Goal: Information Seeking & Learning: Learn about a topic

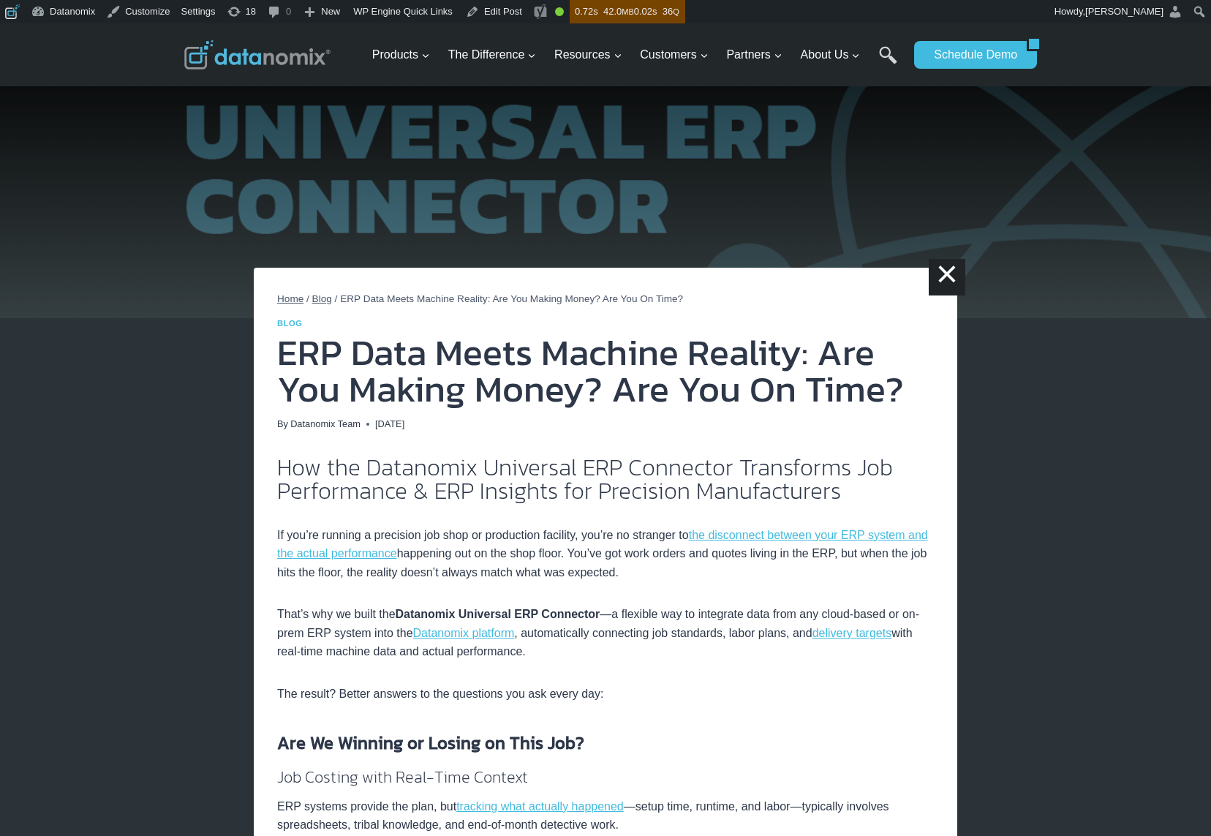
click at [867, 164] on img at bounding box center [605, 170] width 1211 height 295
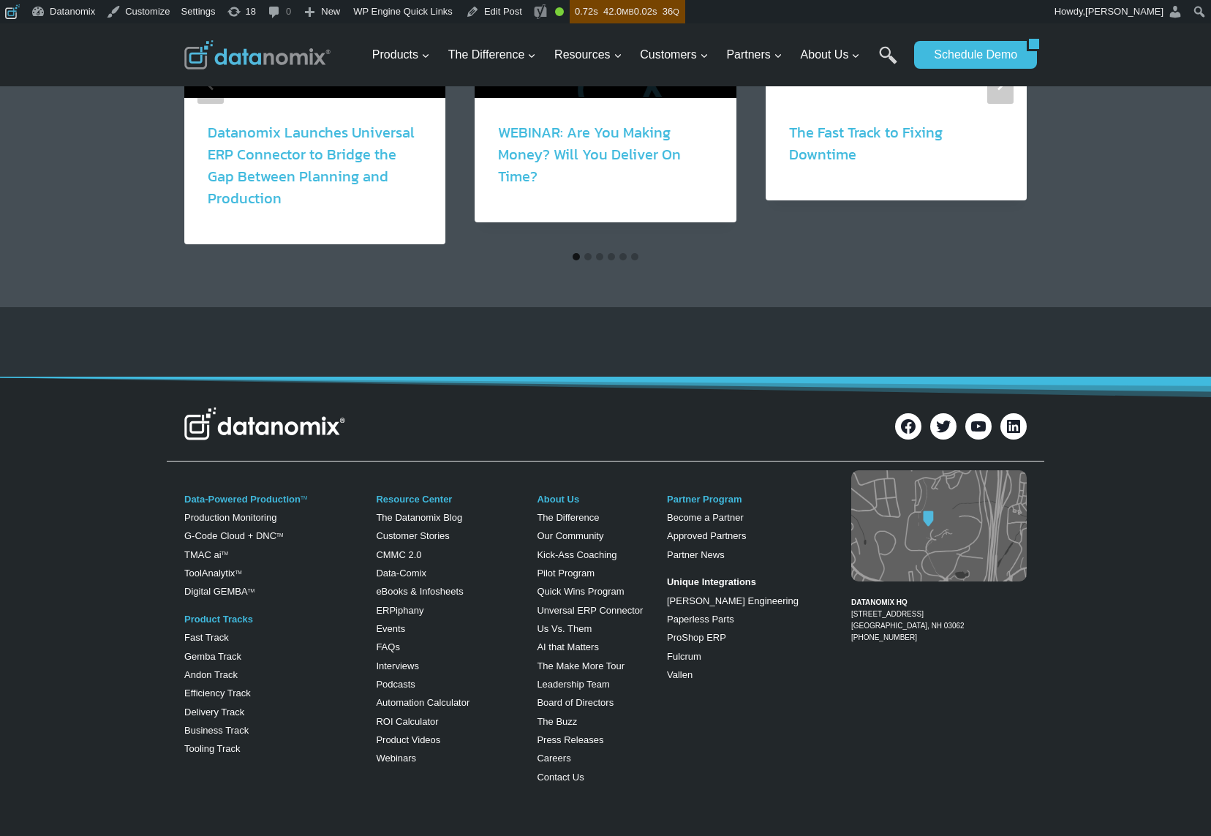
scroll to position [2813, 0]
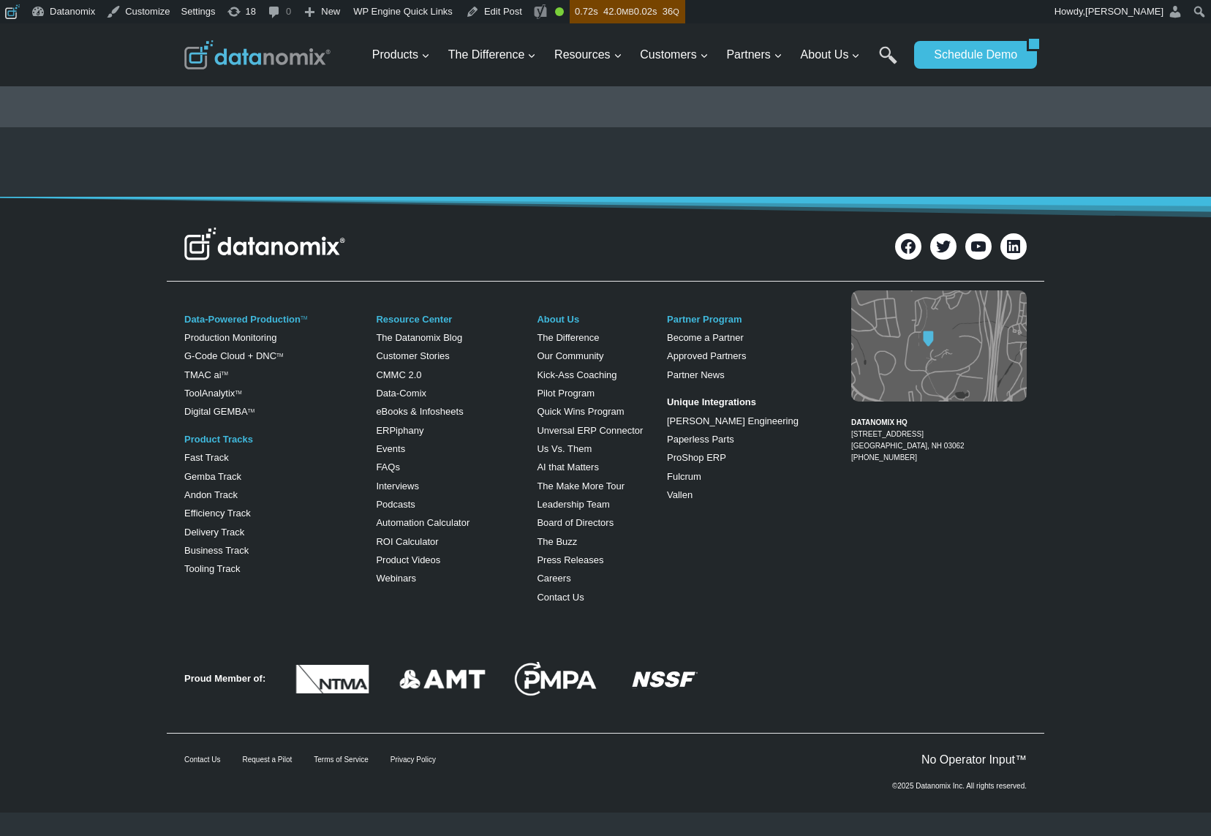
click at [952, 475] on div "DATANOMIX HQ 200 Innovation Way Suite #1370 Nashua, NH 03062 1-866-488-4369" at bounding box center [927, 387] width 199 height 200
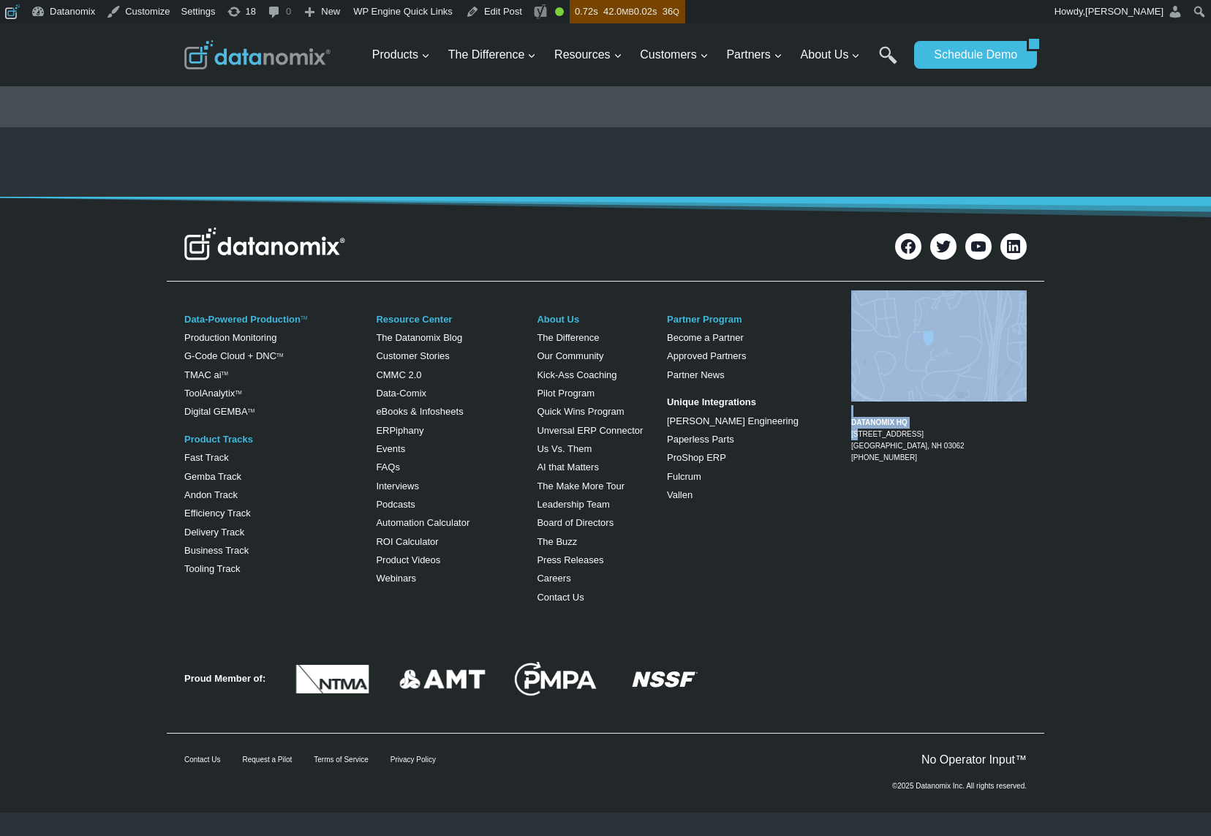
drag, startPoint x: 937, startPoint y: 455, endPoint x: 860, endPoint y: 430, distance: 81.4
click at [860, 430] on div "DATANOMIX HQ 200 Innovation Way Suite #1370 Nashua, NH 03062 1-866-488-4369" at bounding box center [927, 387] width 199 height 200
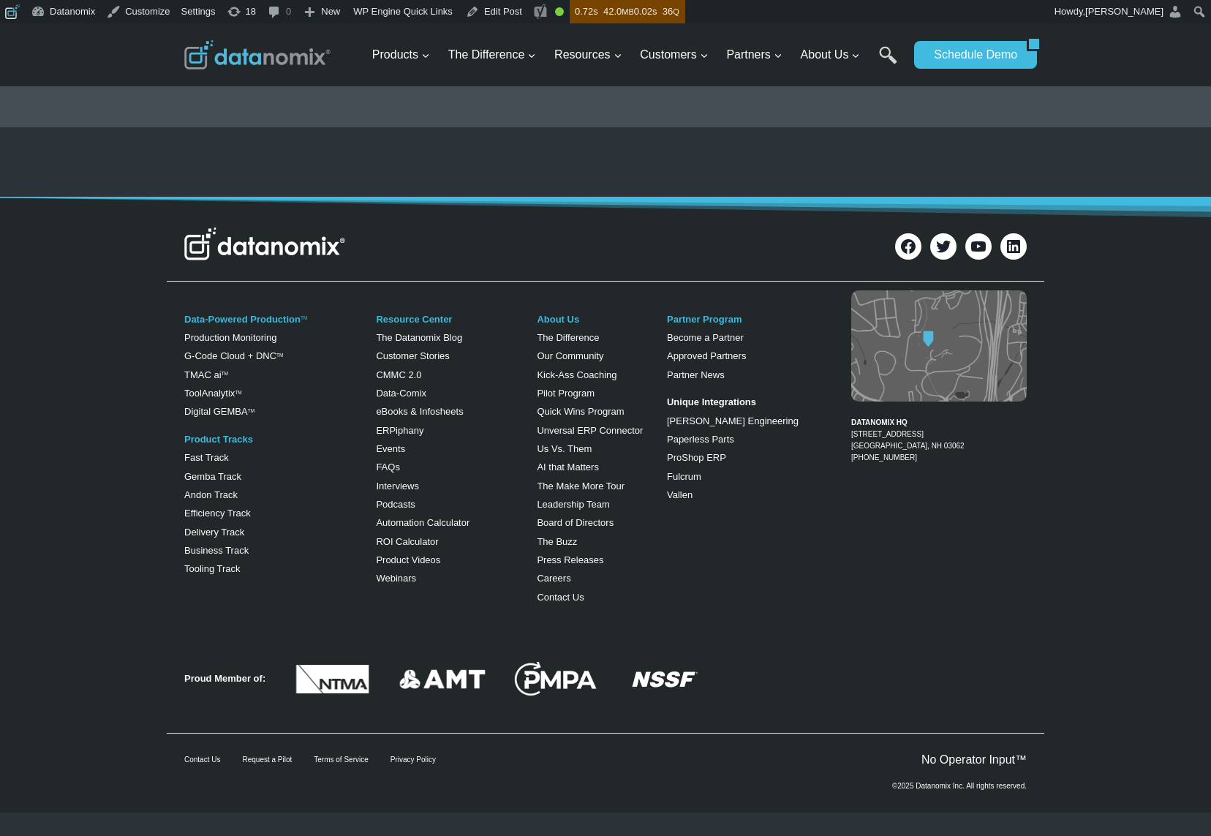
drag, startPoint x: 969, startPoint y: 489, endPoint x: 896, endPoint y: 445, distance: 84.6
click at [968, 488] on div "DATANOMIX HQ 200 Innovation Way Suite #1370 Nashua, NH 03062 1-866-488-4369" at bounding box center [927, 449] width 199 height 325
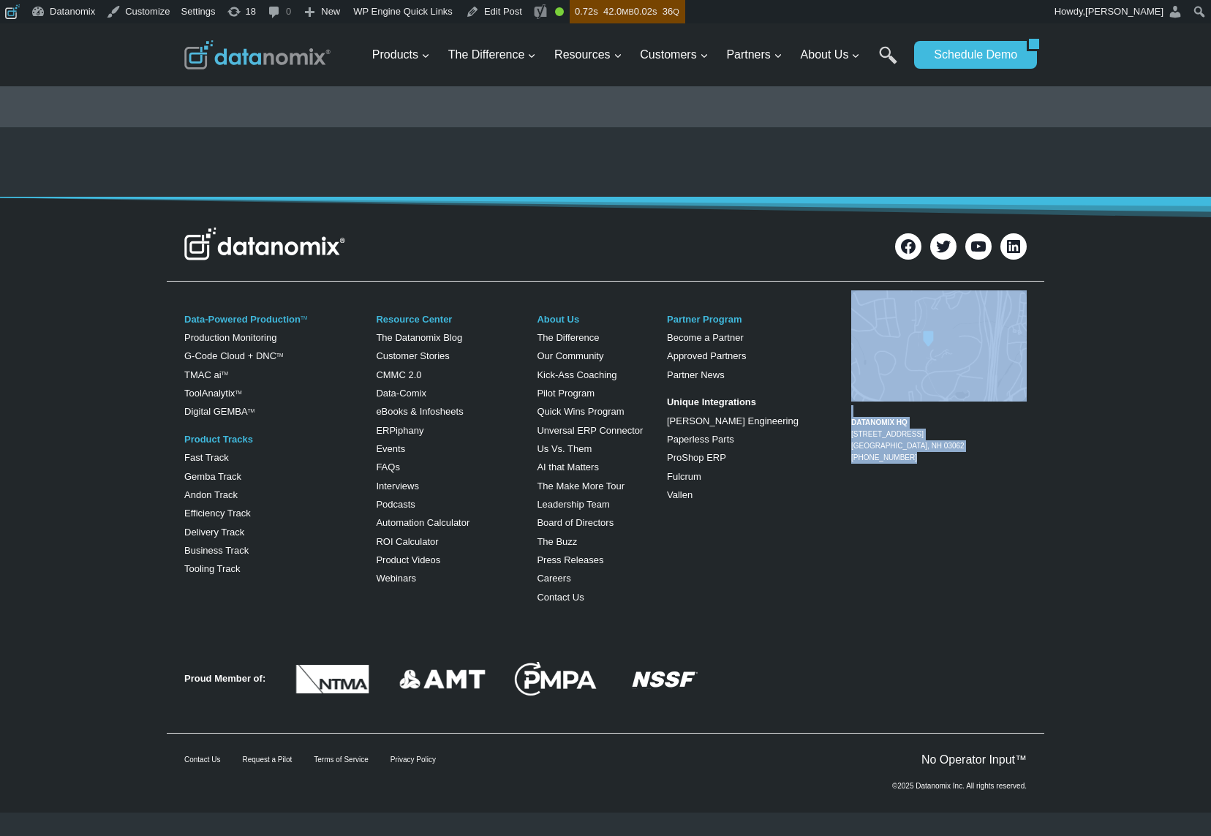
drag, startPoint x: 842, startPoint y: 411, endPoint x: 920, endPoint y: 447, distance: 86.3
click at [920, 447] on div "DATANOMIX HQ 200 Innovation Way Suite #1370 Nashua, NH 03062 1-866-488-4369" at bounding box center [927, 387] width 199 height 200
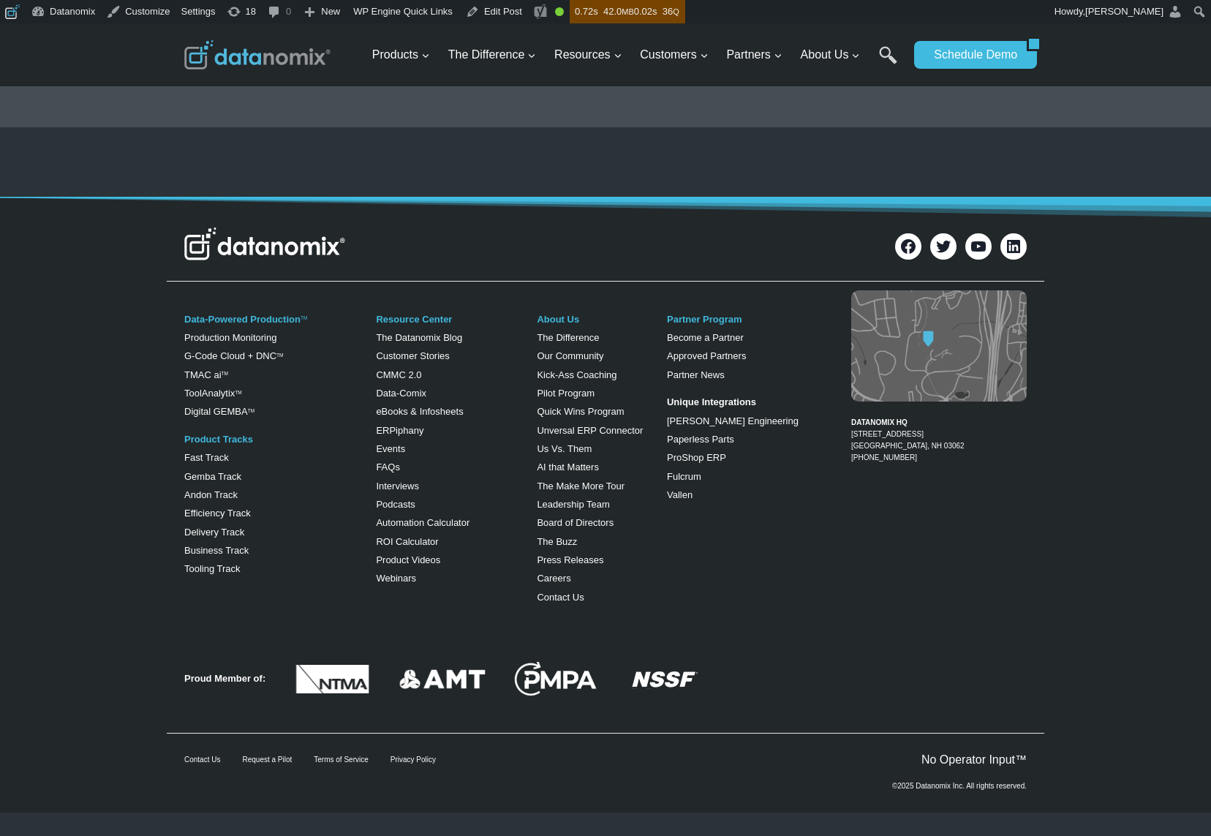
click at [967, 485] on div "DATANOMIX HQ 200 Innovation Way Suite #1370 Nashua, NH 03062 1-866-488-4369" at bounding box center [927, 449] width 199 height 325
drag, startPoint x: 927, startPoint y: 440, endPoint x: 852, endPoint y: 425, distance: 76.1
click at [852, 425] on figcaption "DATANOMIX HQ 200 Innovation Way Suite #1370 Nashua, NH 03062 1-866-488-4369" at bounding box center [938, 434] width 175 height 58
copy link "200 Innovation Way Suite #1370 Nashua, NH 03062"
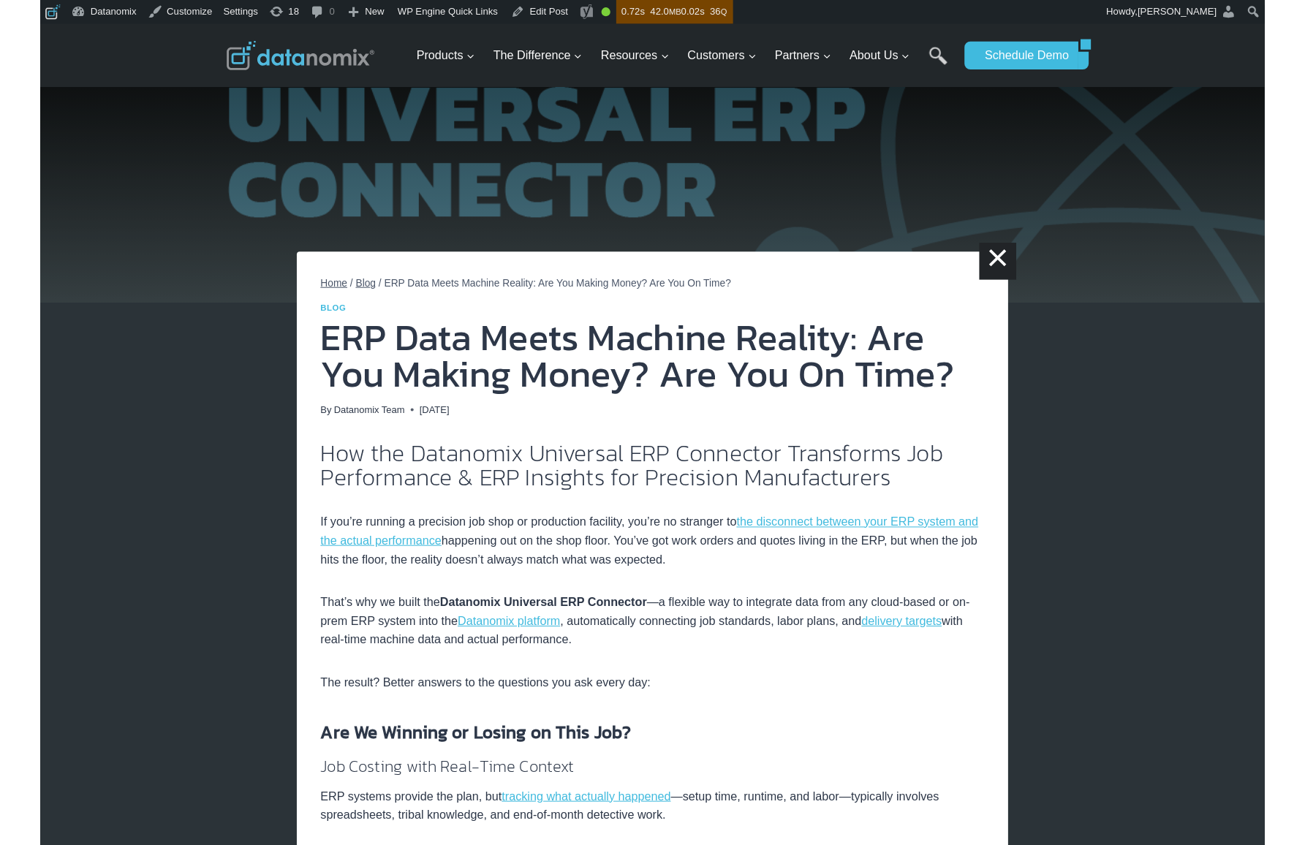
scroll to position [0, 0]
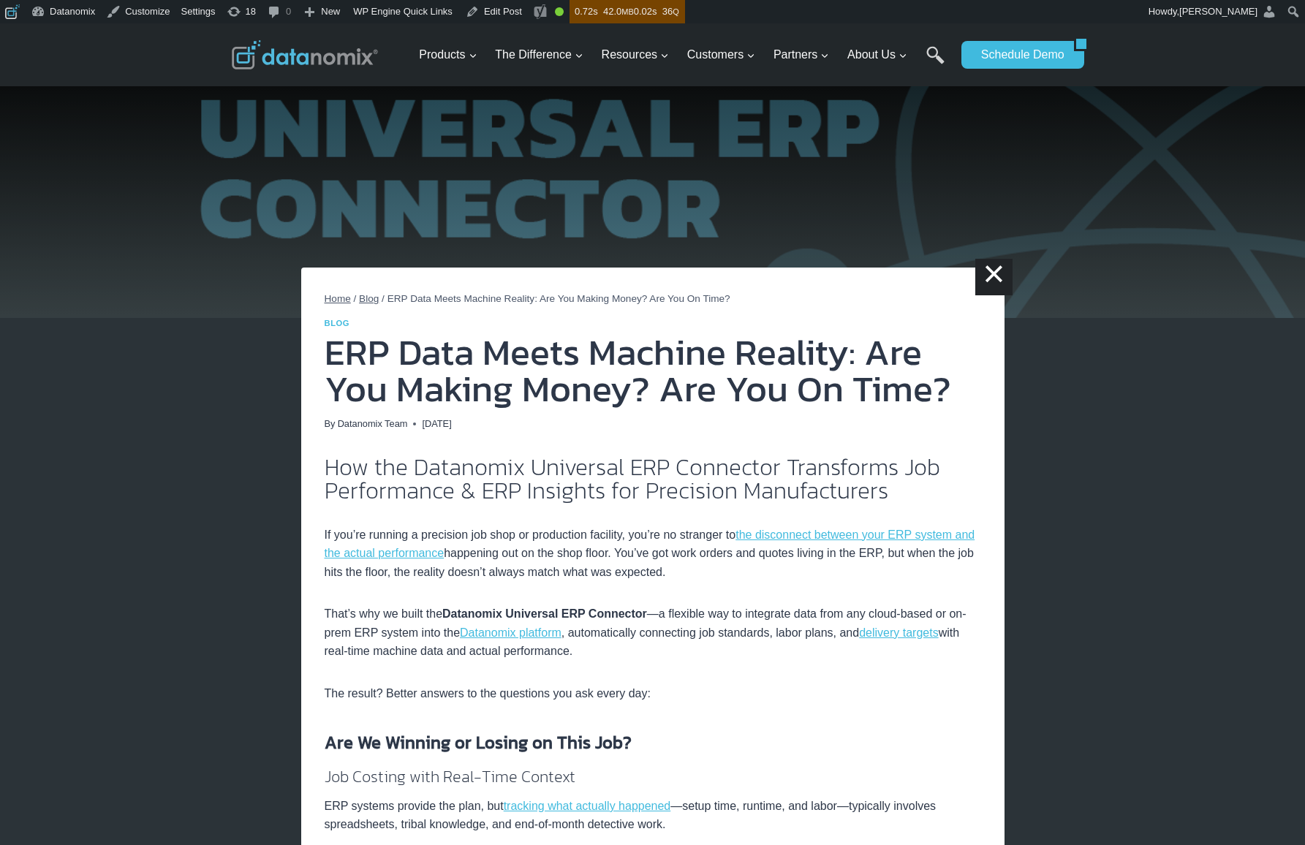
click at [1087, 142] on img at bounding box center [652, 170] width 1305 height 295
click at [255, 55] on img at bounding box center [305, 54] width 146 height 29
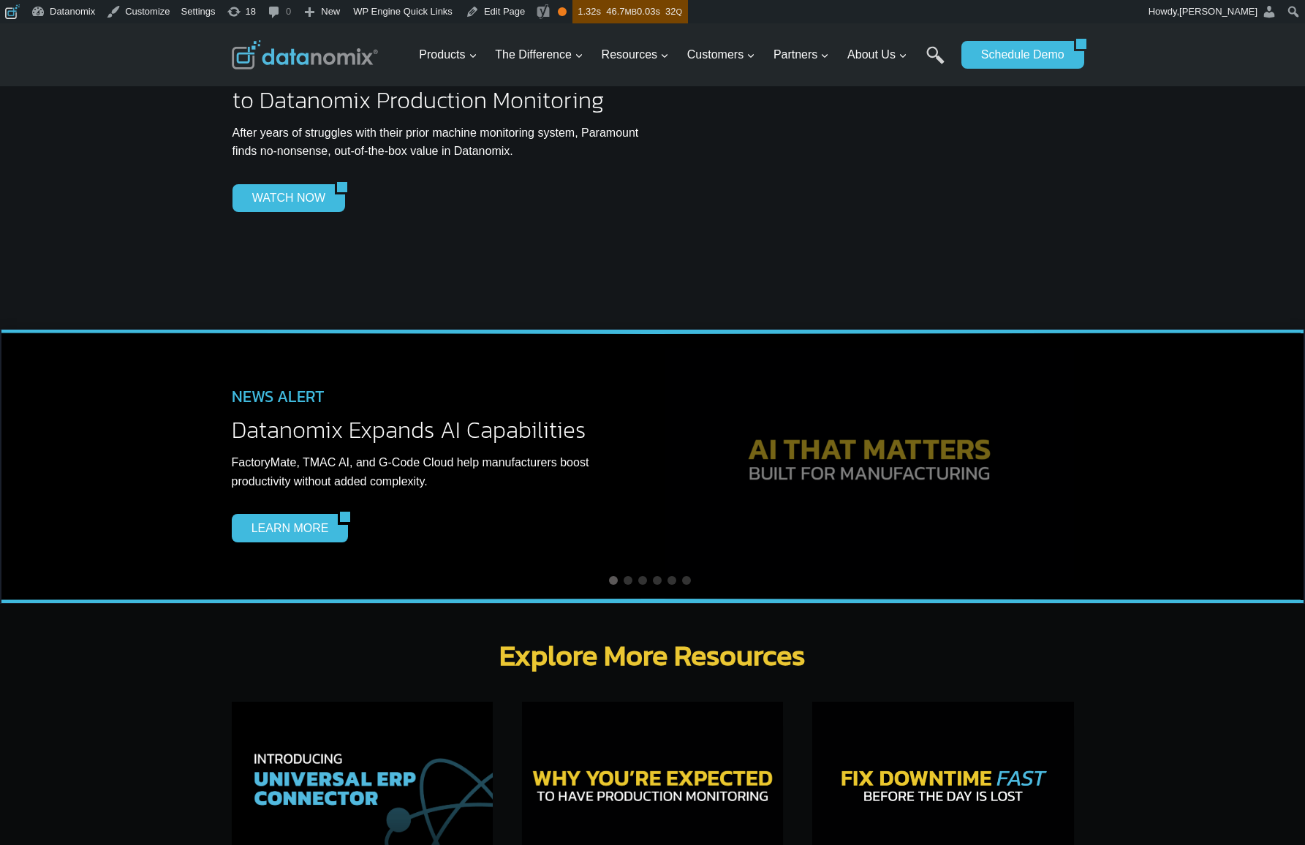
drag, startPoint x: 1110, startPoint y: 450, endPoint x: 479, endPoint y: 477, distance: 631.5
click at [491, 475] on div "NEWS ALERT Delivery Track Datanomix Releases Delivery Track to Help Manufacture…" at bounding box center [652, 466] width 1305 height 275
drag, startPoint x: 810, startPoint y: 448, endPoint x: 160, endPoint y: 485, distance: 651.0
click at [188, 481] on div "NEWS ALERT Delivery Track Datanomix Releases Delivery Track to Help Manufacture…" at bounding box center [652, 466] width 1305 height 275
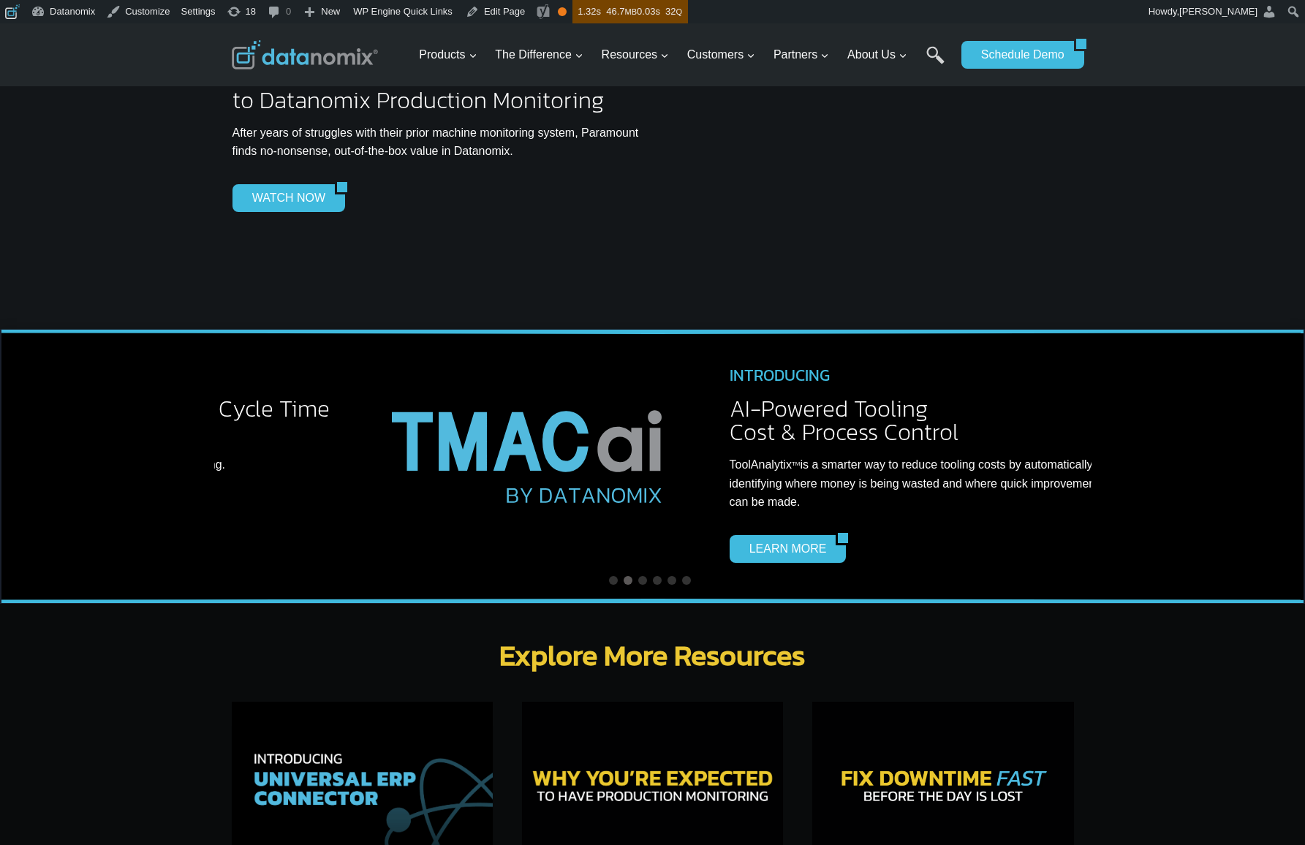
drag, startPoint x: 695, startPoint y: 453, endPoint x: 220, endPoint y: 480, distance: 475.3
click at [369, 480] on img at bounding box center [531, 447] width 325 height 191
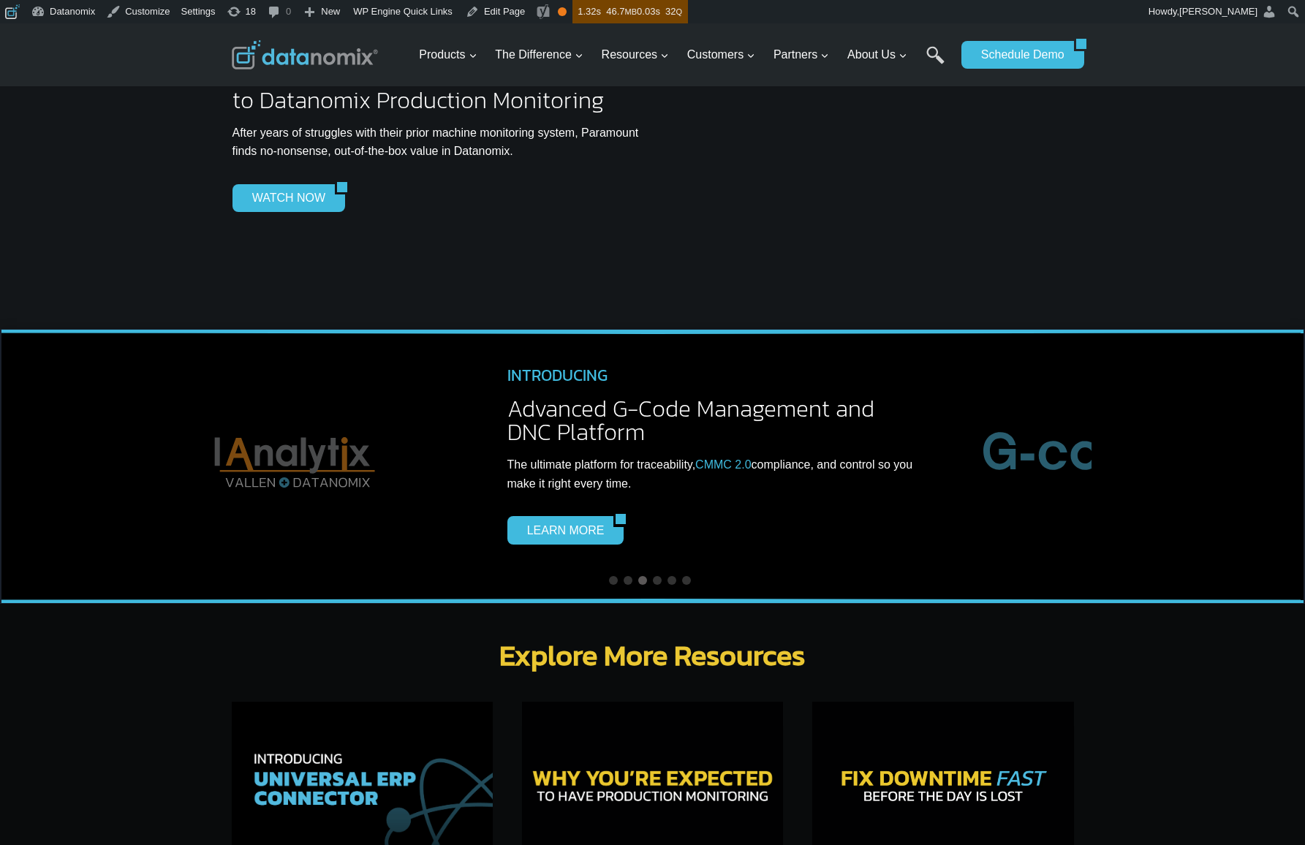
drag, startPoint x: 560, startPoint y: 466, endPoint x: 145, endPoint y: 502, distance: 416.8
click at [166, 500] on div "NEWS ALERT Delivery Track Datanomix Releases Delivery Track to Help Manufacture…" at bounding box center [652, 466] width 1305 height 275
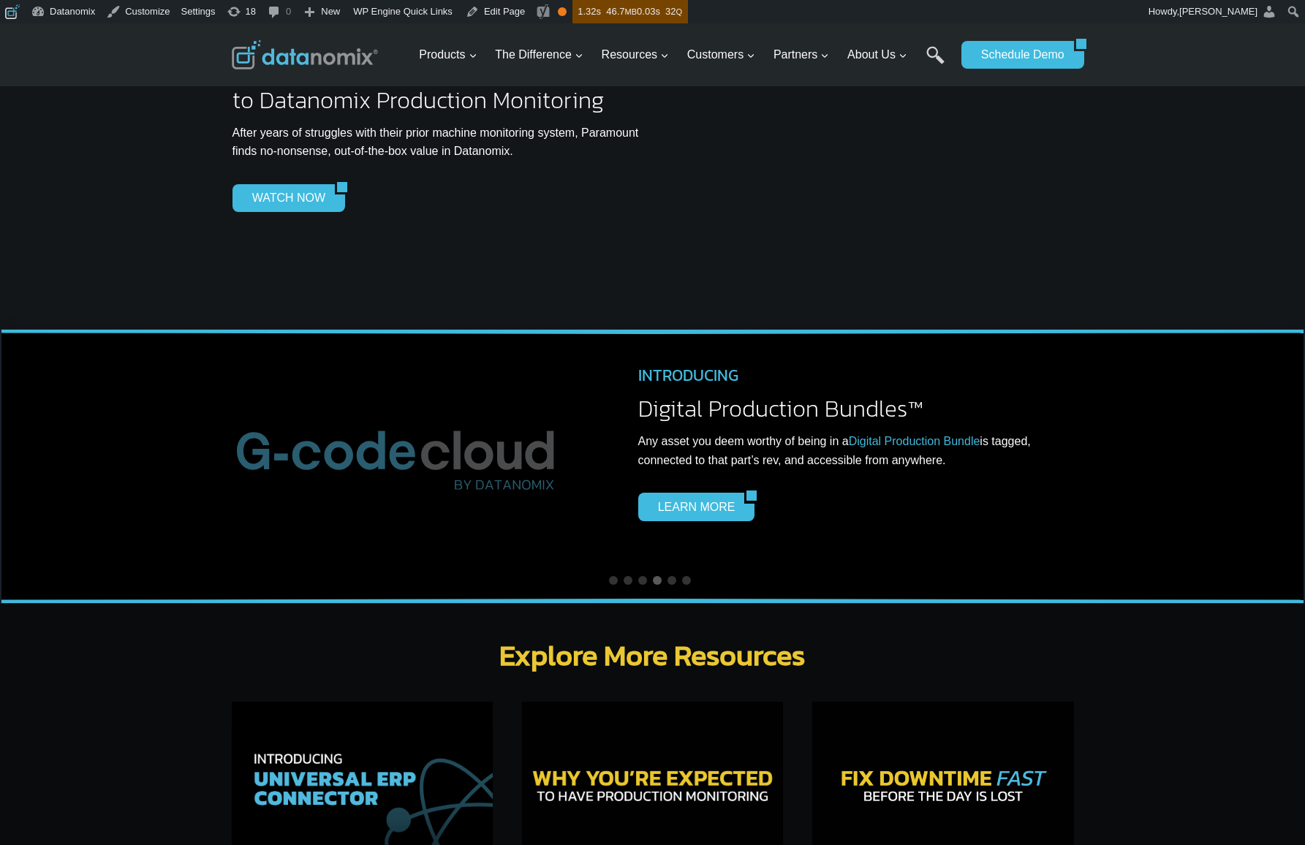
drag, startPoint x: 960, startPoint y: 428, endPoint x: 235, endPoint y: 495, distance: 728.4
click at [252, 492] on div "INTRODUCING Advanced G-Code Management and DNC Platform The ultimate platform f…" at bounding box center [181, 457] width 877 height 219
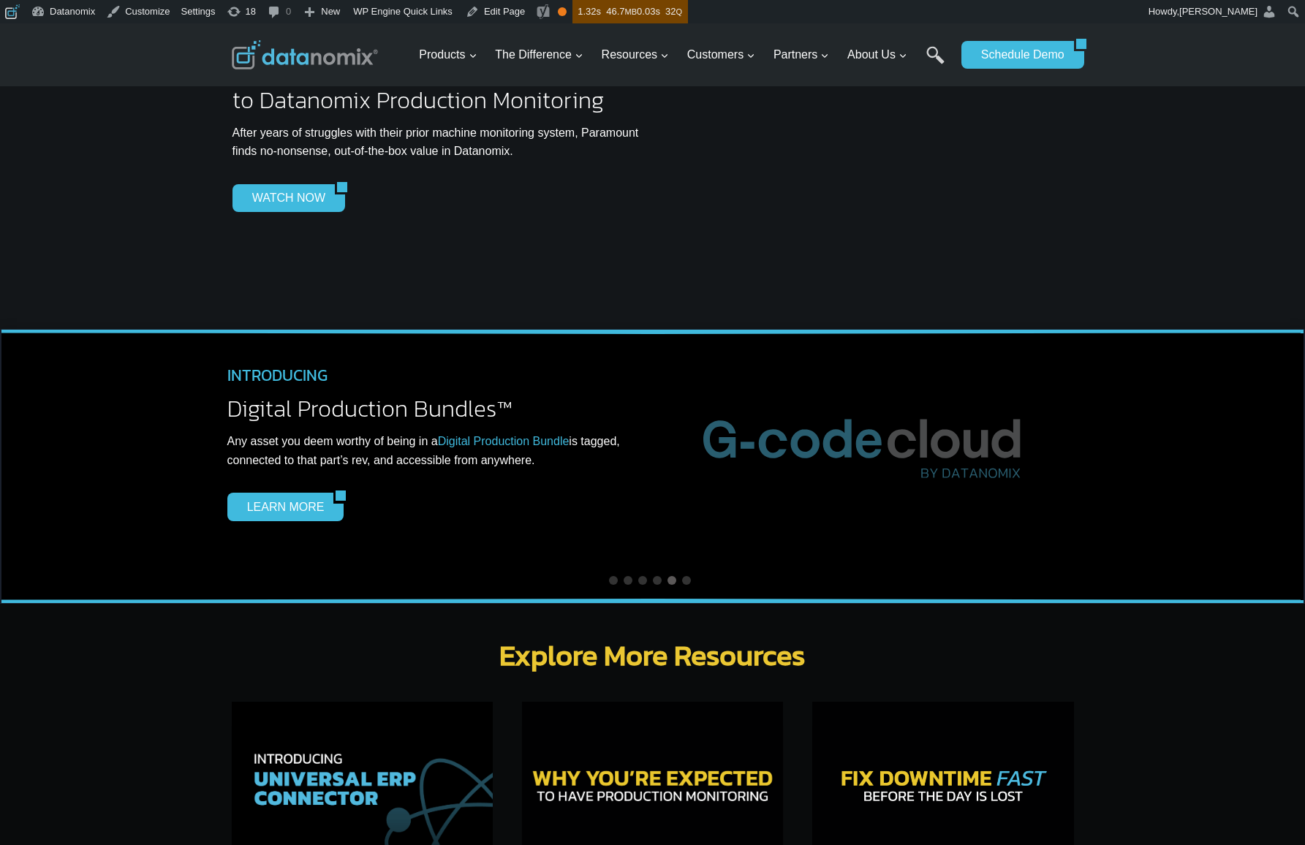
drag, startPoint x: 971, startPoint y: 436, endPoint x: 314, endPoint y: 496, distance: 659.2
click at [325, 493] on div "INTRODUCING Digital Production Bundles™ Any asset you deem worthy of being in a…" at bounding box center [648, 445] width 877 height 195
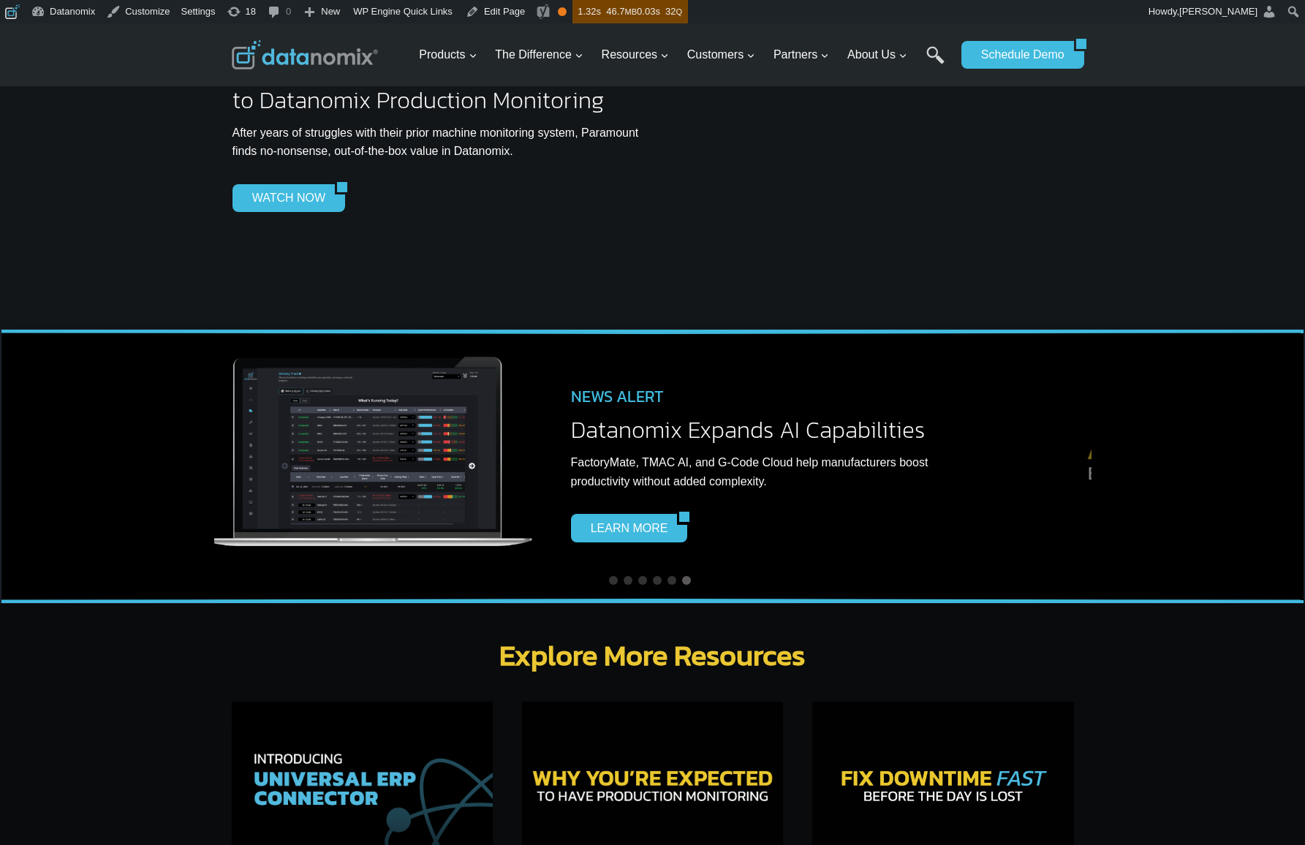
drag, startPoint x: 880, startPoint y: 431, endPoint x: 267, endPoint y: 500, distance: 616.5
click at [299, 493] on img at bounding box center [368, 453] width 336 height 198
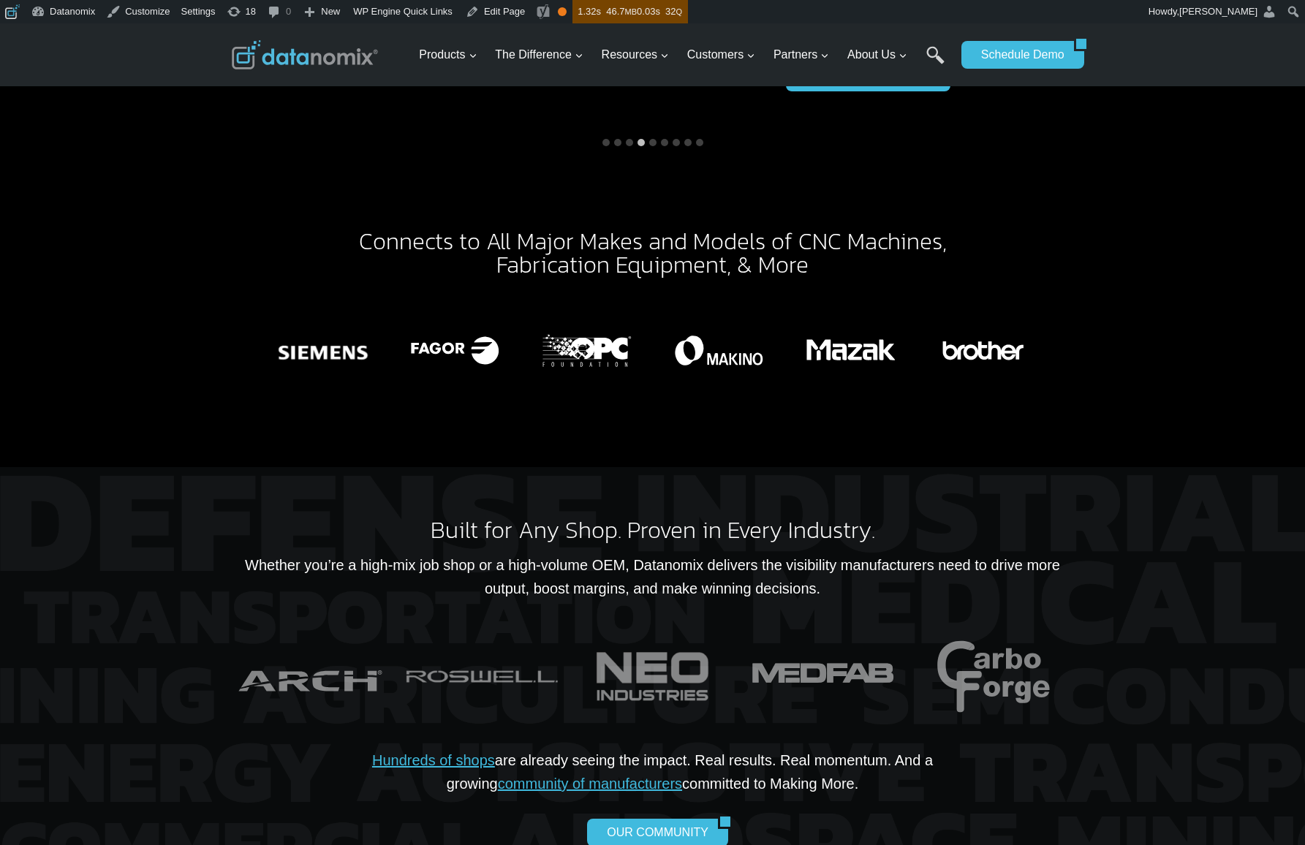
scroll to position [1869, 0]
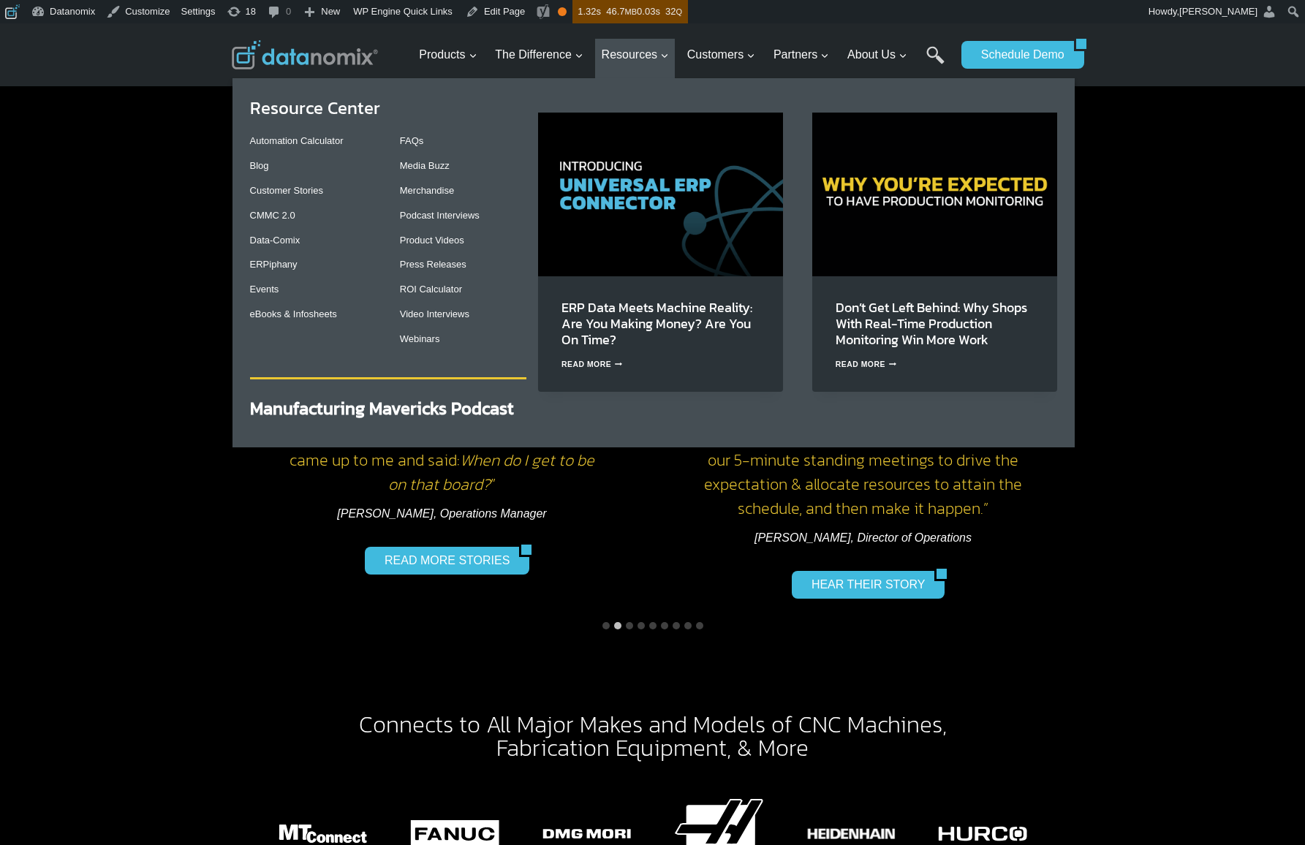
click at [647, 197] on img "Primary Navigation" at bounding box center [660, 194] width 245 height 163
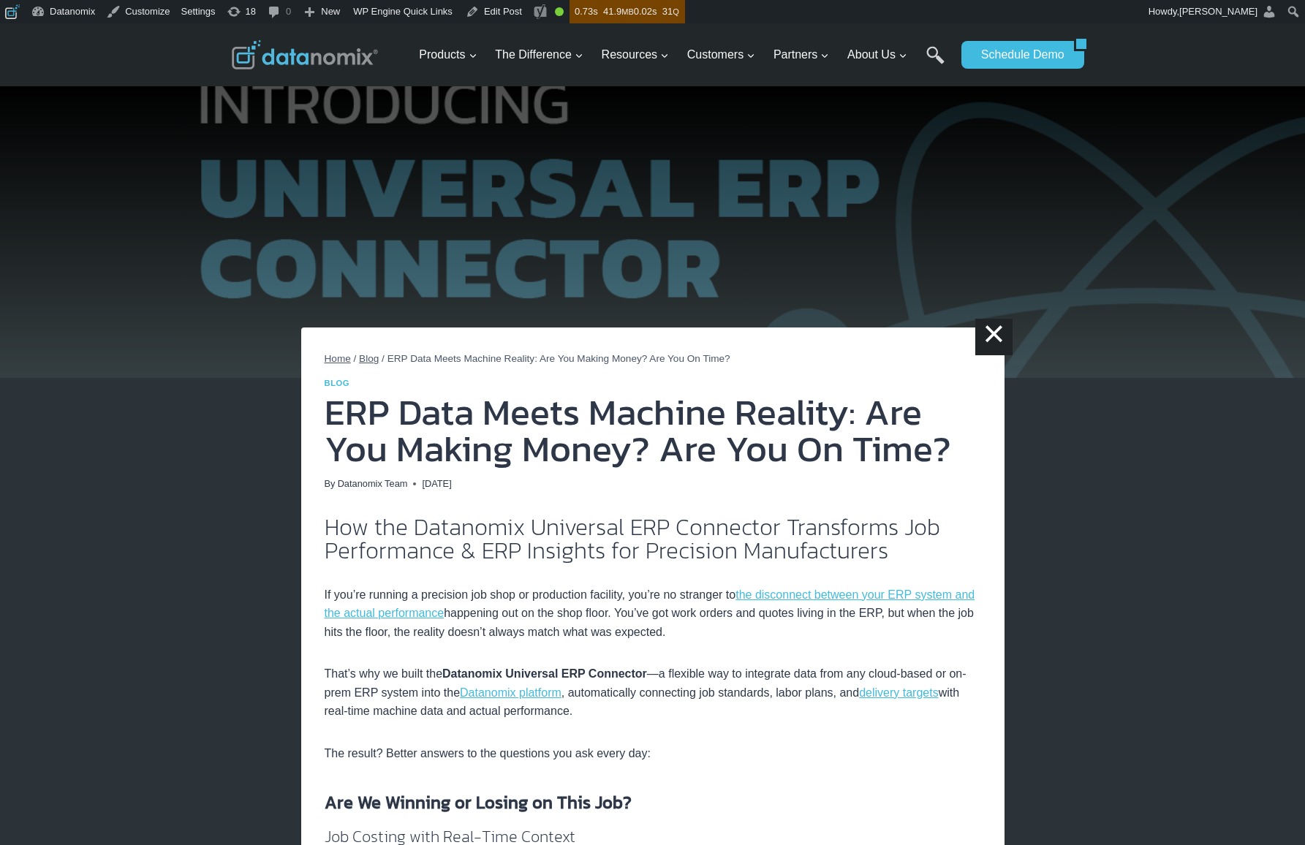
click at [330, 63] on img at bounding box center [305, 54] width 146 height 29
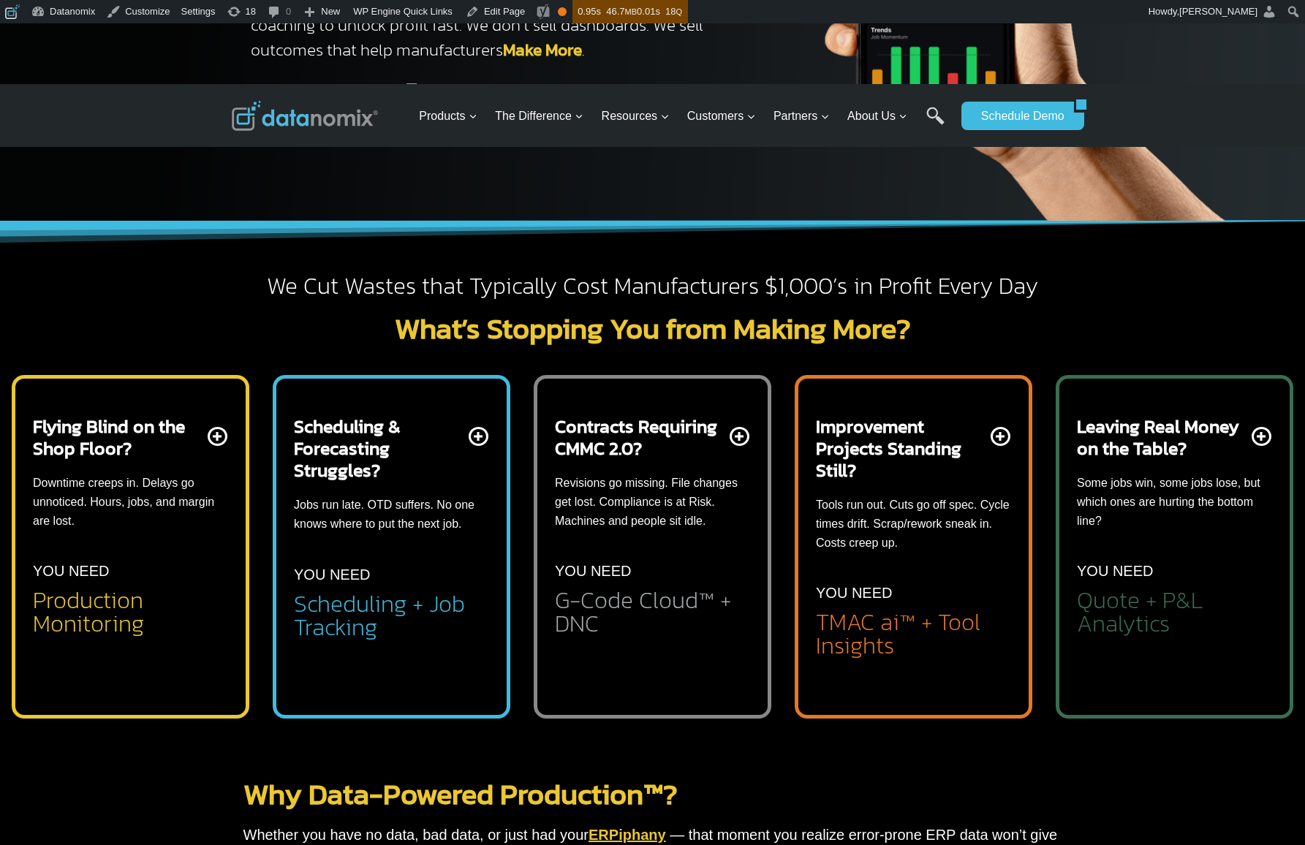
scroll to position [358, 0]
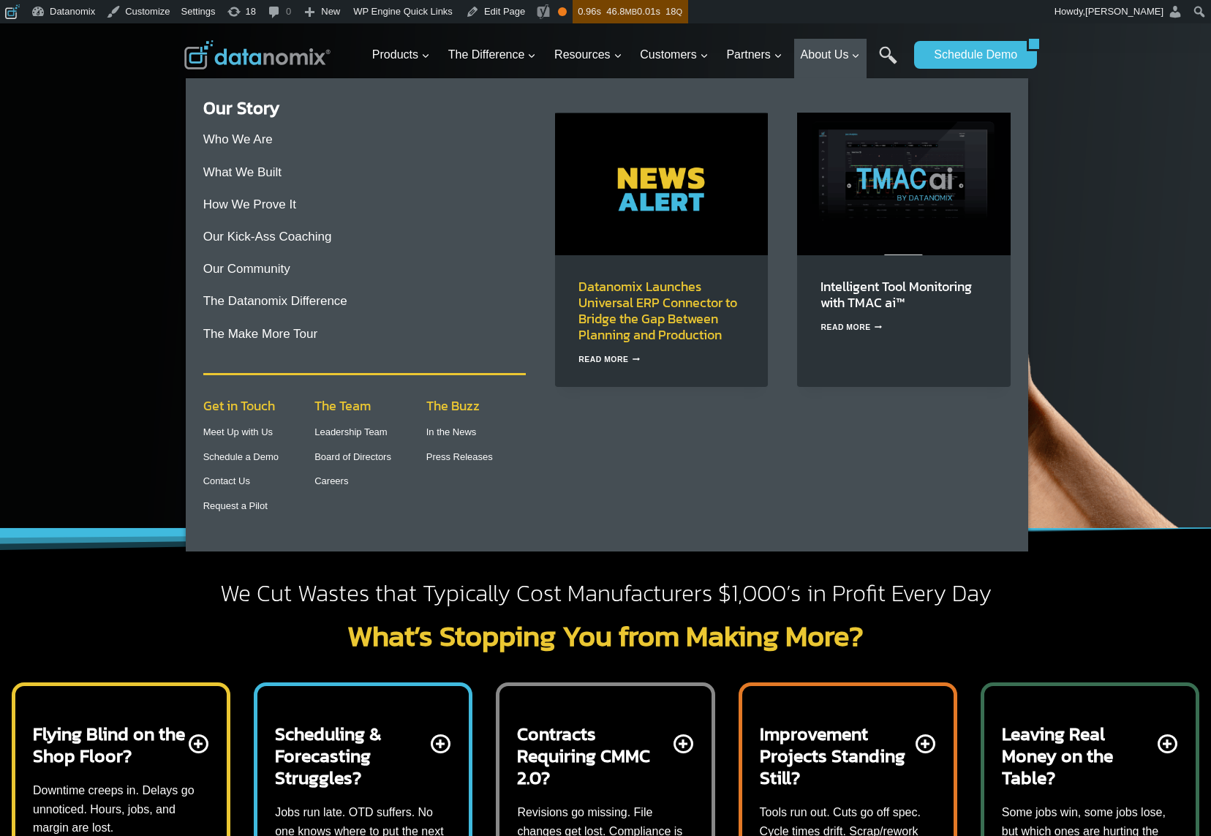
click at [653, 317] on link "Datanomix Launches Universal ERP Connector to Bridge the Gap Between Planning a…" at bounding box center [657, 310] width 159 height 68
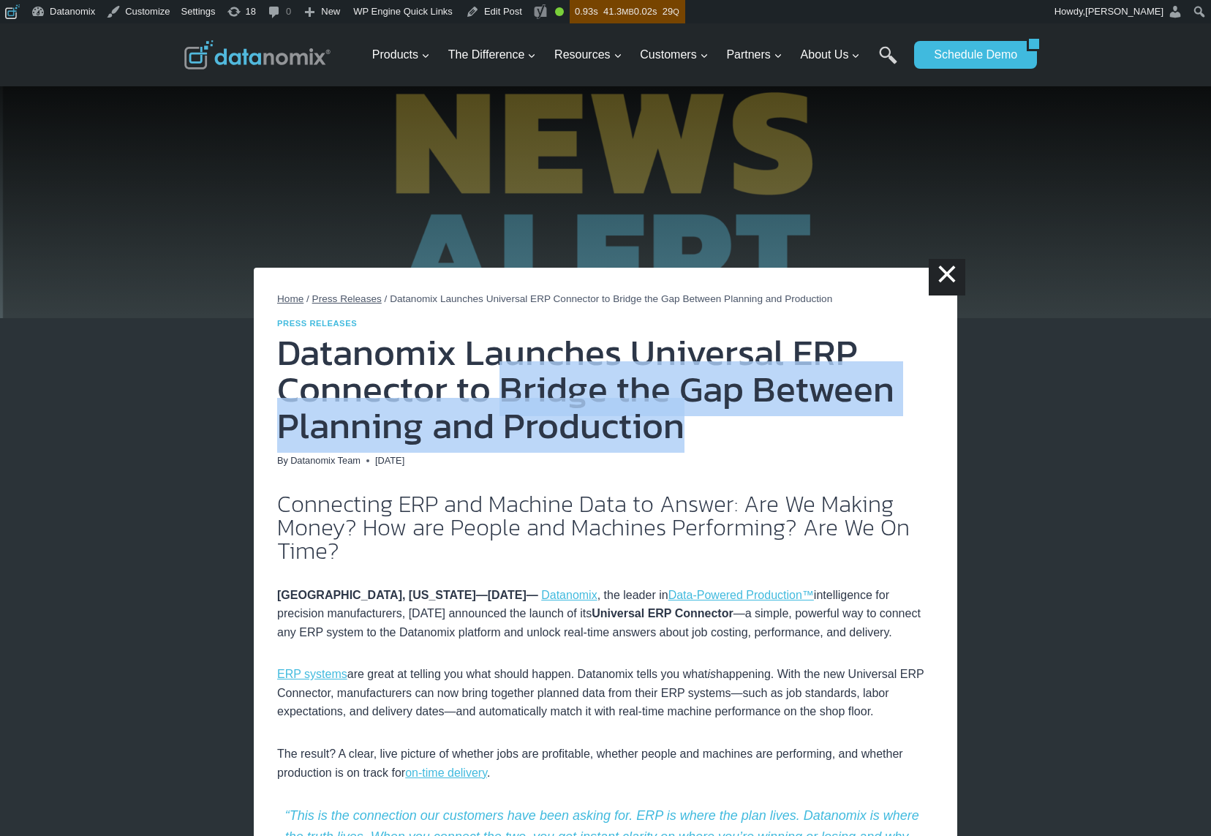
drag, startPoint x: 693, startPoint y: 427, endPoint x: 685, endPoint y: 433, distance: 9.9
click at [685, 433] on h1 "Datanomix Launches Universal ERP Connector to Bridge the Gap Between Planning a…" at bounding box center [605, 389] width 657 height 110
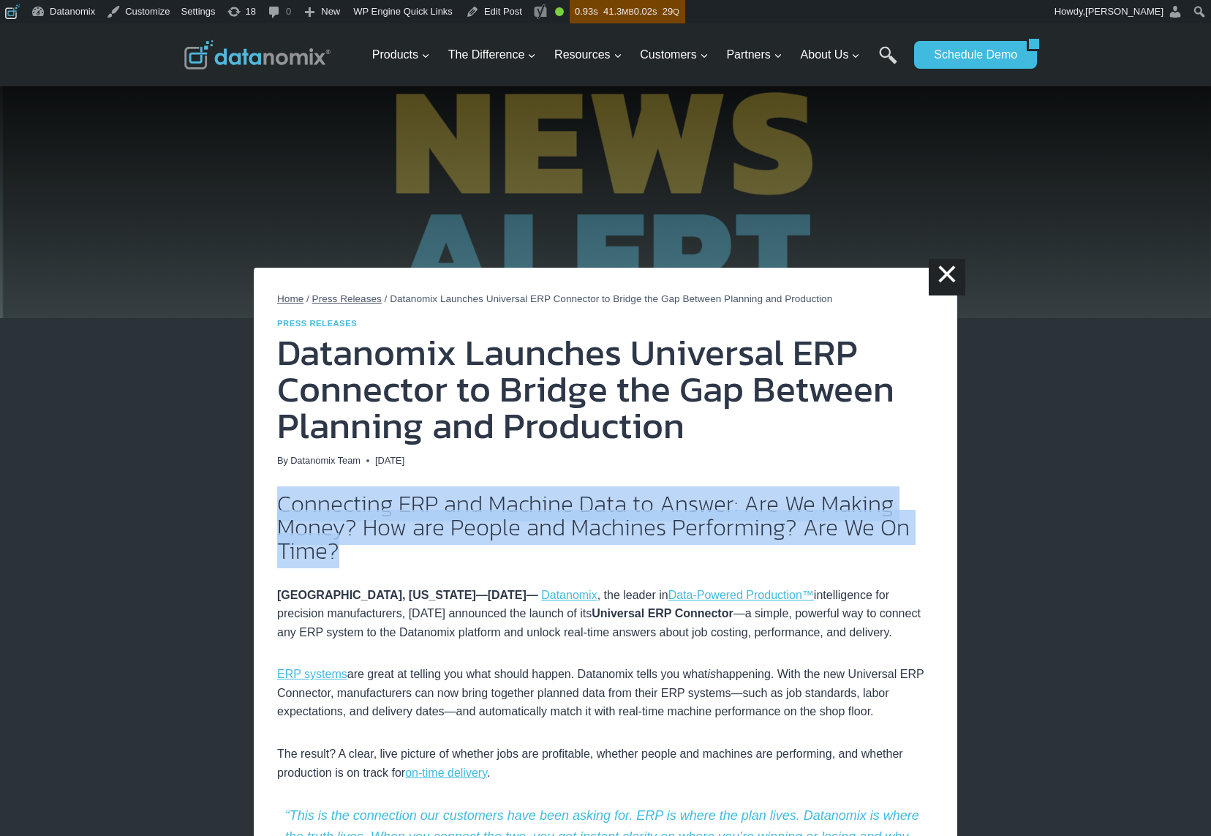
drag, startPoint x: 279, startPoint y: 500, endPoint x: 470, endPoint y: 587, distance: 209.7
click at [356, 555] on h2 "Connecting ERP and Machine Data to Answer: Are We Making Money? How are People …" at bounding box center [605, 527] width 657 height 70
copy h2 "Connecting ERP and Machine Data to Answer: Are We Making Money? How are People …"
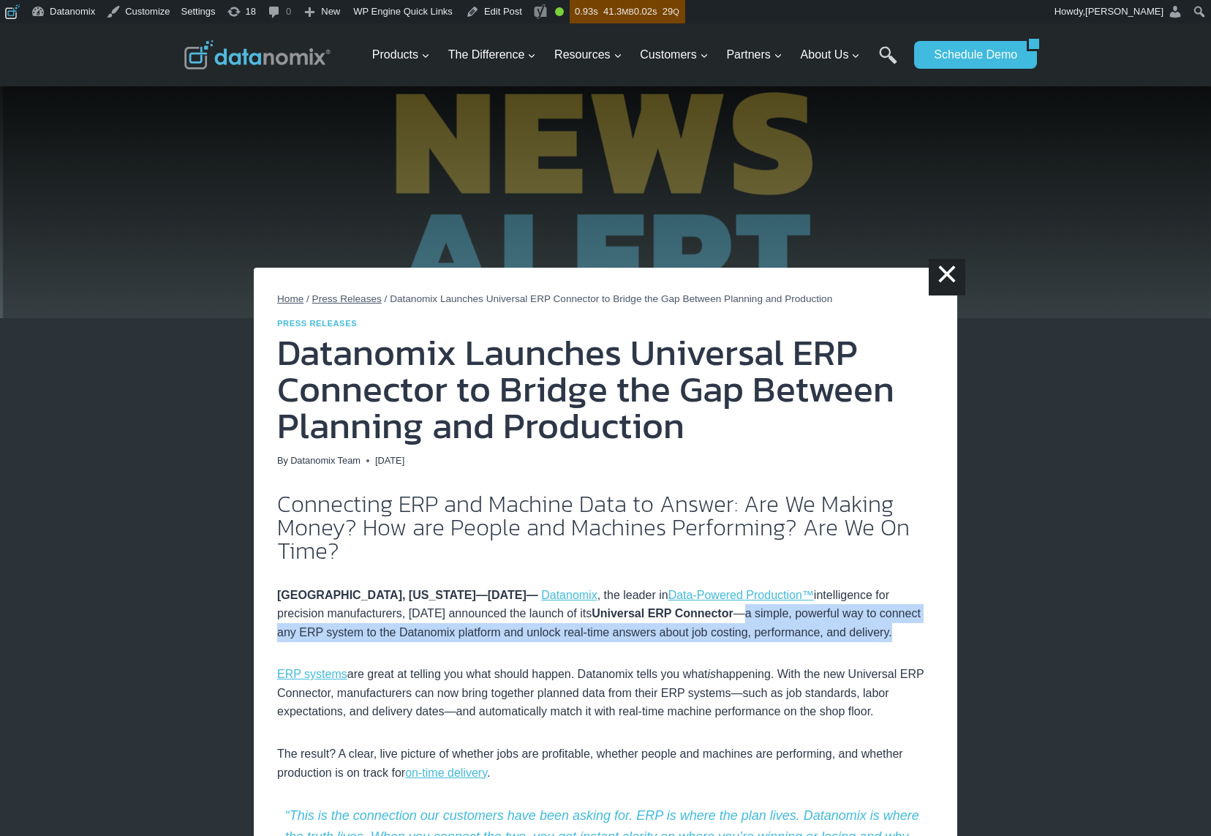
drag, startPoint x: 761, startPoint y: 633, endPoint x: 908, endPoint y: 632, distance: 147.0
click at [908, 632] on p "NASHUA, NEW HAMPSHIRE—October 1, 2025— Datanomix , the leader in Data-Powered P…" at bounding box center [605, 614] width 657 height 56
copy p "a simple, powerful way to connect any ERP system to the Datanomix platform and …"
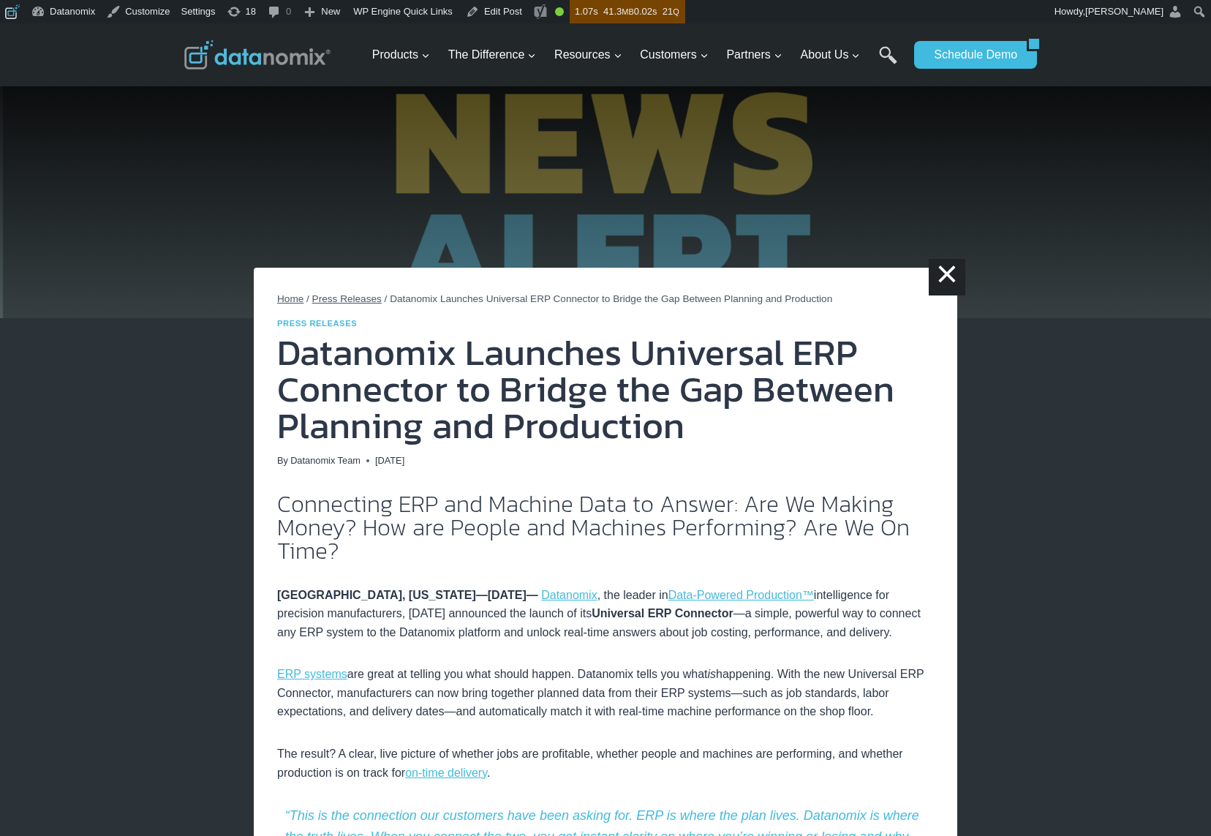
click at [265, 55] on img at bounding box center [257, 54] width 146 height 29
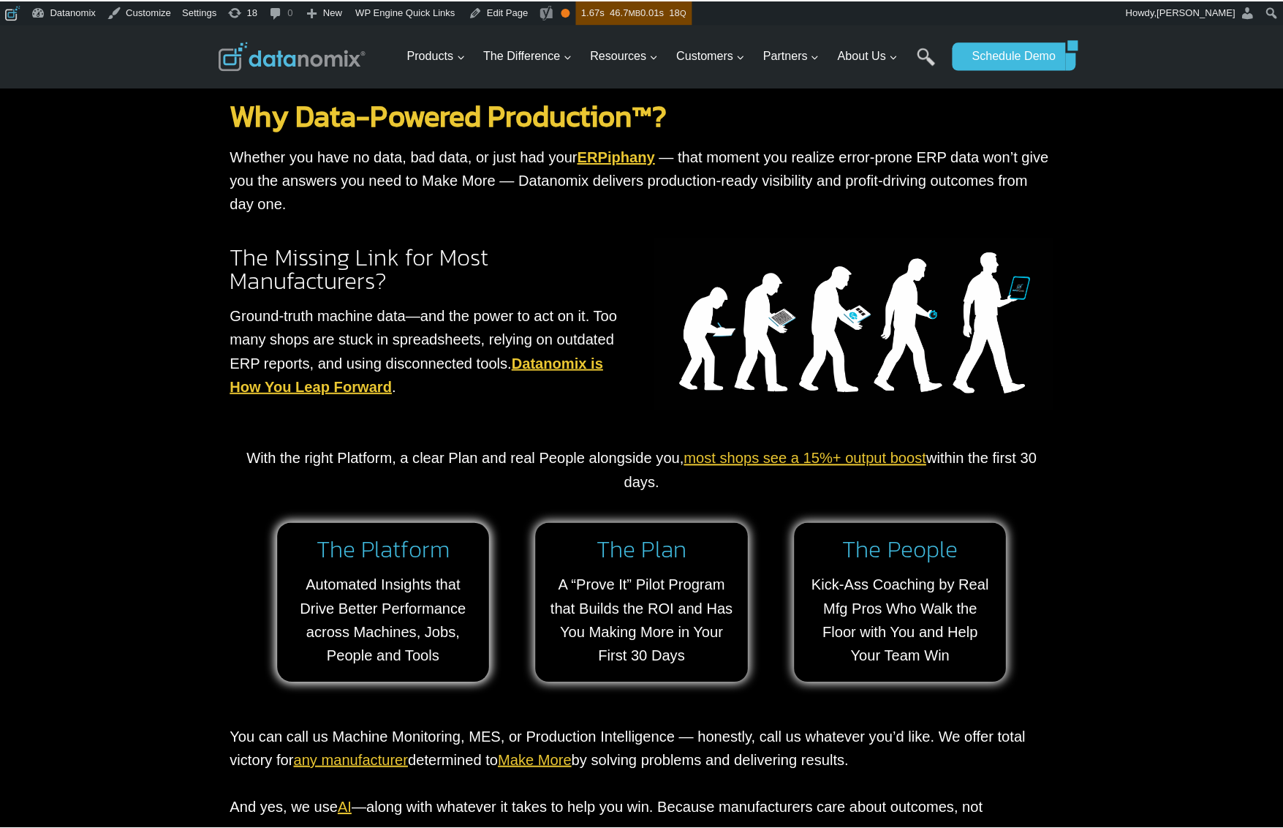
scroll to position [1027, 0]
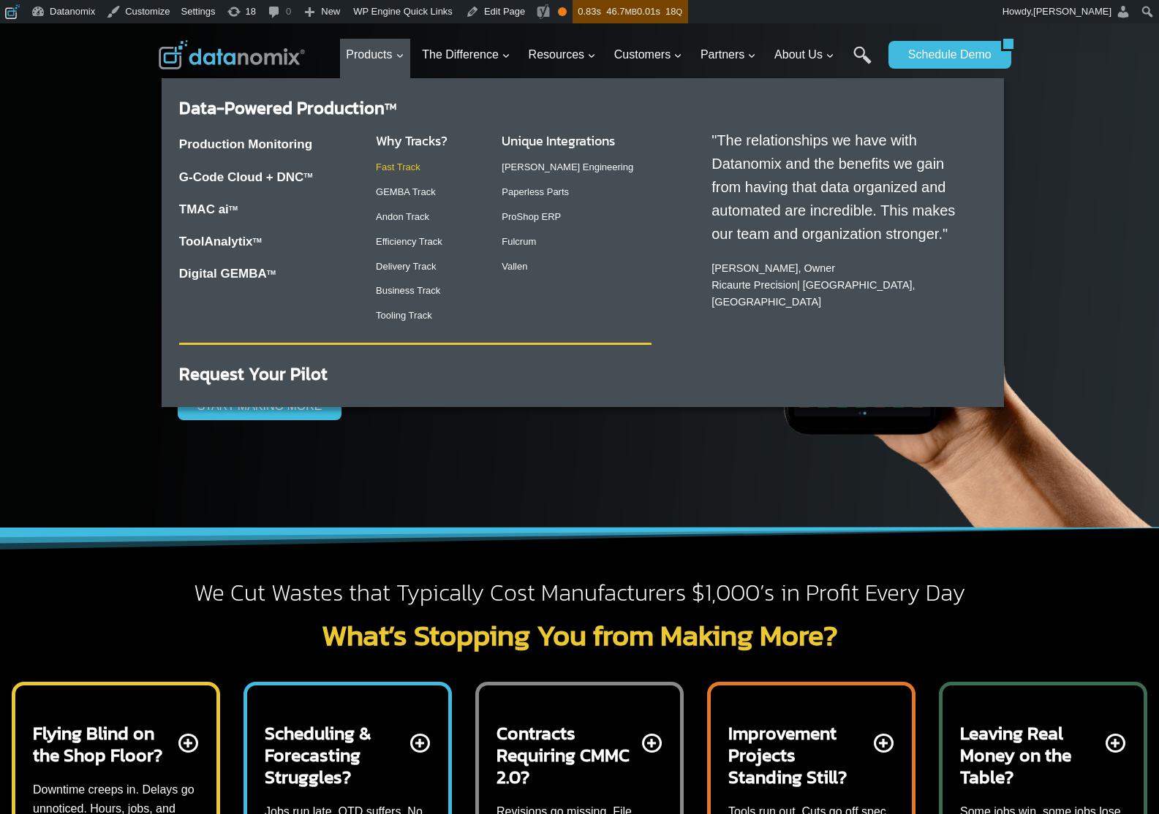
click at [405, 168] on link "Fast Track" at bounding box center [398, 167] width 45 height 11
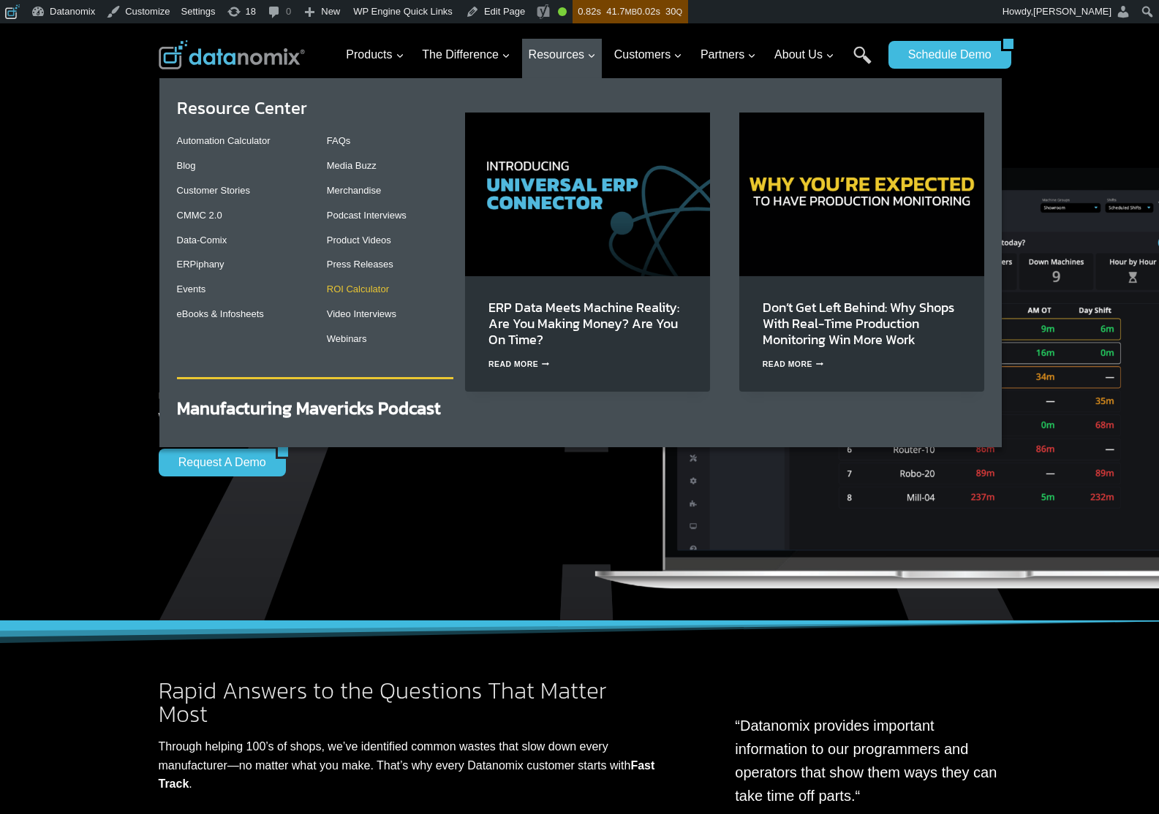
click at [345, 288] on link "ROI Calculator" at bounding box center [358, 289] width 62 height 11
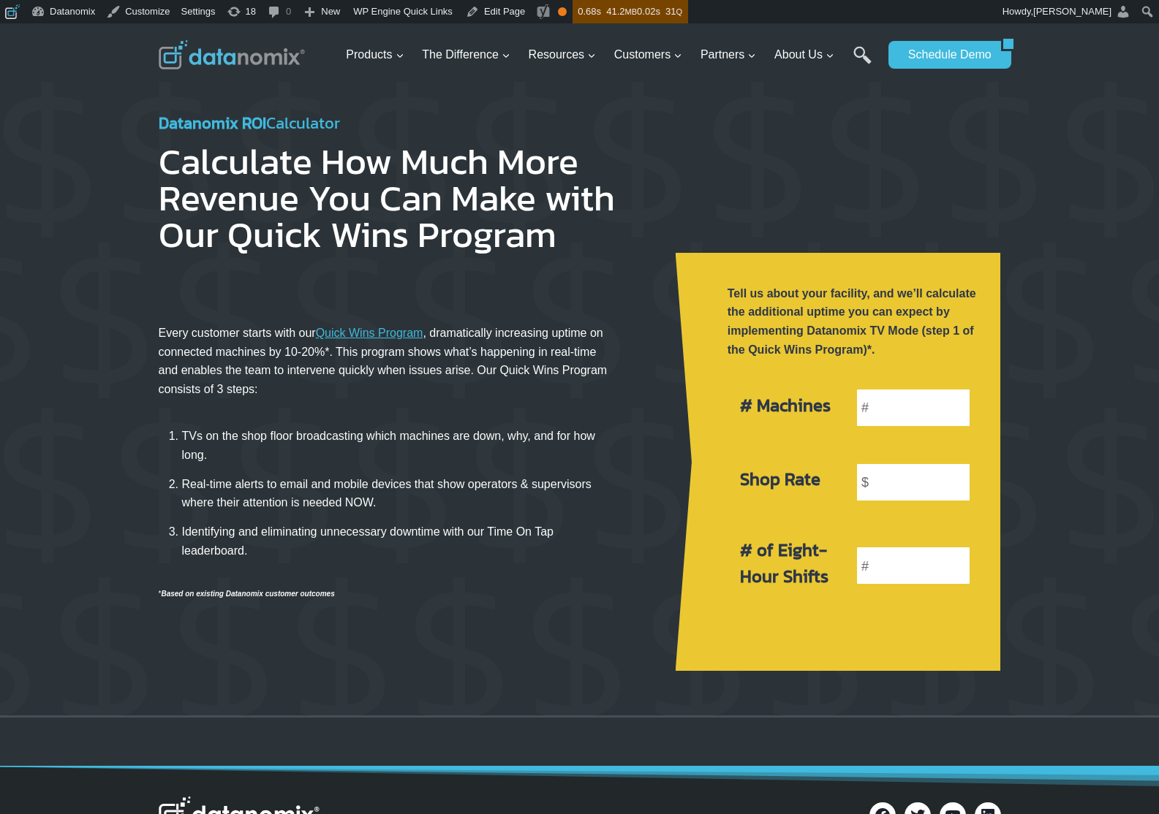
click at [610, 369] on p "Every customer starts with our Quick Wins Program , dramatically increasing upt…" at bounding box center [388, 361] width 458 height 75
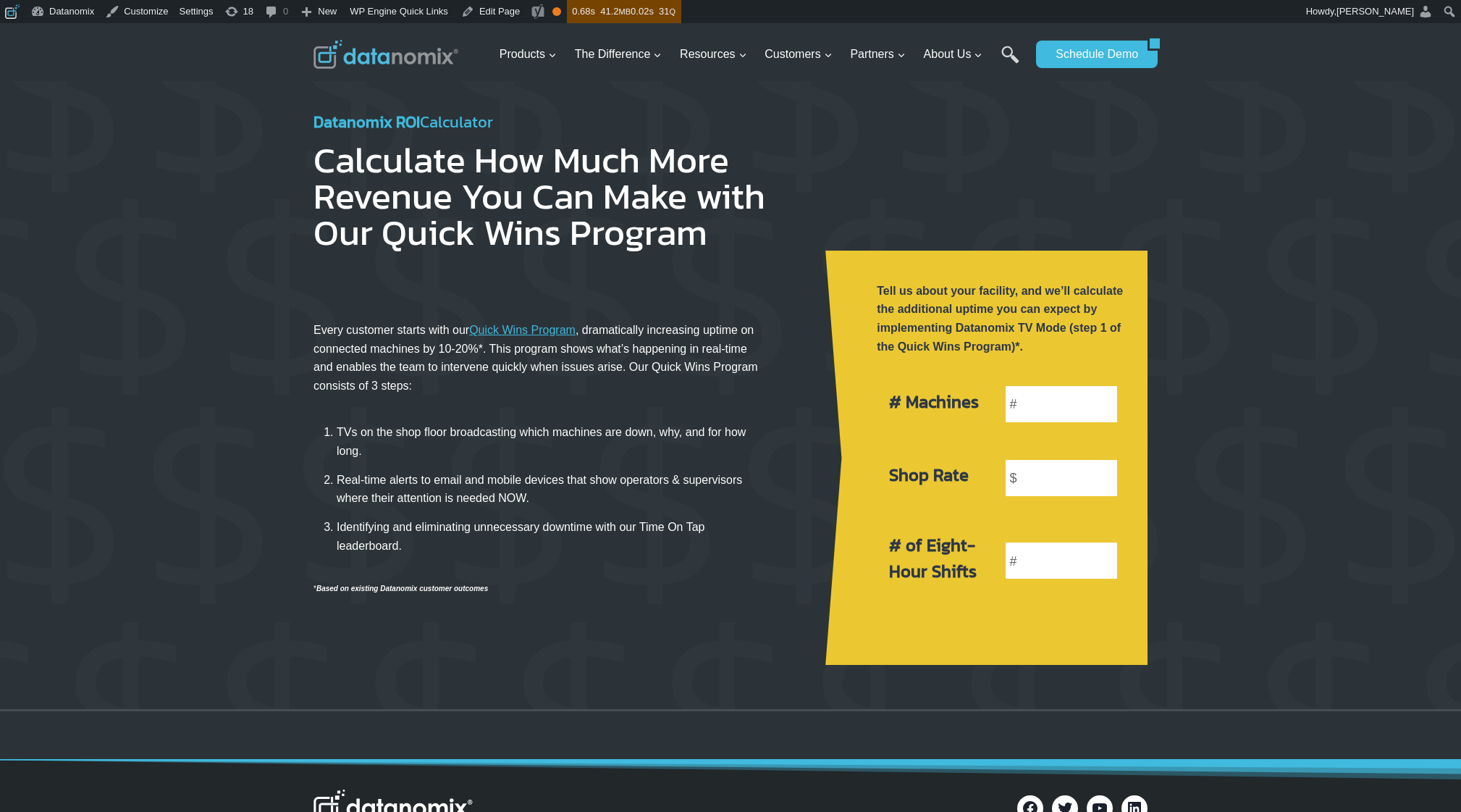
click at [1147, 320] on div at bounding box center [730, 395] width 1461 height 628
click at [176, 112] on div at bounding box center [730, 395] width 1461 height 628
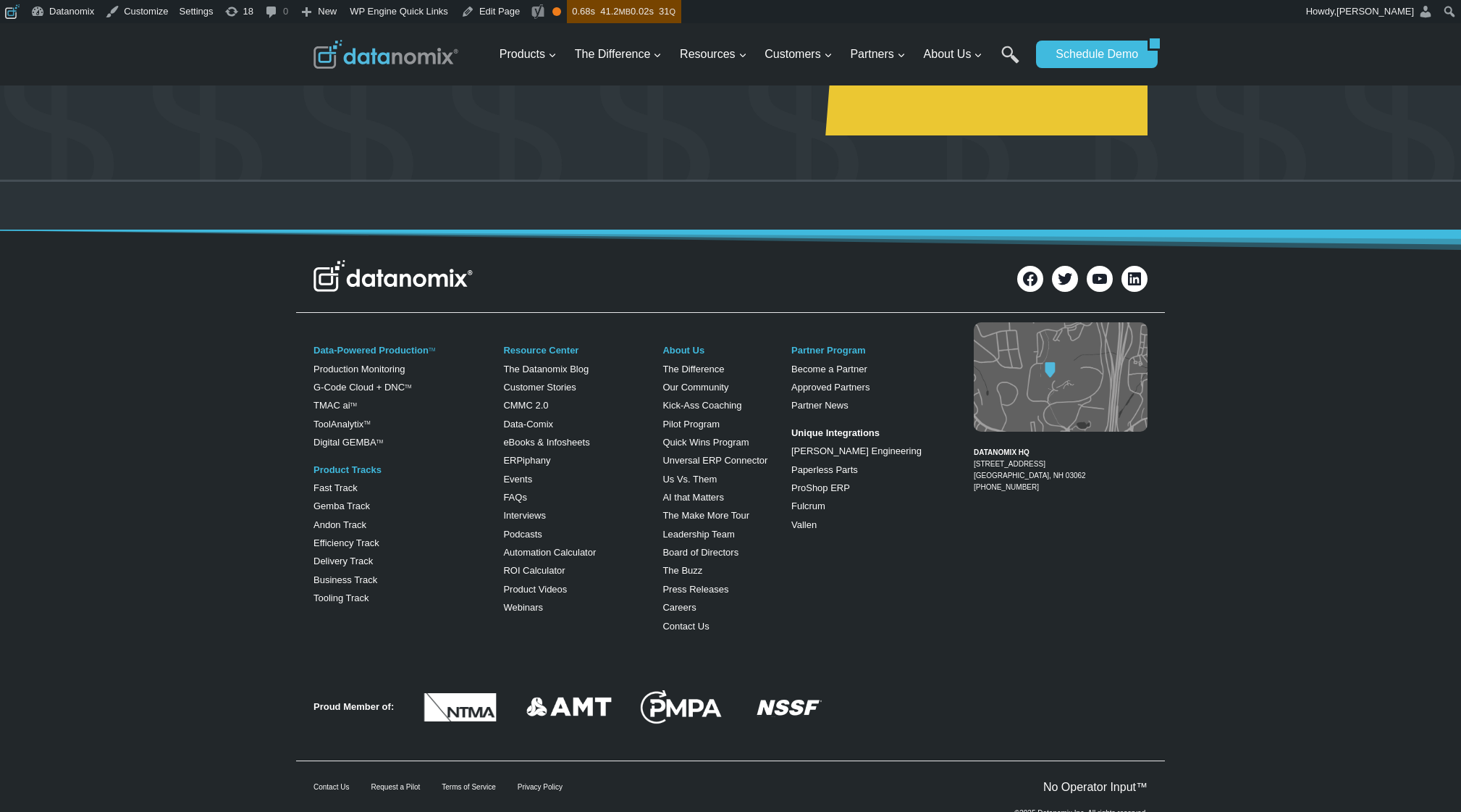
scroll to position [588, 0]
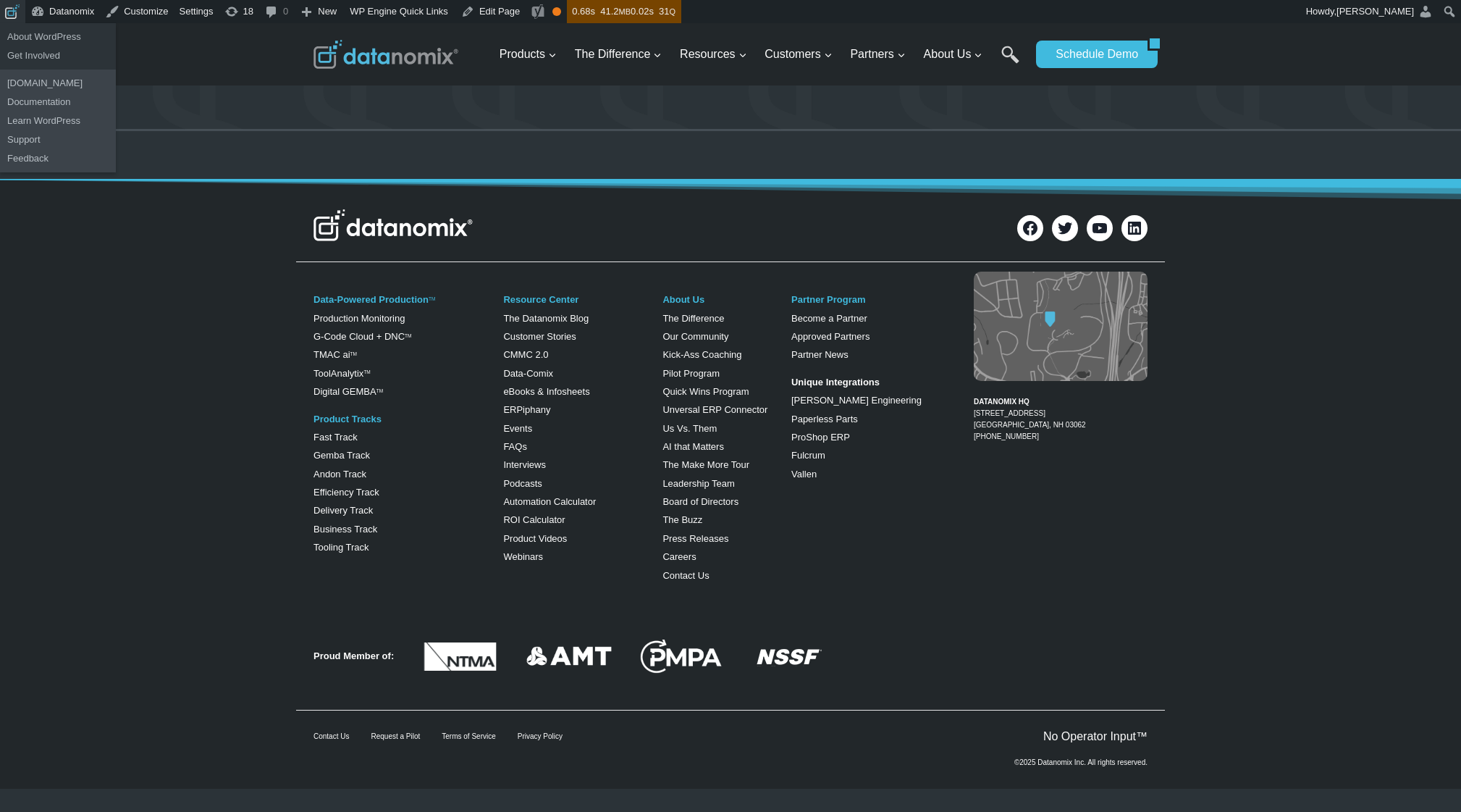
click at [13, 13] on span "Toolbar" at bounding box center [10, 10] width 11 height 20
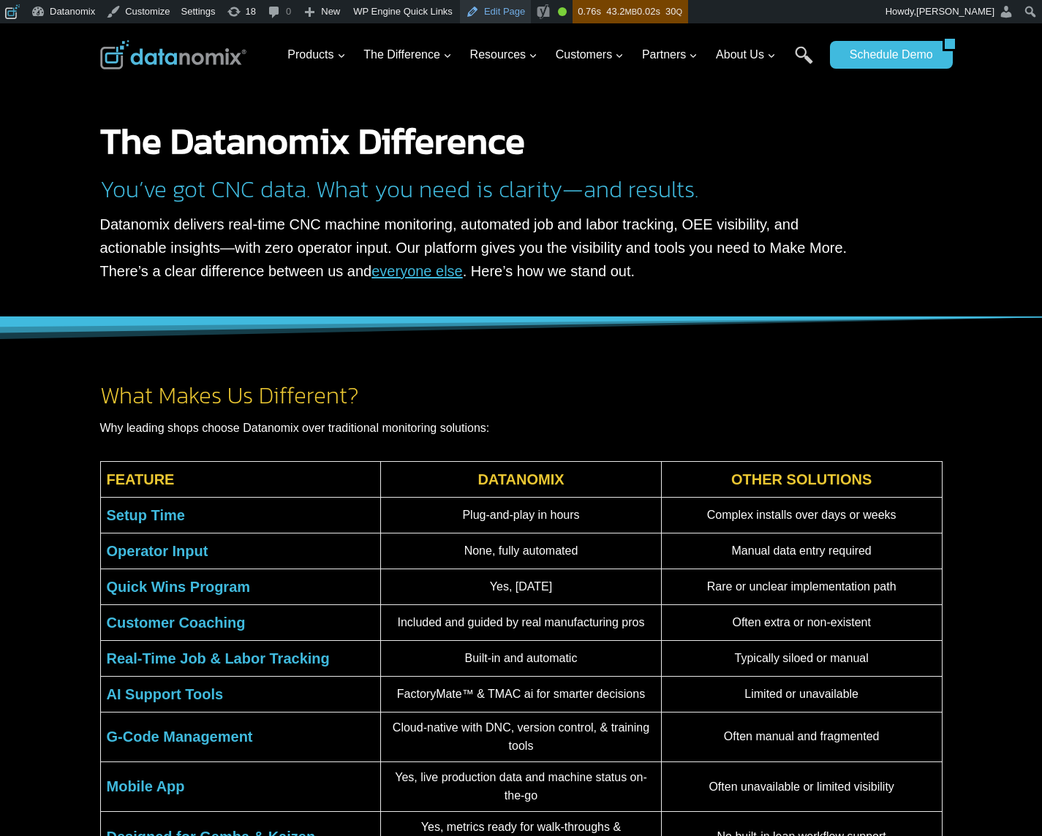
click at [508, 10] on link "Edit Page" at bounding box center [495, 11] width 71 height 23
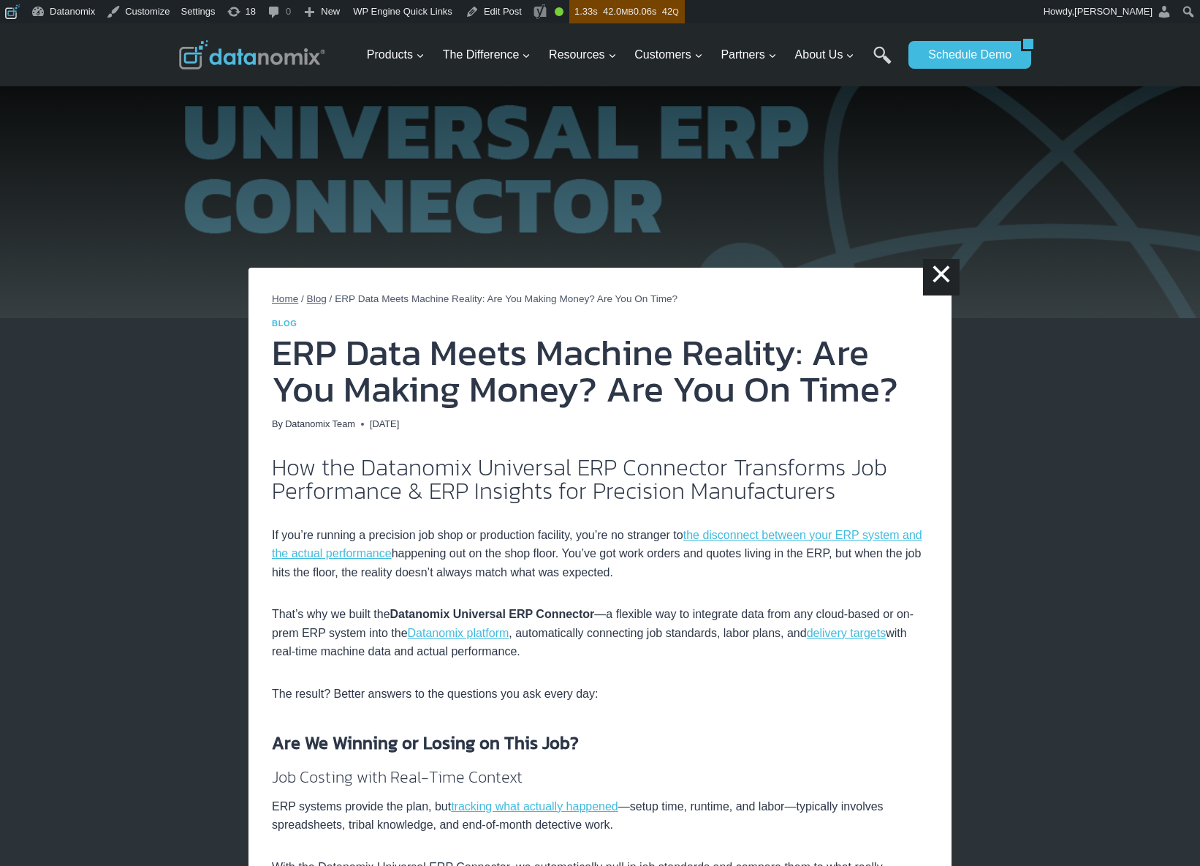
click at [684, 638] on p "That’s why we built the Datanomix Universal ERP Connector —a flexible way to in…" at bounding box center [600, 633] width 657 height 56
drag, startPoint x: 701, startPoint y: 611, endPoint x: 515, endPoint y: 638, distance: 188.4
click at [515, 638] on p "That’s why we built the Datanomix Universal ERP Connector —a flexible way to in…" at bounding box center [600, 633] width 657 height 56
copy p "ntegrate data from any cloud-based or on-prem ERP system into the Datanomix pla…"
click at [946, 176] on img at bounding box center [600, 170] width 1200 height 295
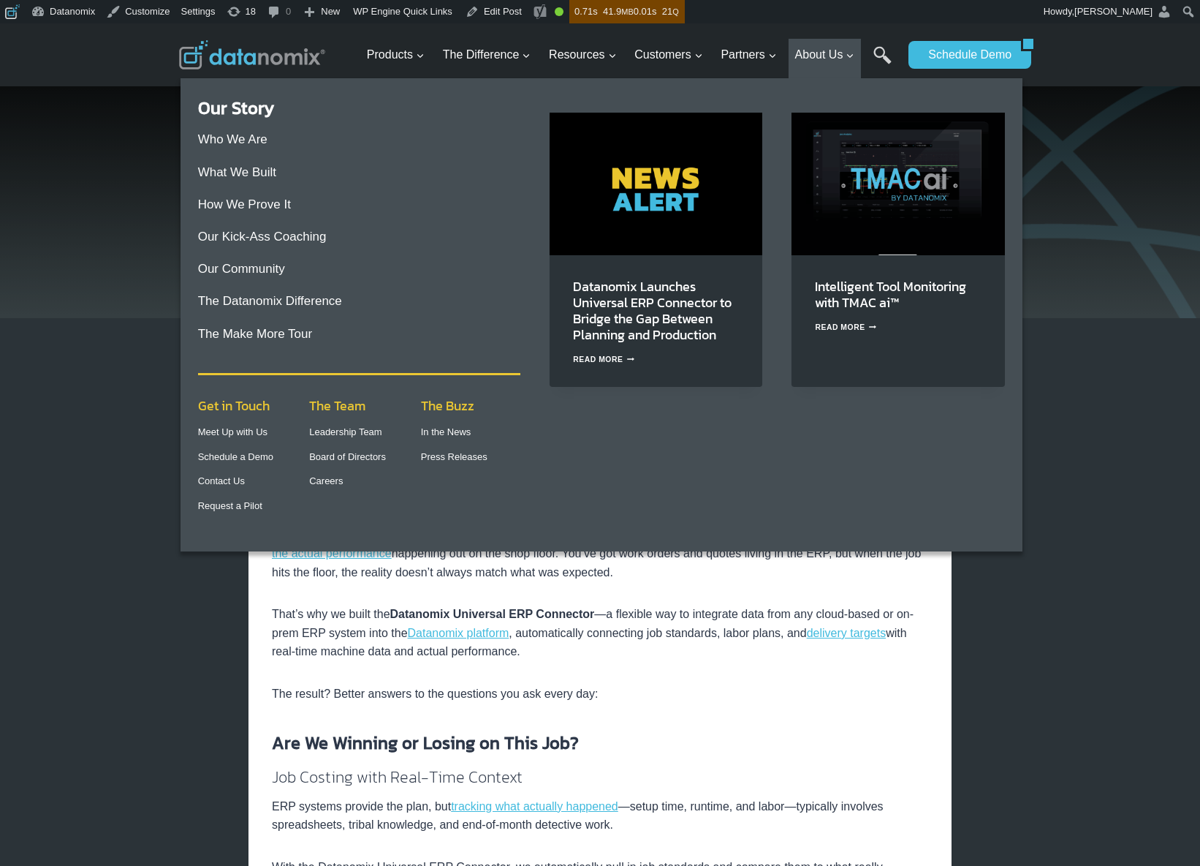
click at [659, 220] on img "Primary Navigation" at bounding box center [656, 184] width 213 height 142
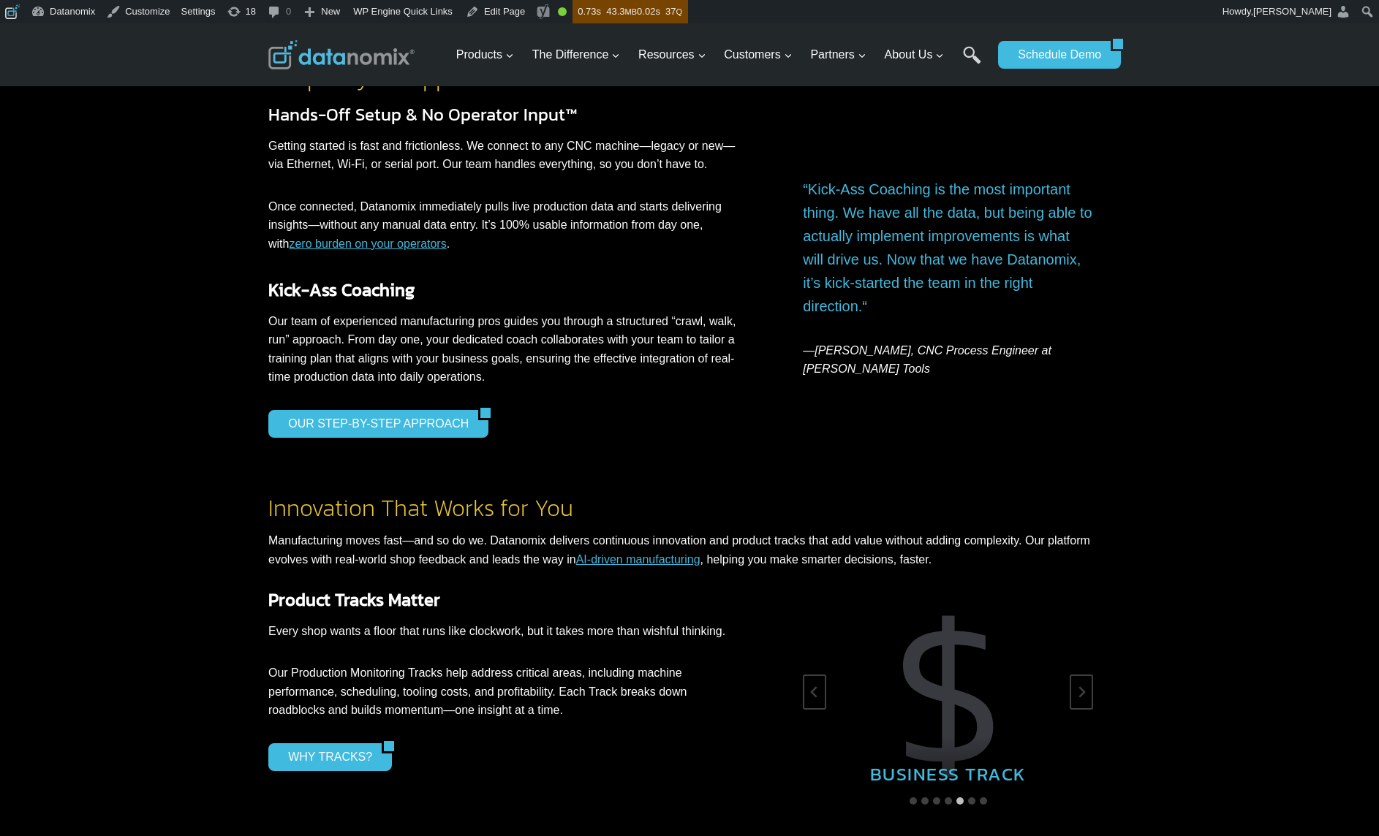
scroll to position [1858, 0]
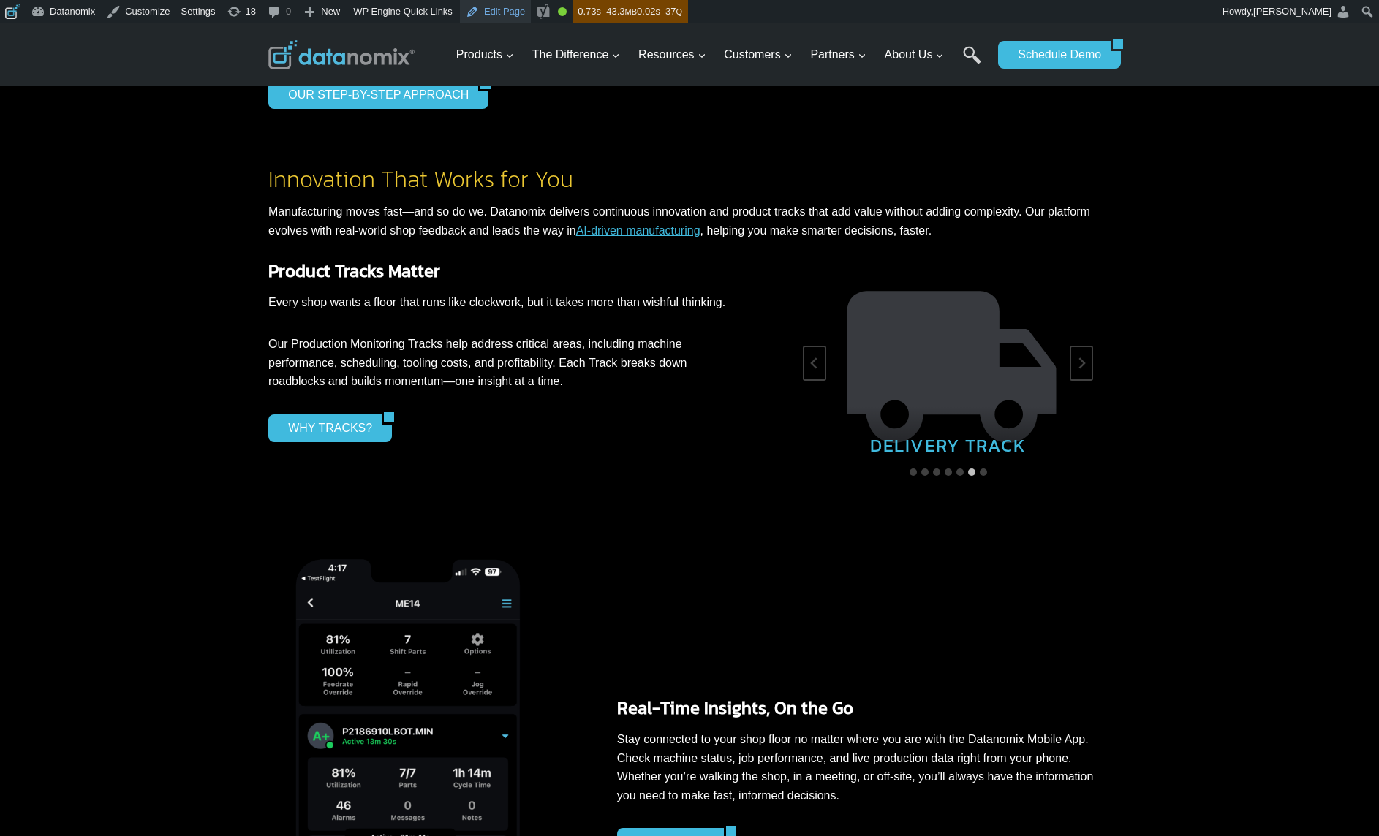
click at [517, 15] on link "Edit Page" at bounding box center [495, 11] width 71 height 23
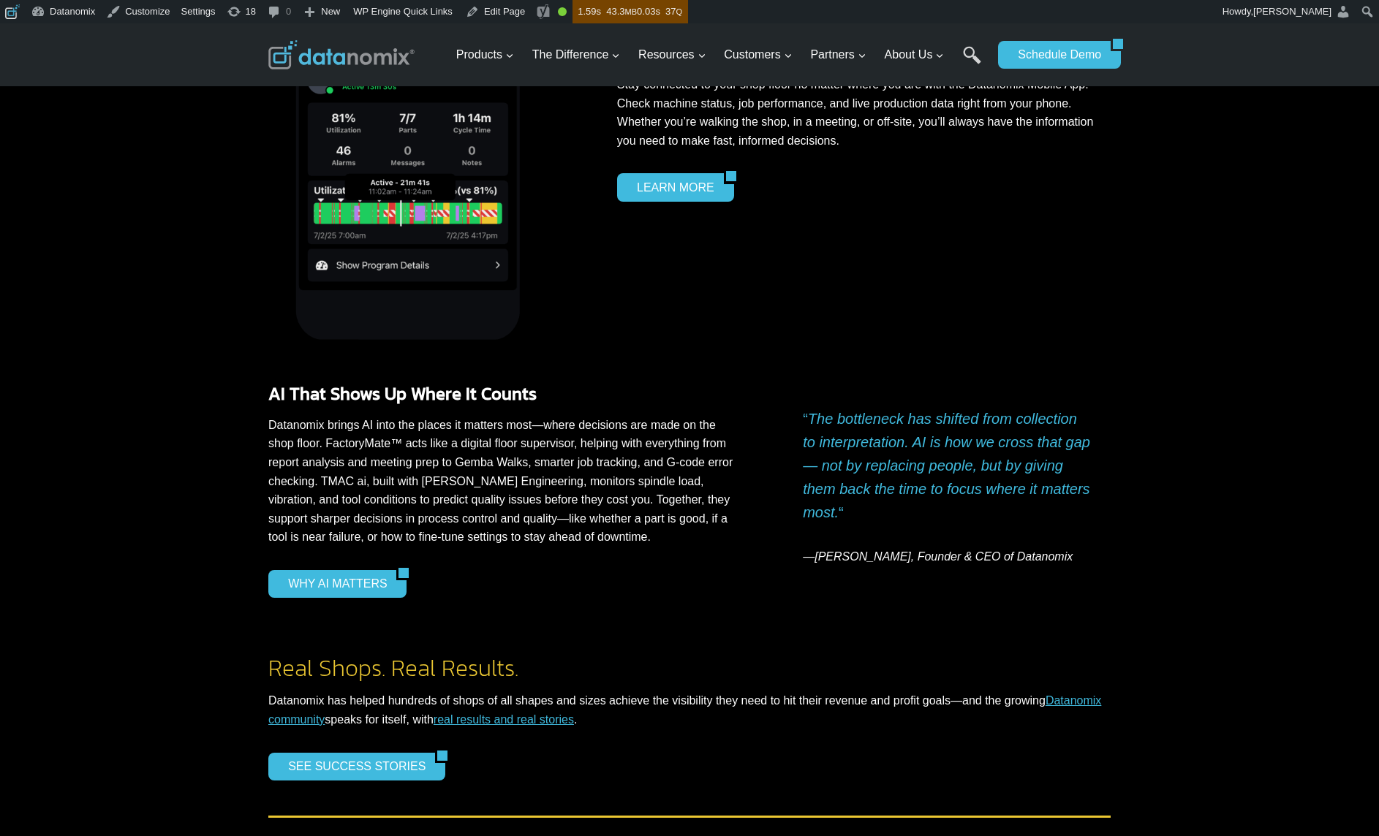
scroll to position [2611, 0]
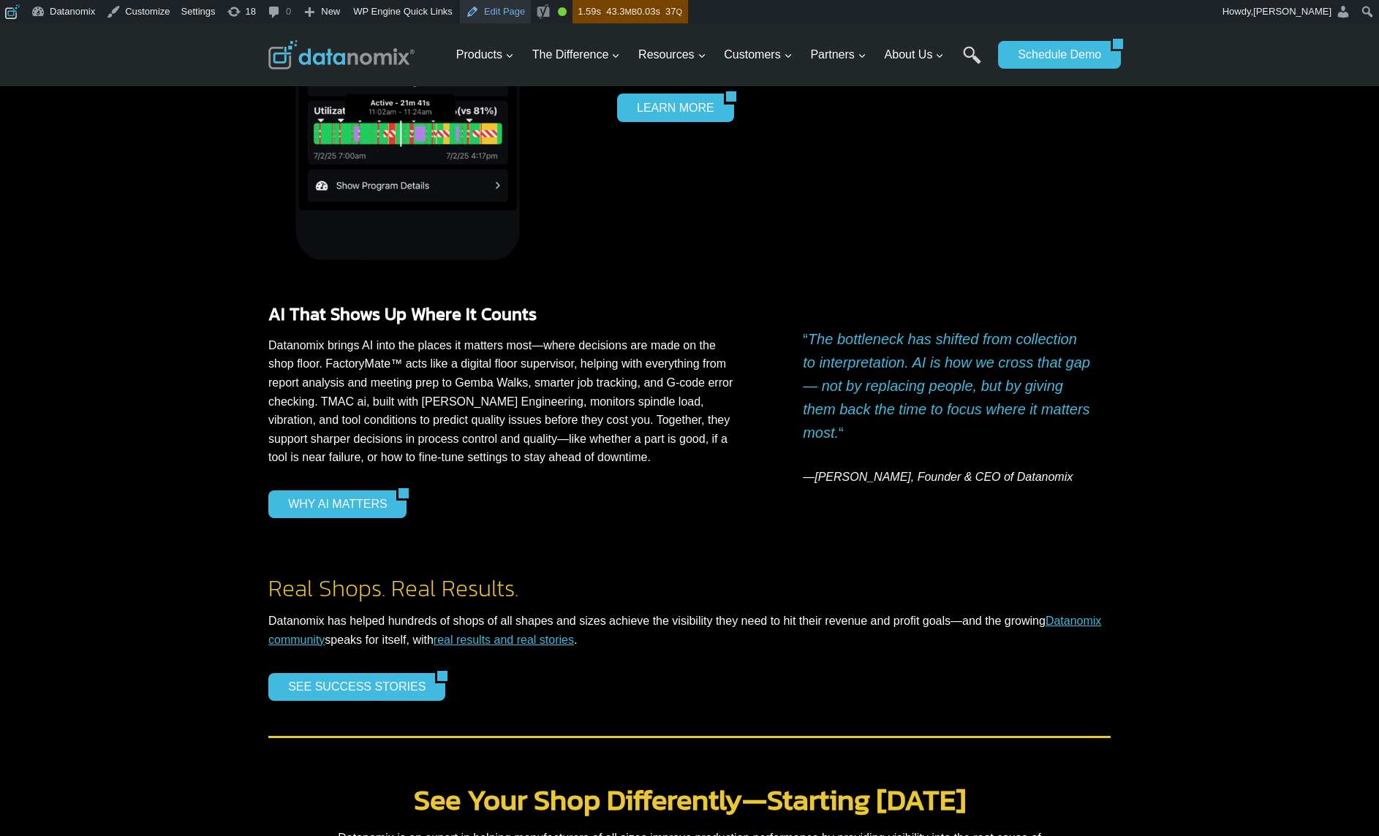
click at [502, 15] on link "Edit Page" at bounding box center [495, 11] width 71 height 23
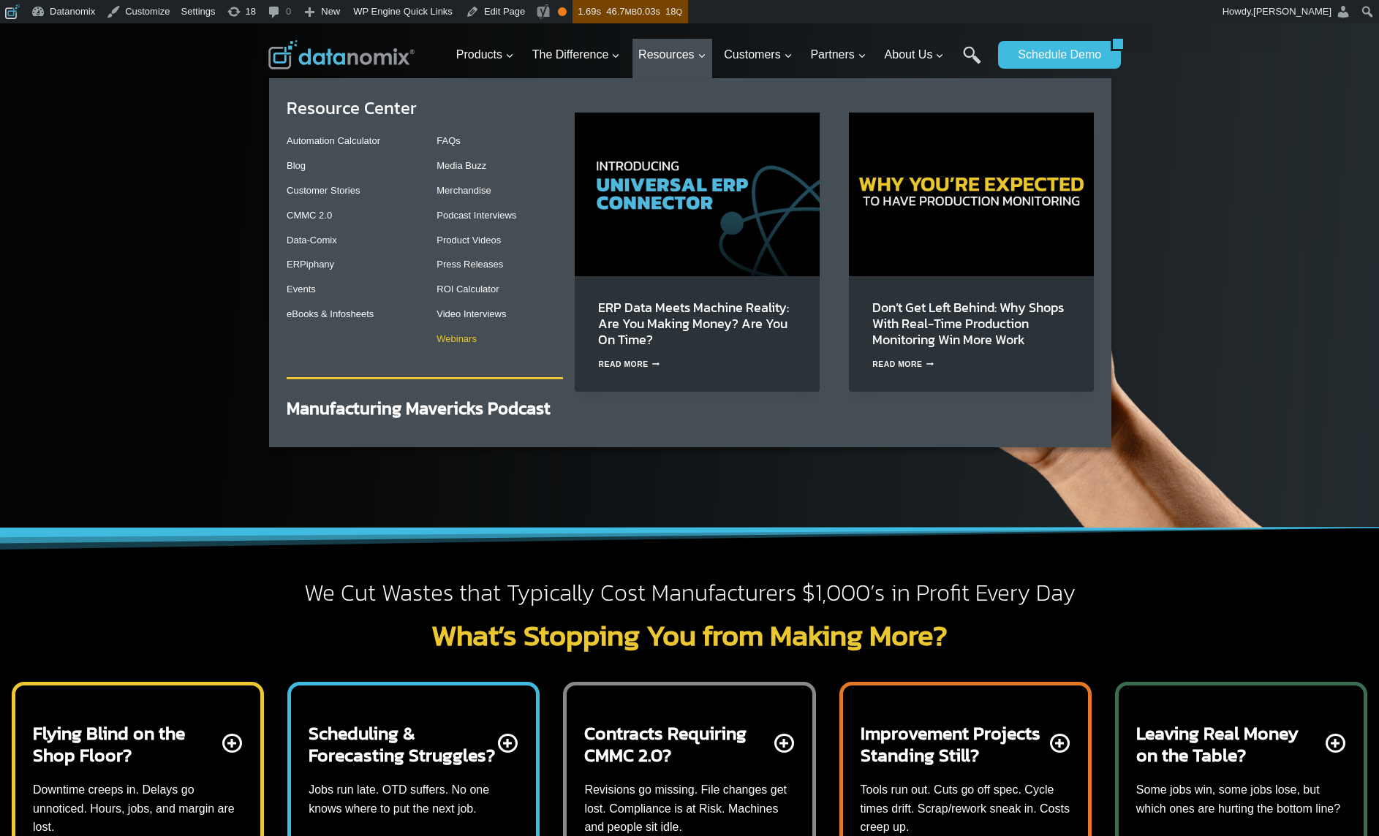
click at [464, 340] on link "Webinars" at bounding box center [456, 338] width 40 height 11
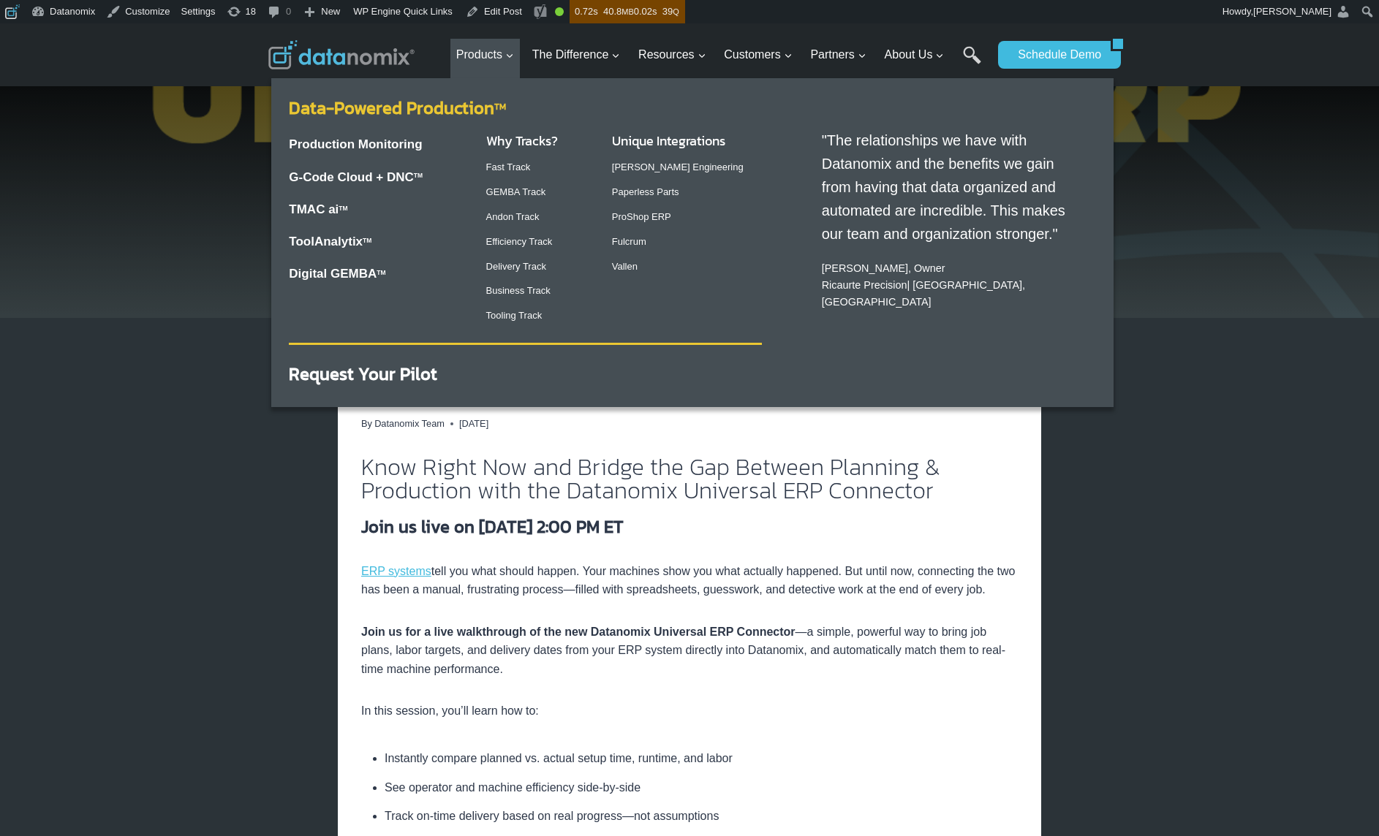
click at [457, 104] on link "Data-Powered Production TM" at bounding box center [397, 108] width 217 height 26
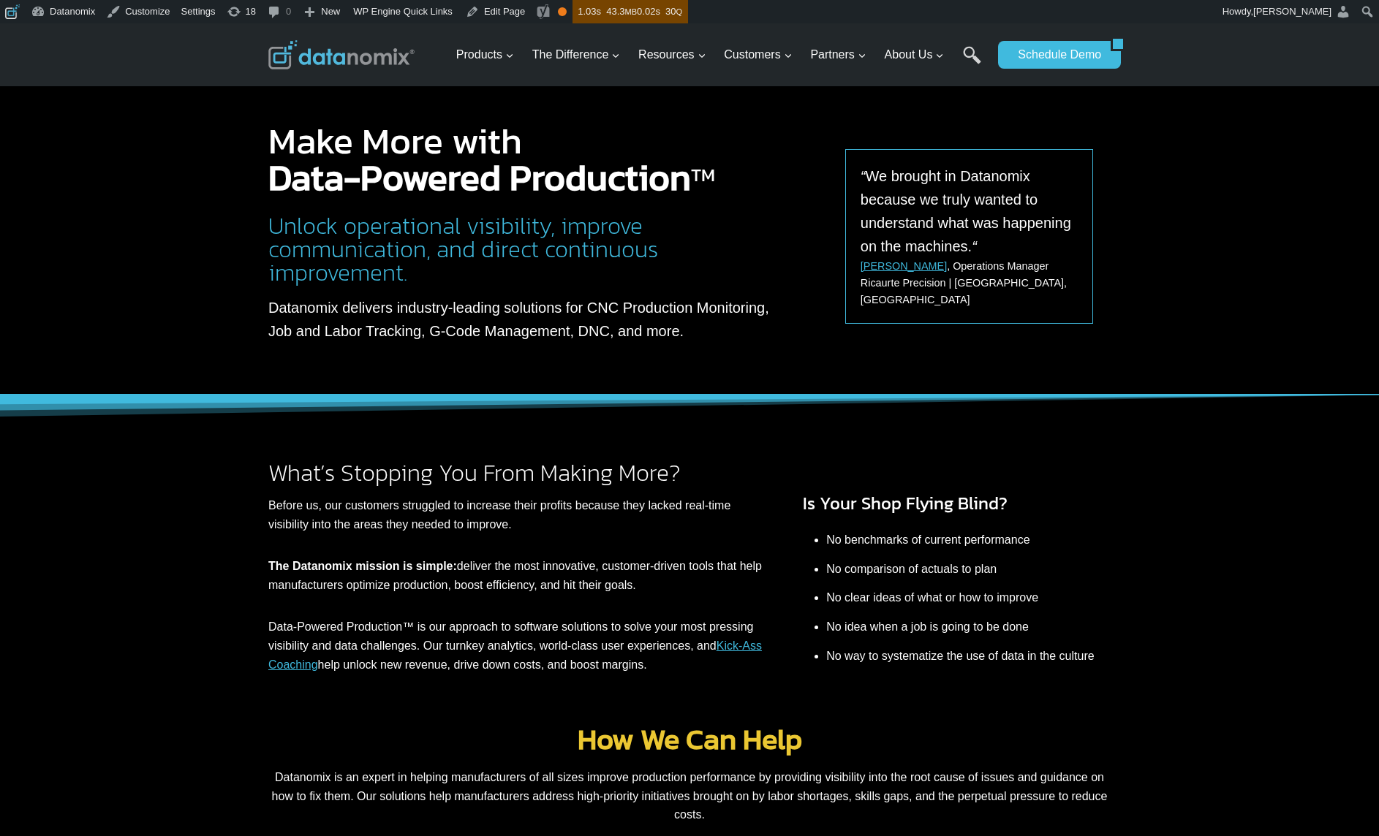
scroll to position [177, 0]
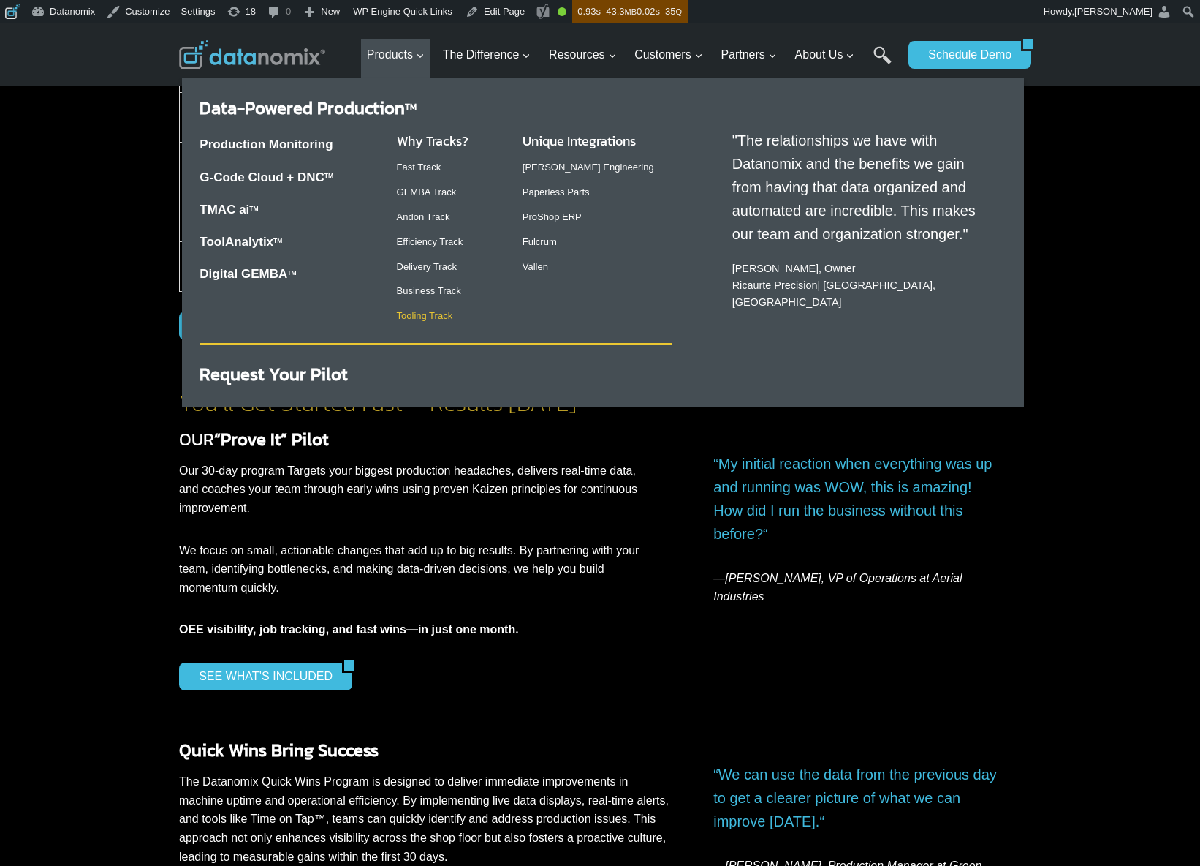
click at [404, 321] on link "Tooling Track" at bounding box center [425, 315] width 56 height 11
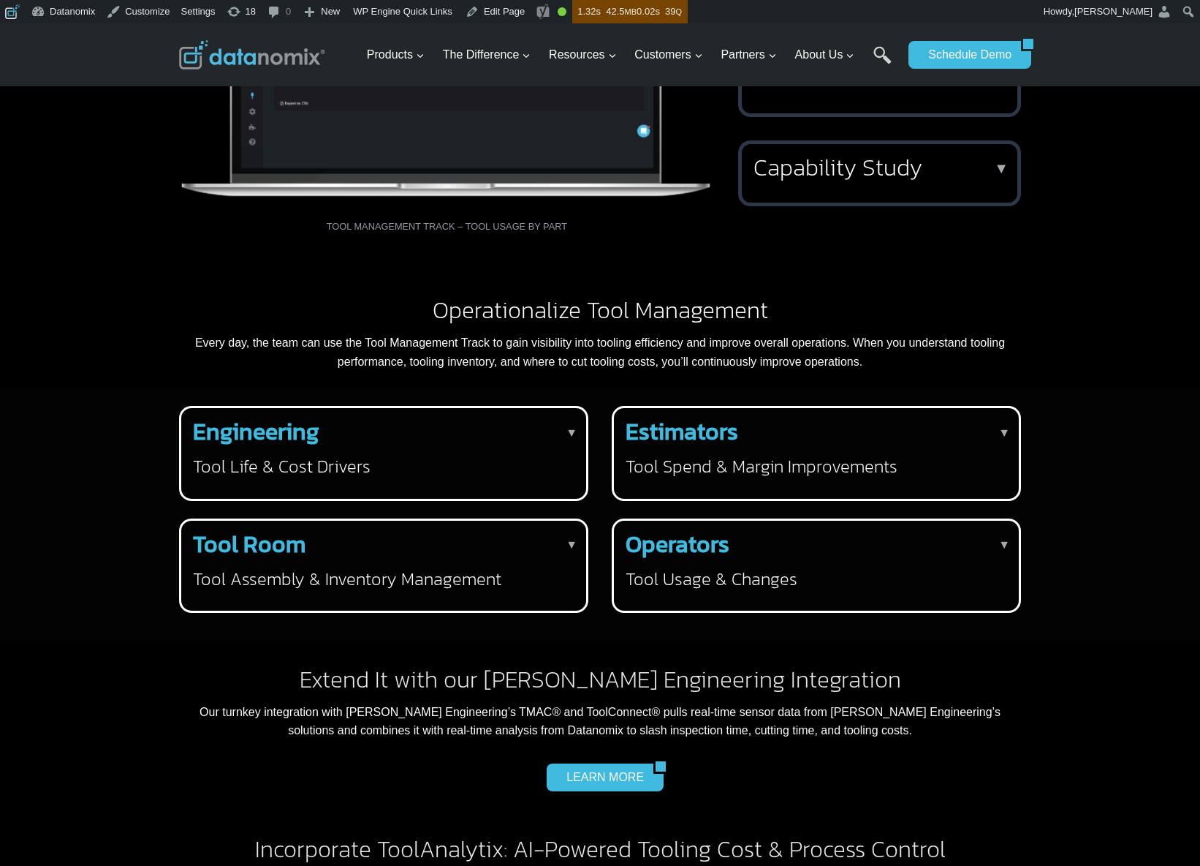
scroll to position [1753, 0]
click at [446, 477] on h3 "Tool Life & Cost Drivers" at bounding box center [381, 466] width 376 height 23
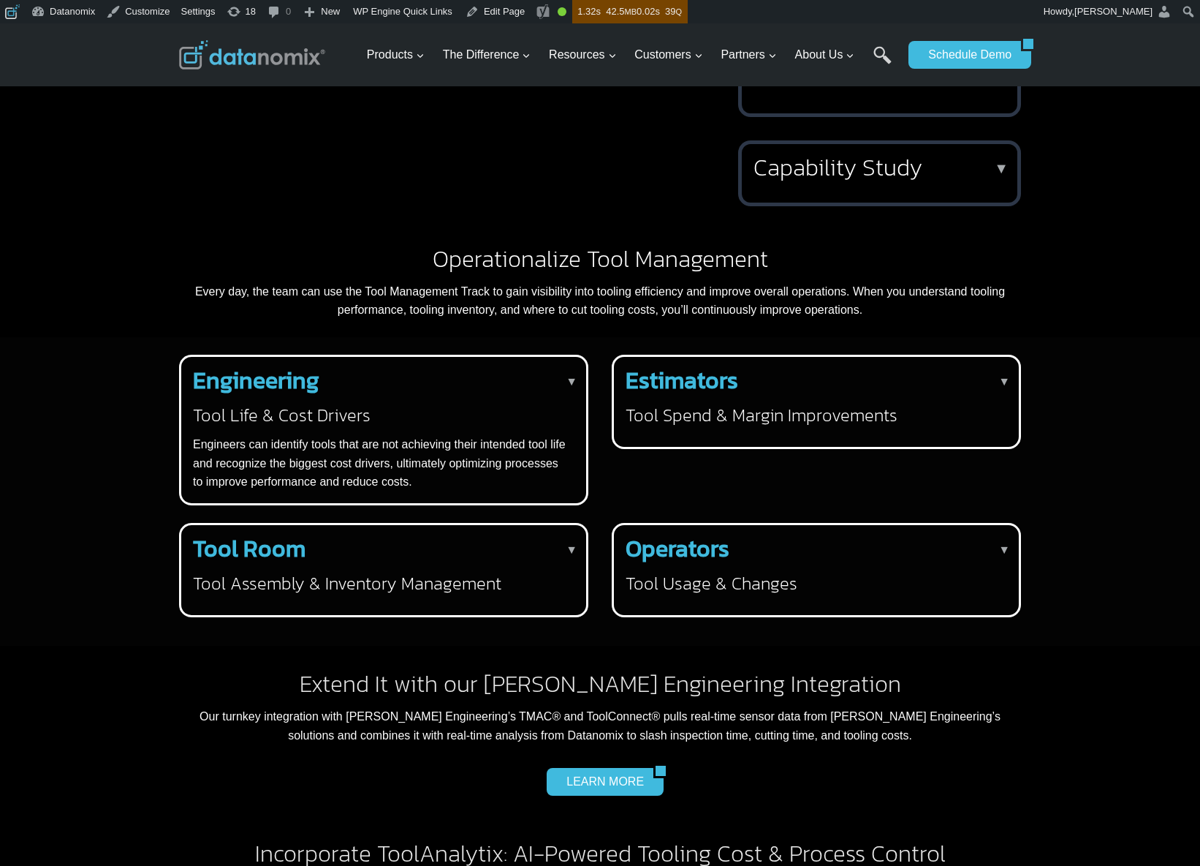
scroll to position [0, 0]
click at [446, 491] on p "Engineers can identify tools that are not achieving their intended tool life an…" at bounding box center [381, 463] width 376 height 56
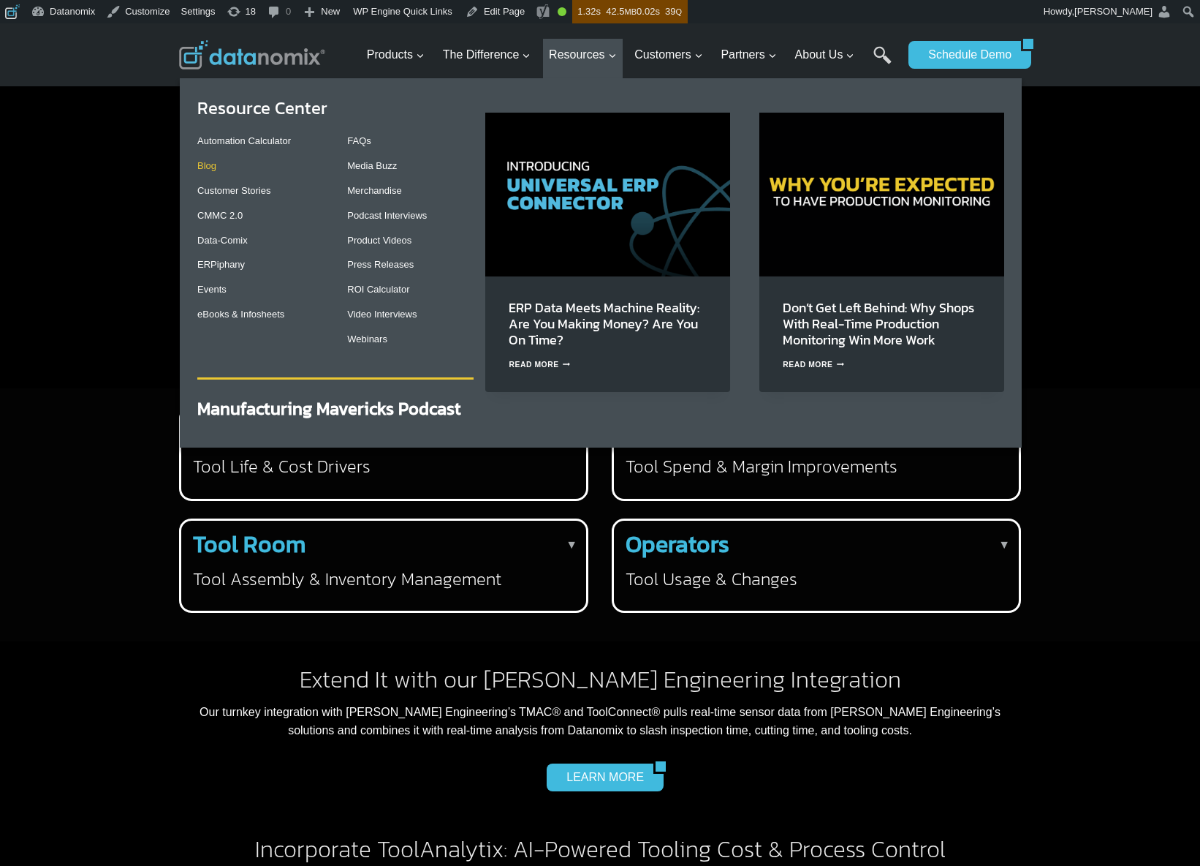
click at [208, 170] on link "Blog" at bounding box center [206, 165] width 19 height 11
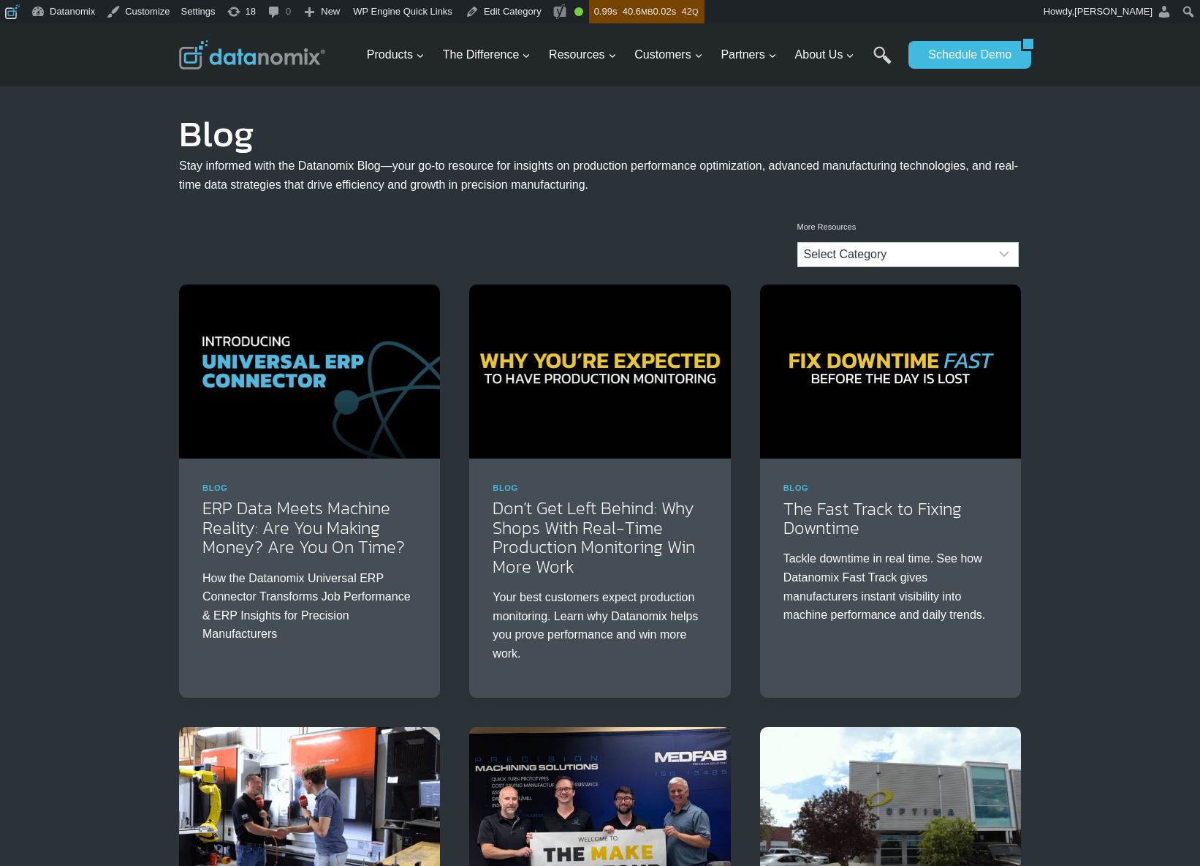
scroll to position [1344, 0]
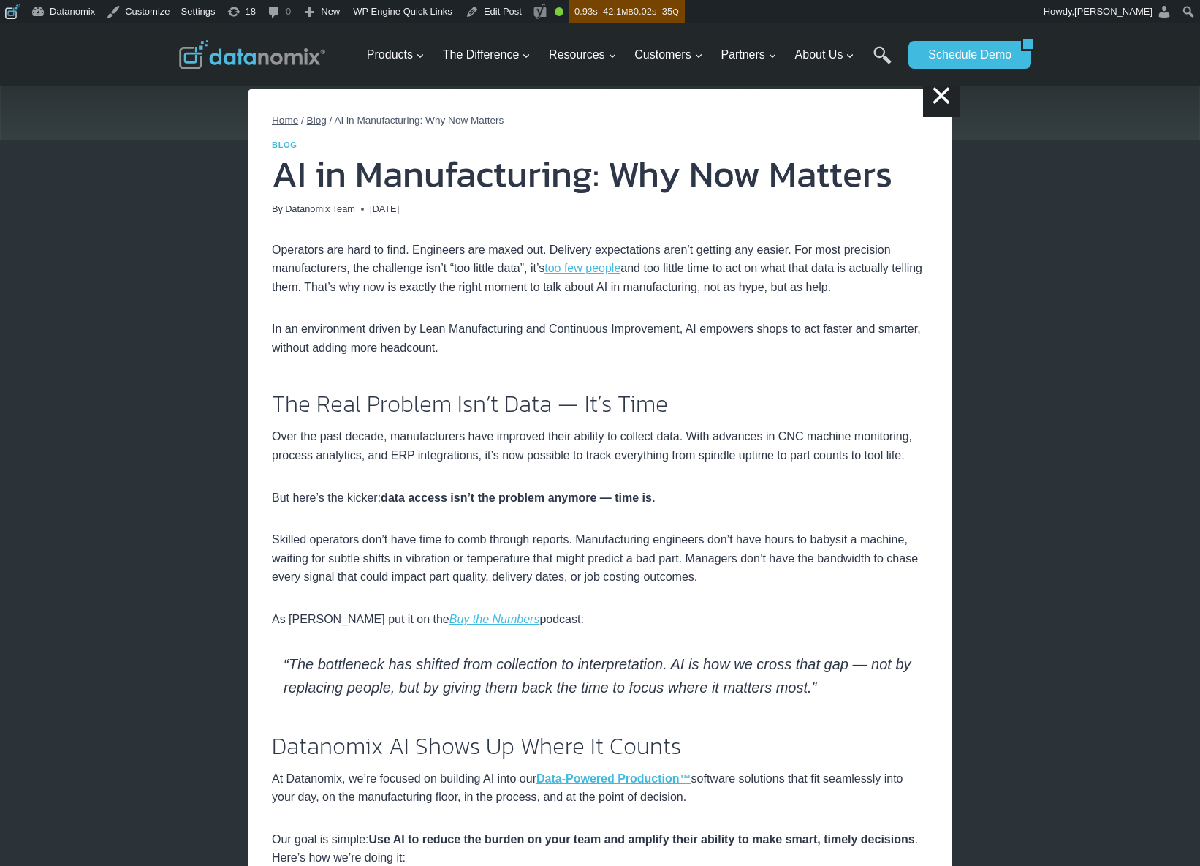
scroll to position [156, 0]
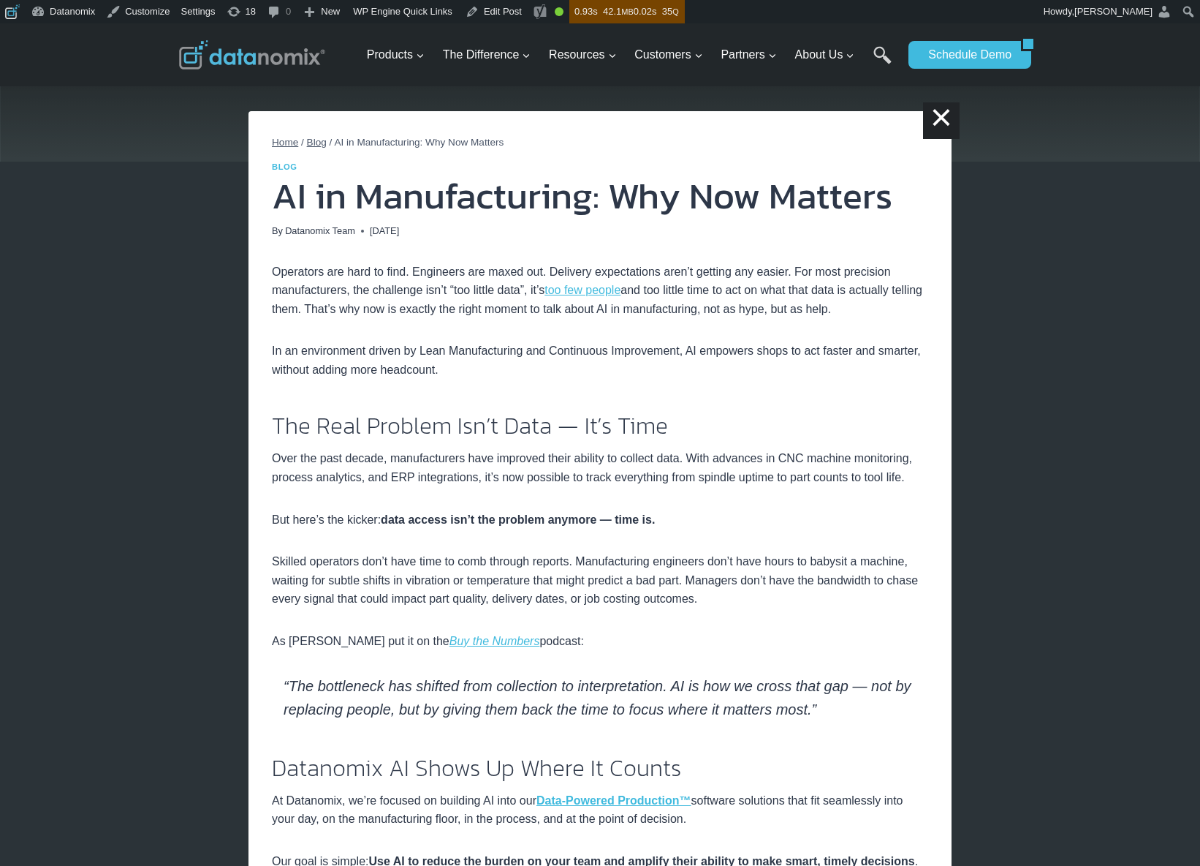
click at [790, 479] on p "Over the past decade, manufacturers have improved their ability to collect data…" at bounding box center [600, 467] width 657 height 37
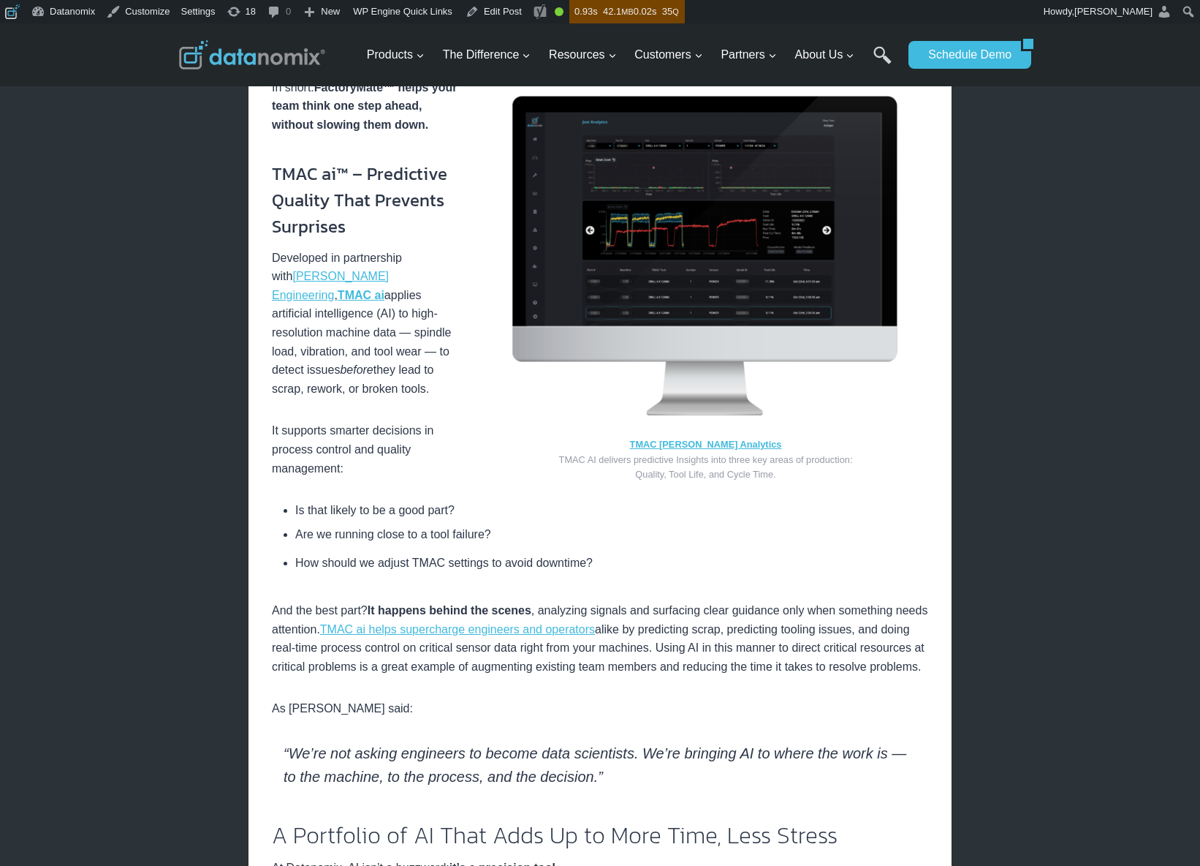
scroll to position [3371, 0]
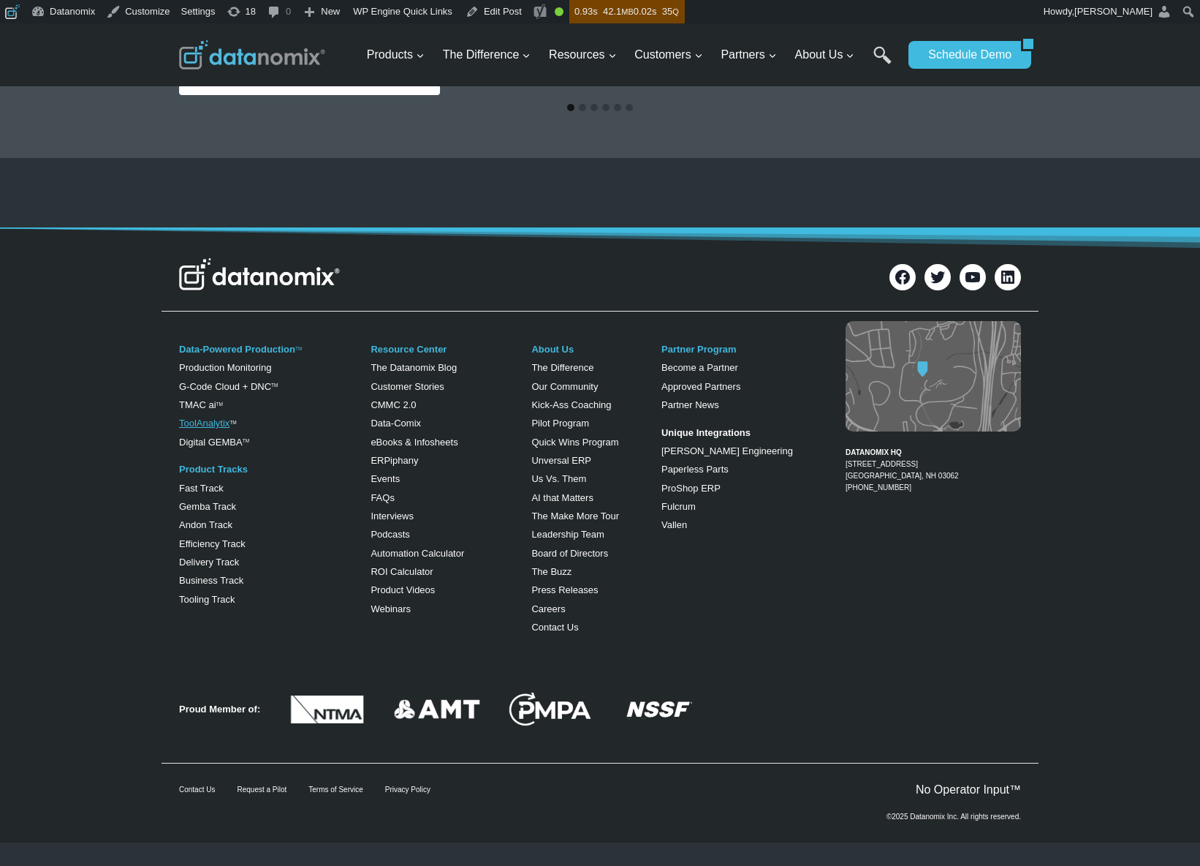
click at [227, 428] on link "ToolAnalytix" at bounding box center [204, 422] width 50 height 11
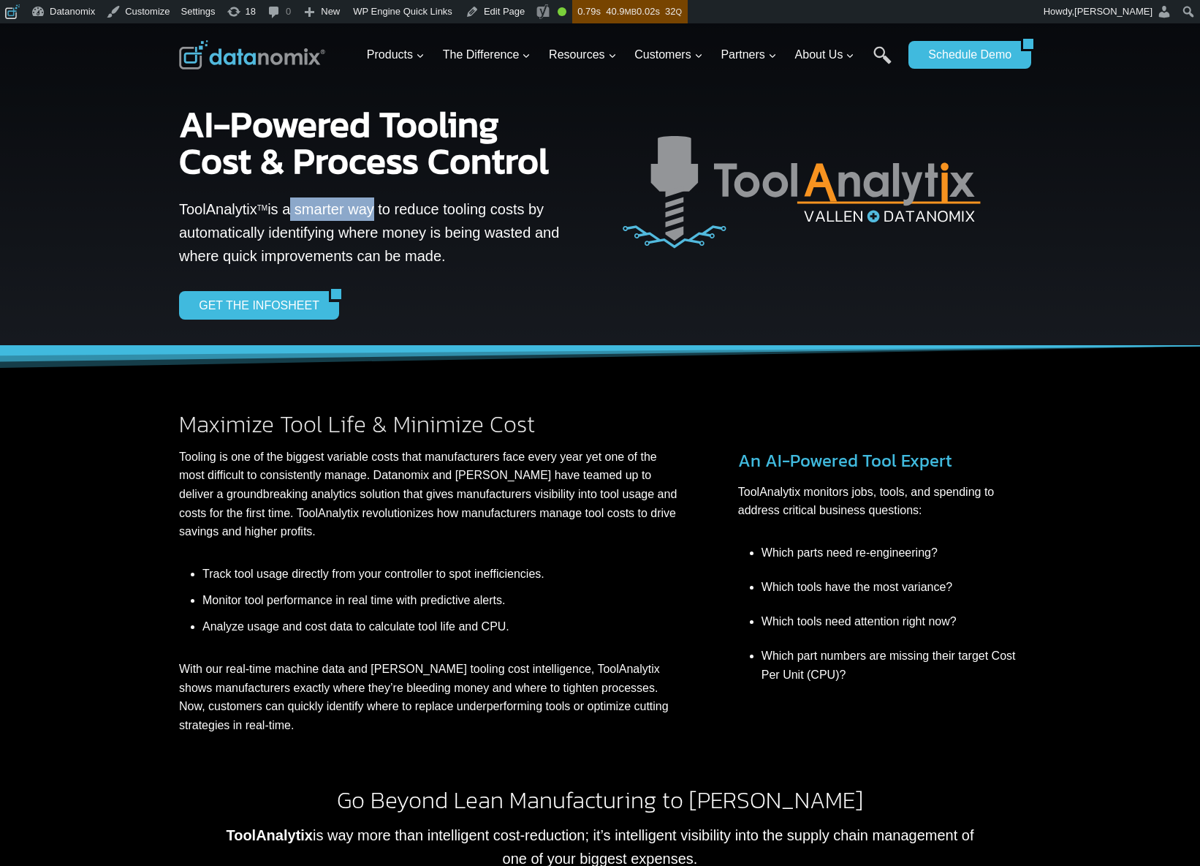
drag, startPoint x: 533, startPoint y: 210, endPoint x: 29, endPoint y: 584, distance: 628.2
click at [523, 206] on p "ToolAnalytix TM is a smarter way to reduce tooling costs by automatically ident…" at bounding box center [372, 232] width 387 height 70
click at [312, 227] on p "ToolAnalytix TM is a smarter way to reduce tooling costs by automatically ident…" at bounding box center [372, 232] width 387 height 70
drag, startPoint x: 286, startPoint y: 245, endPoint x: 450, endPoint y: 256, distance: 164.9
click at [450, 256] on p "ToolAnalytix TM is a smarter way to reduce tooling costs by automatically ident…" at bounding box center [372, 232] width 387 height 70
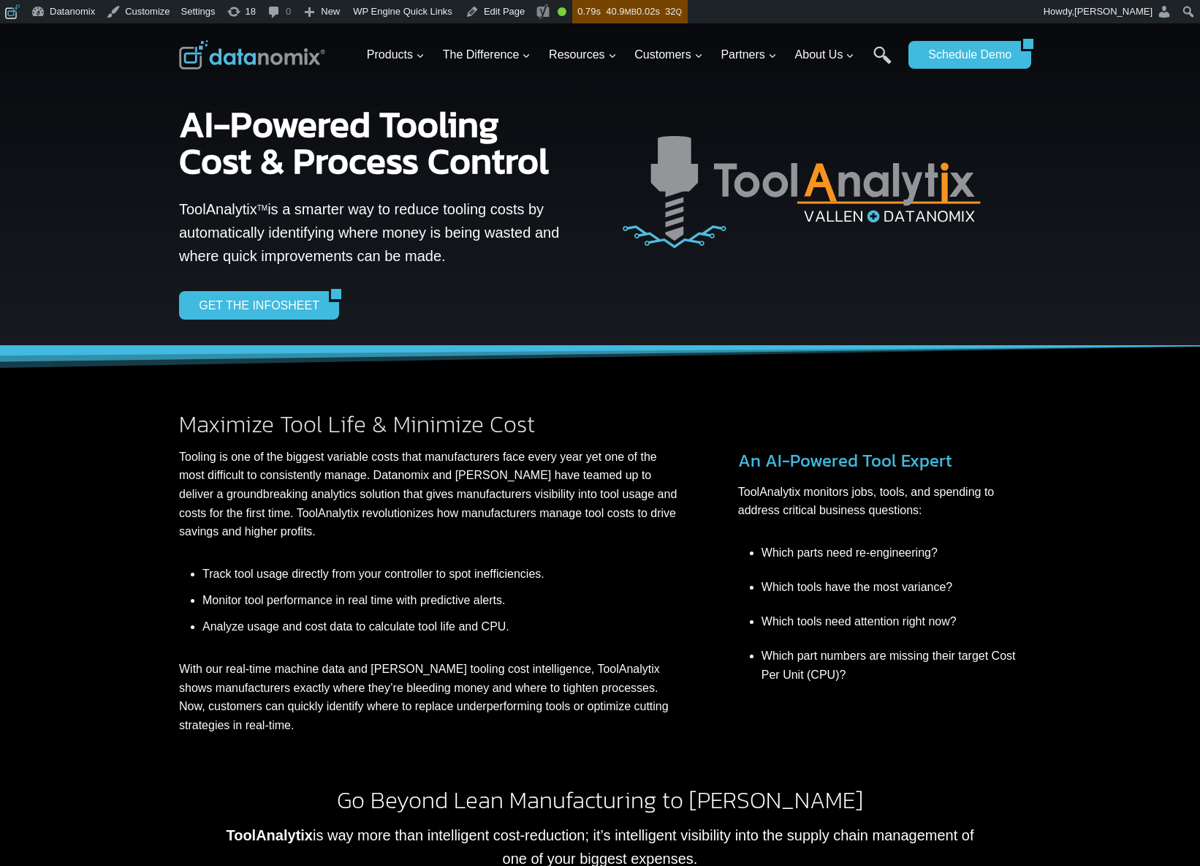
copy p "automatically identifying where money is being wasted and where quick improveme…"
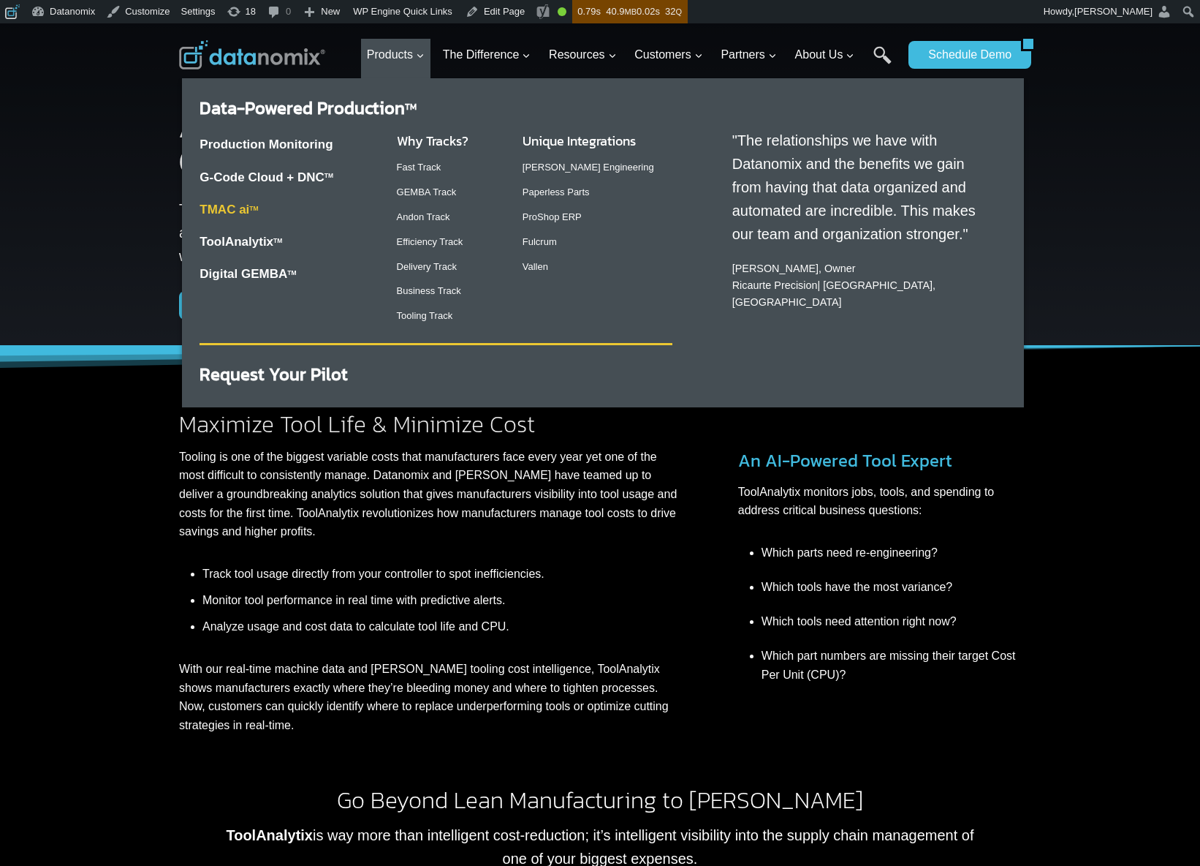
click at [232, 215] on link "TMAC ai TM" at bounding box center [229, 210] width 58 height 14
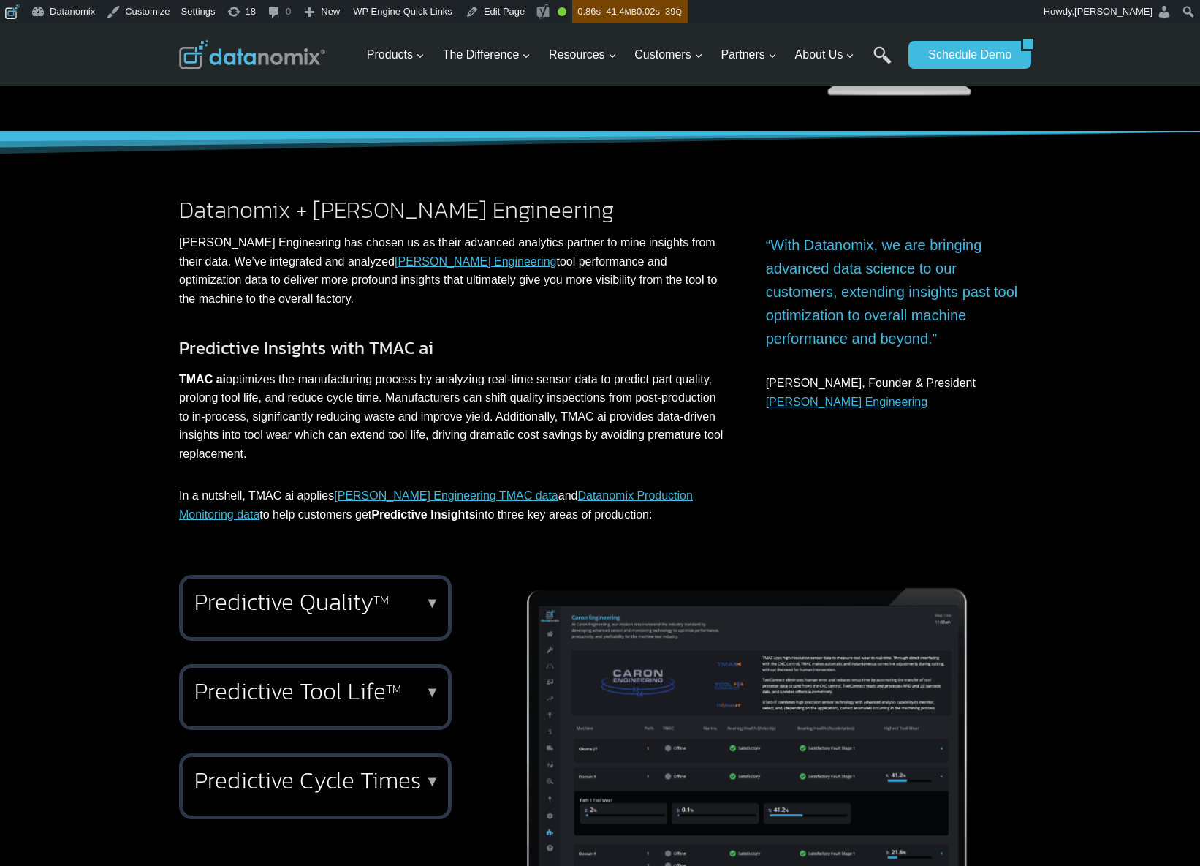
scroll to position [10, 0]
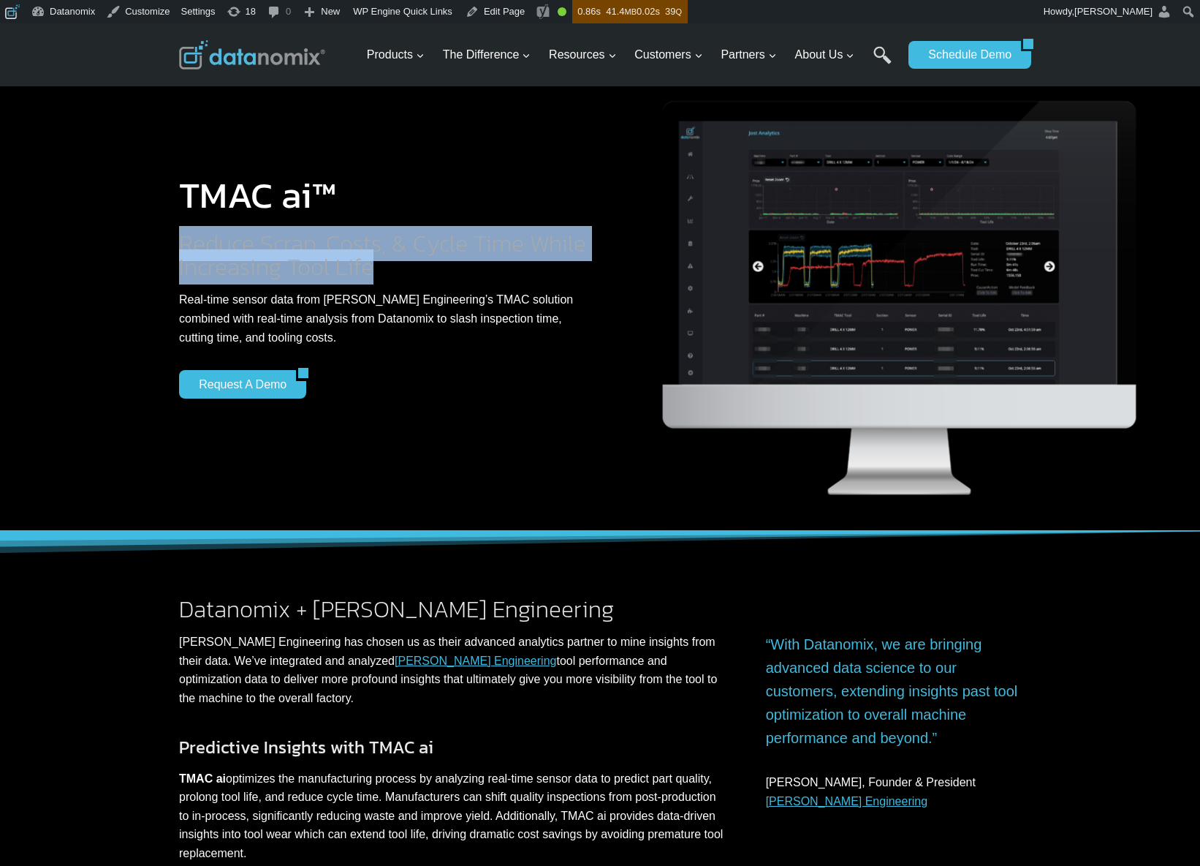
drag, startPoint x: 367, startPoint y: 265, endPoint x: 181, endPoint y: 247, distance: 186.6
click at [181, 247] on h2 "Reduce Scrap, Costs, & Cycle Time While Increasing Tool Life" at bounding box center [383, 255] width 409 height 47
copy h2 "Reduce Scrap, Costs, & Cycle Time While Increasing Tool Life"
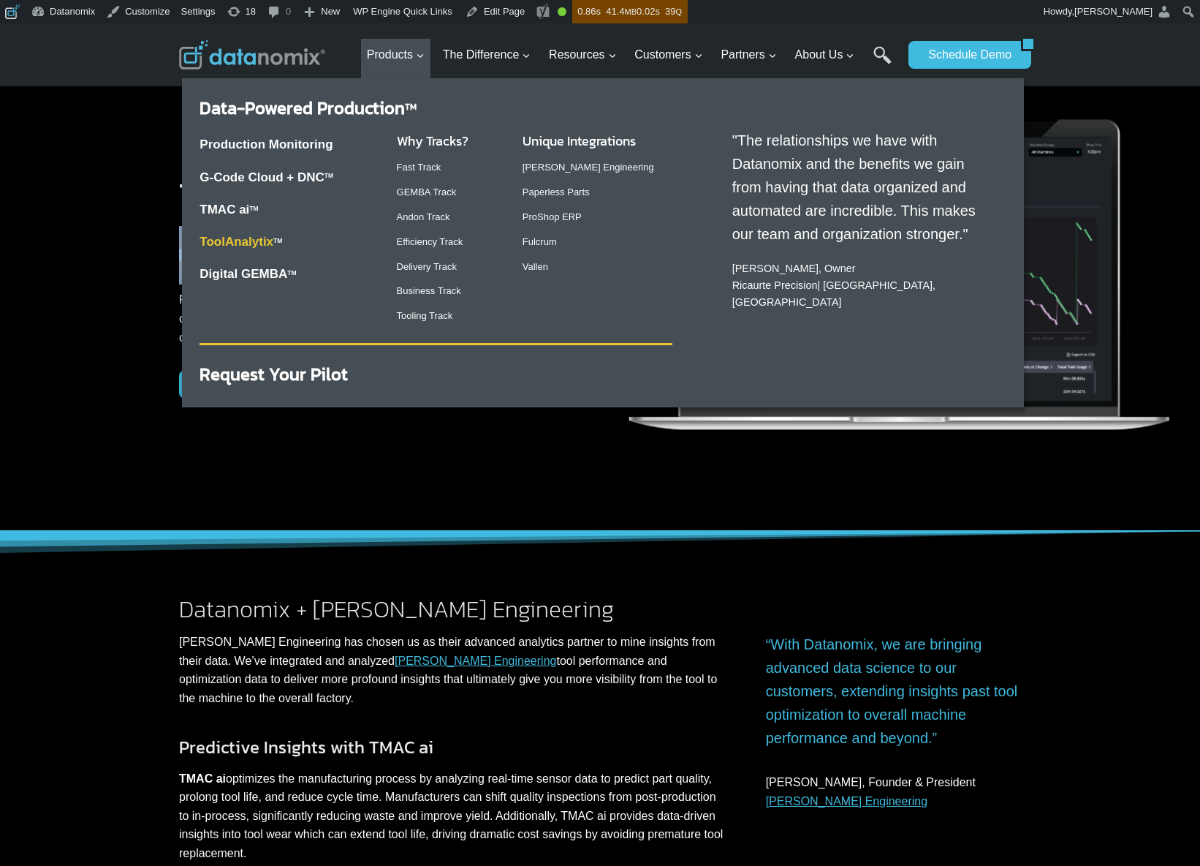
click at [236, 238] on link "ToolAnalytix" at bounding box center [237, 242] width 74 height 14
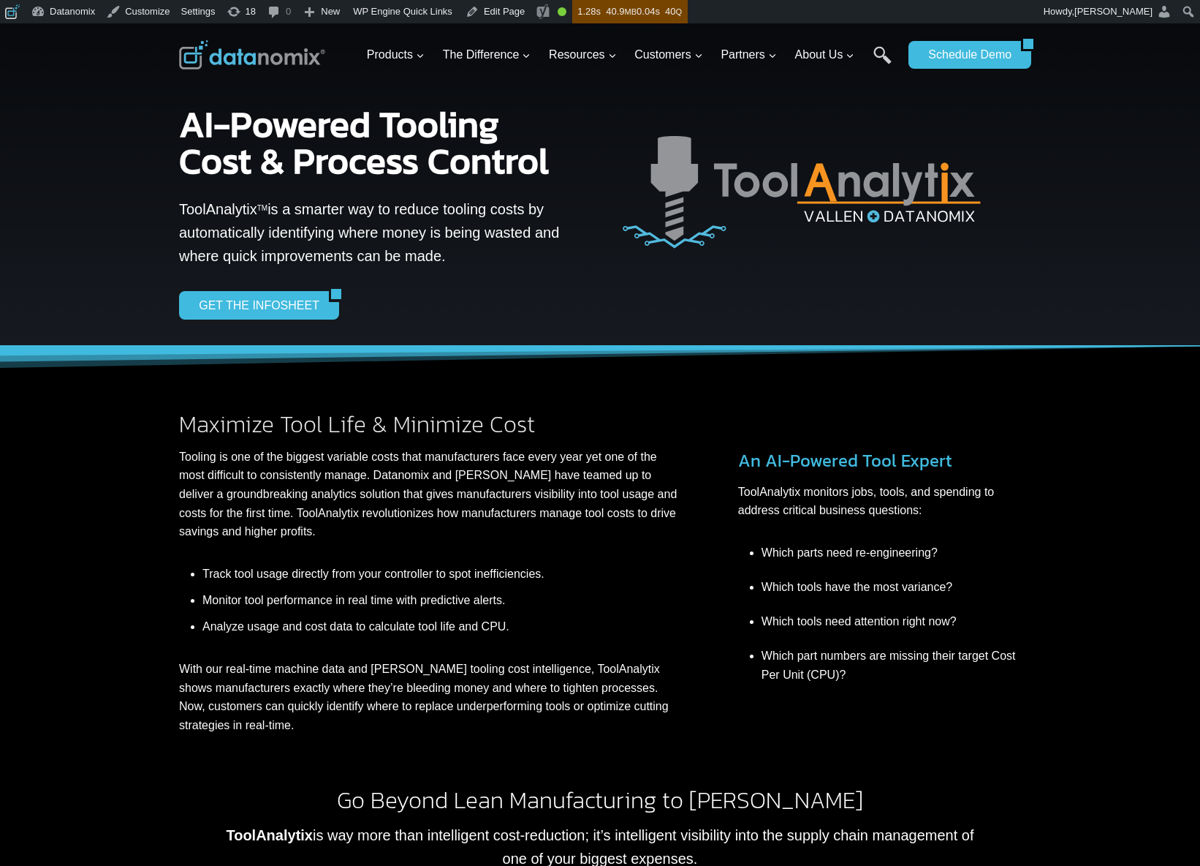
drag, startPoint x: 438, startPoint y: 478, endPoint x: 406, endPoint y: 480, distance: 32.2
click at [438, 478] on p "Tooling is one of the biggest variable costs that manufacturers face every year…" at bounding box center [429, 494] width 501 height 94
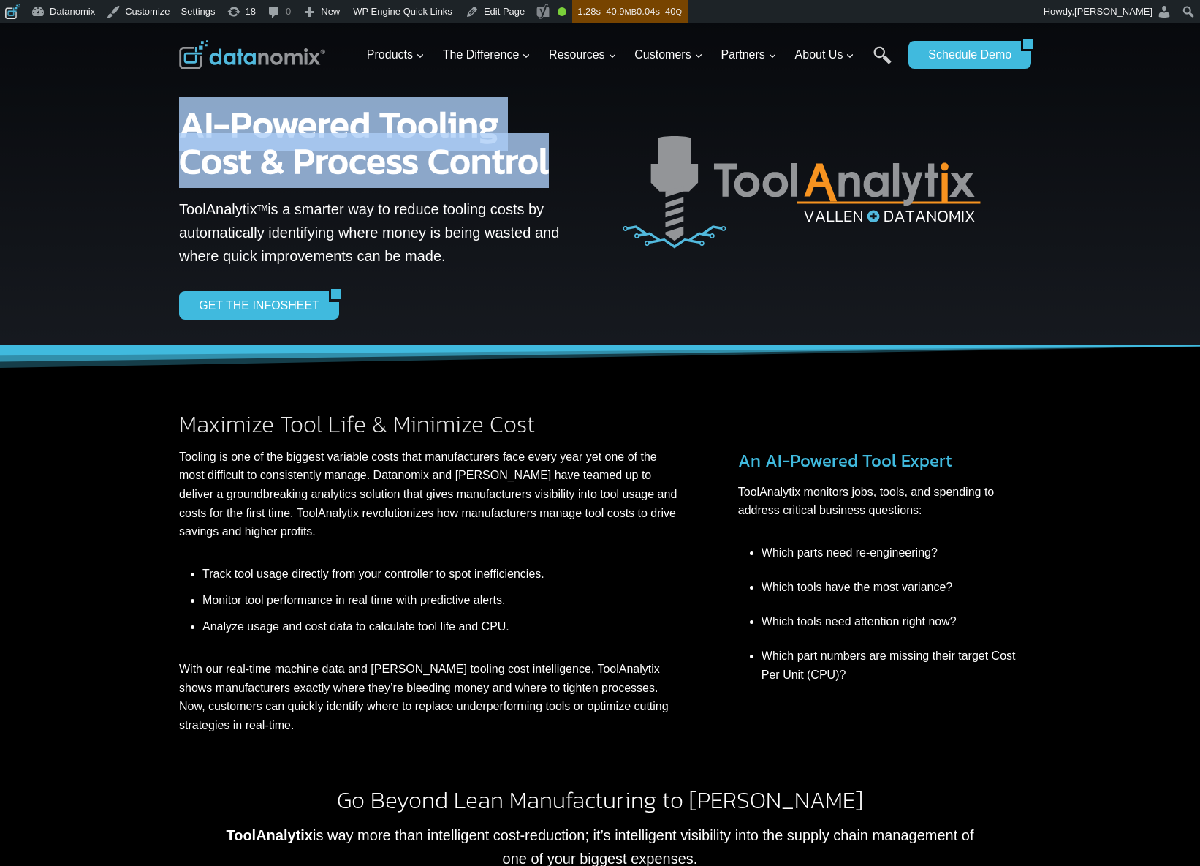
drag, startPoint x: 551, startPoint y: 170, endPoint x: 186, endPoint y: 124, distance: 367.8
click at [186, 124] on h1 "AI-Powered Tooling Cost & Process Control" at bounding box center [372, 142] width 387 height 73
copy strong "AI-Powered Tooling Cost & Process Control"
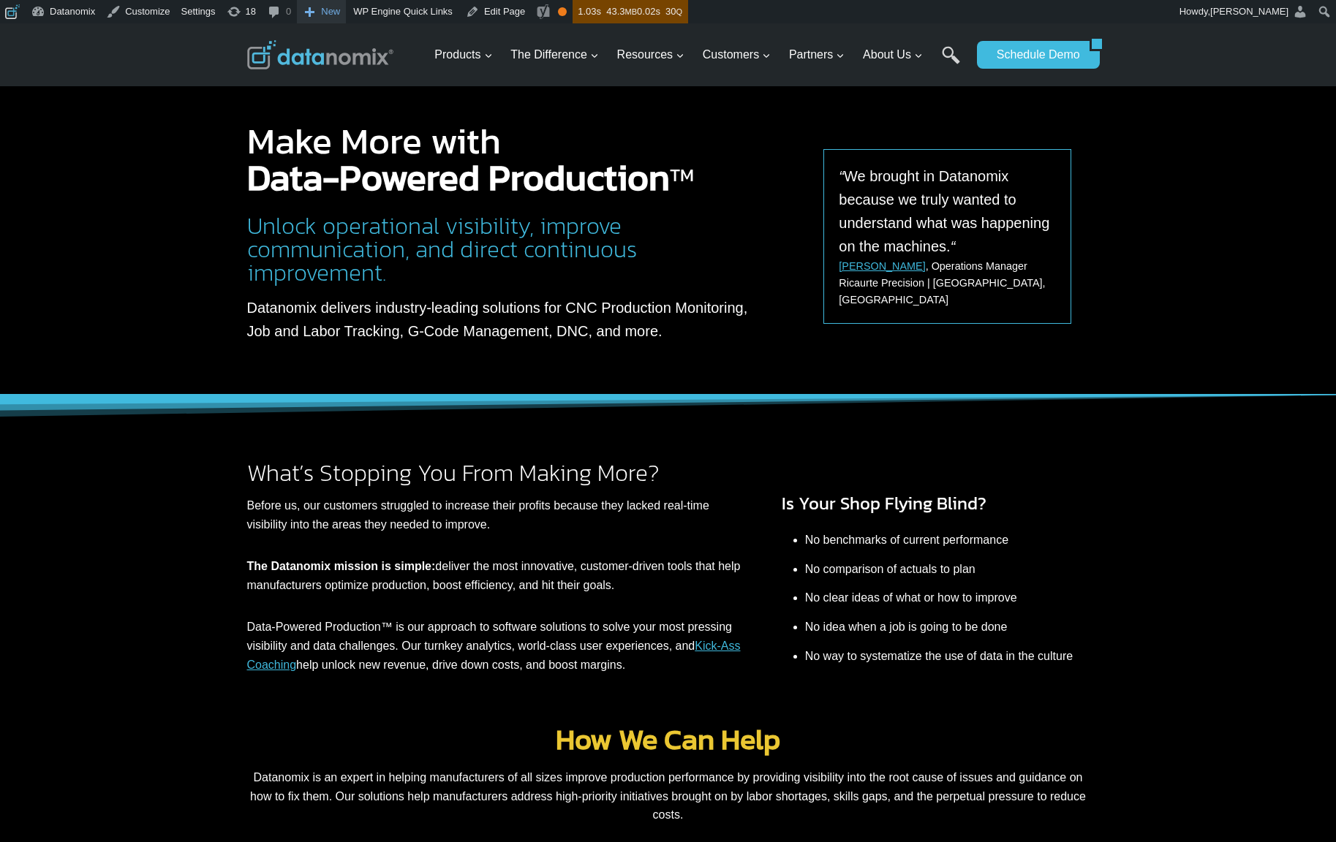
click at [0, 0] on link "TMAC ai TM" at bounding box center [0, 0] width 0 height 0
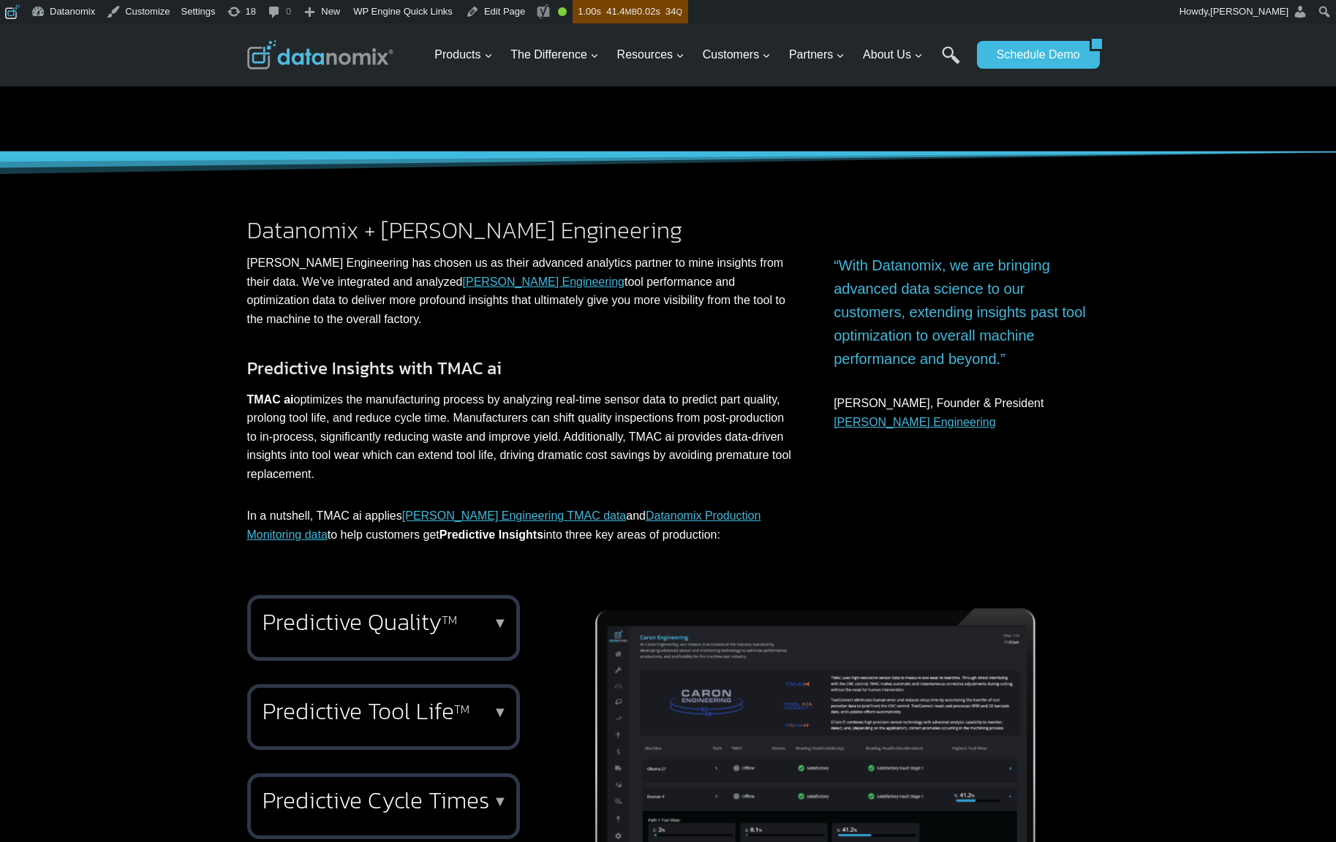
scroll to position [772, 0]
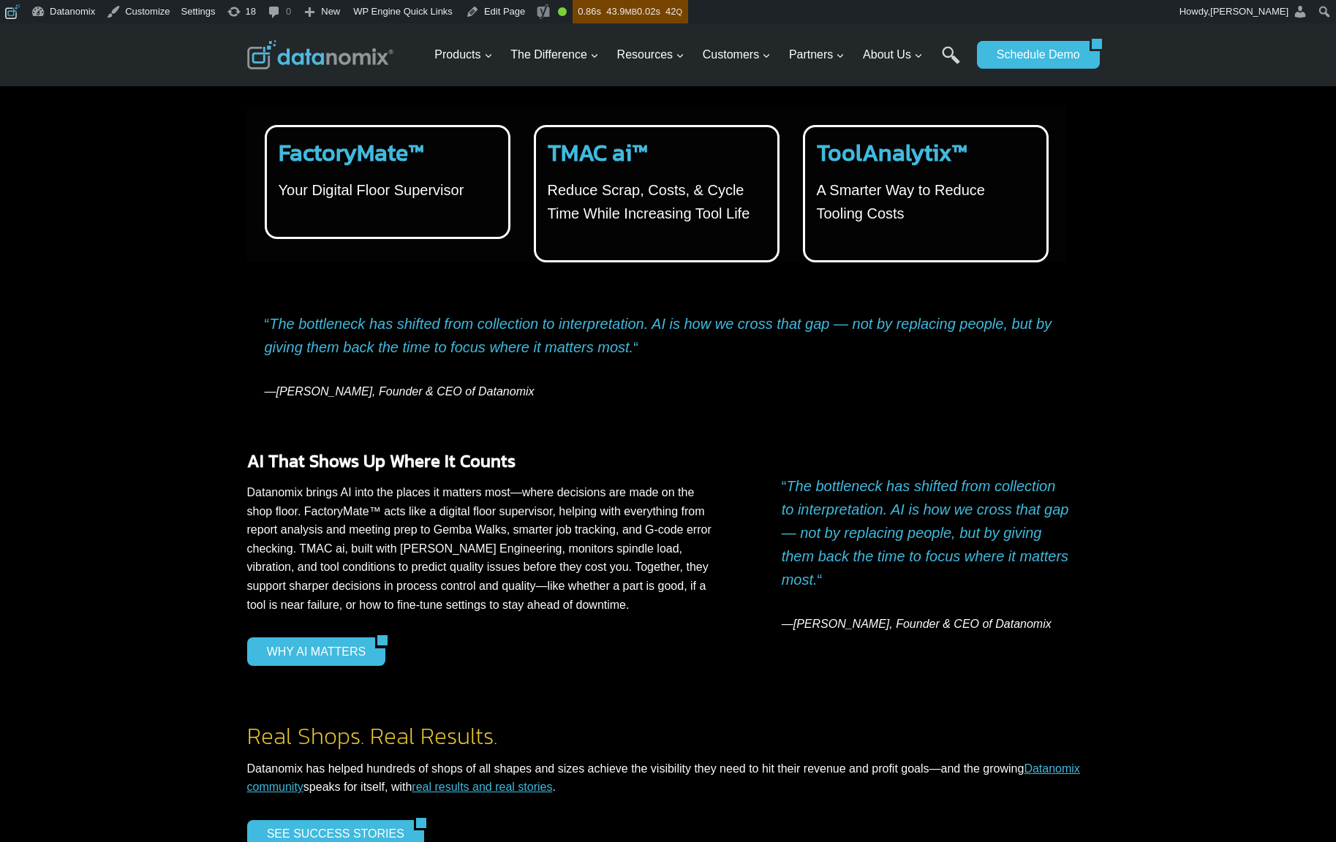
scroll to position [2959, 0]
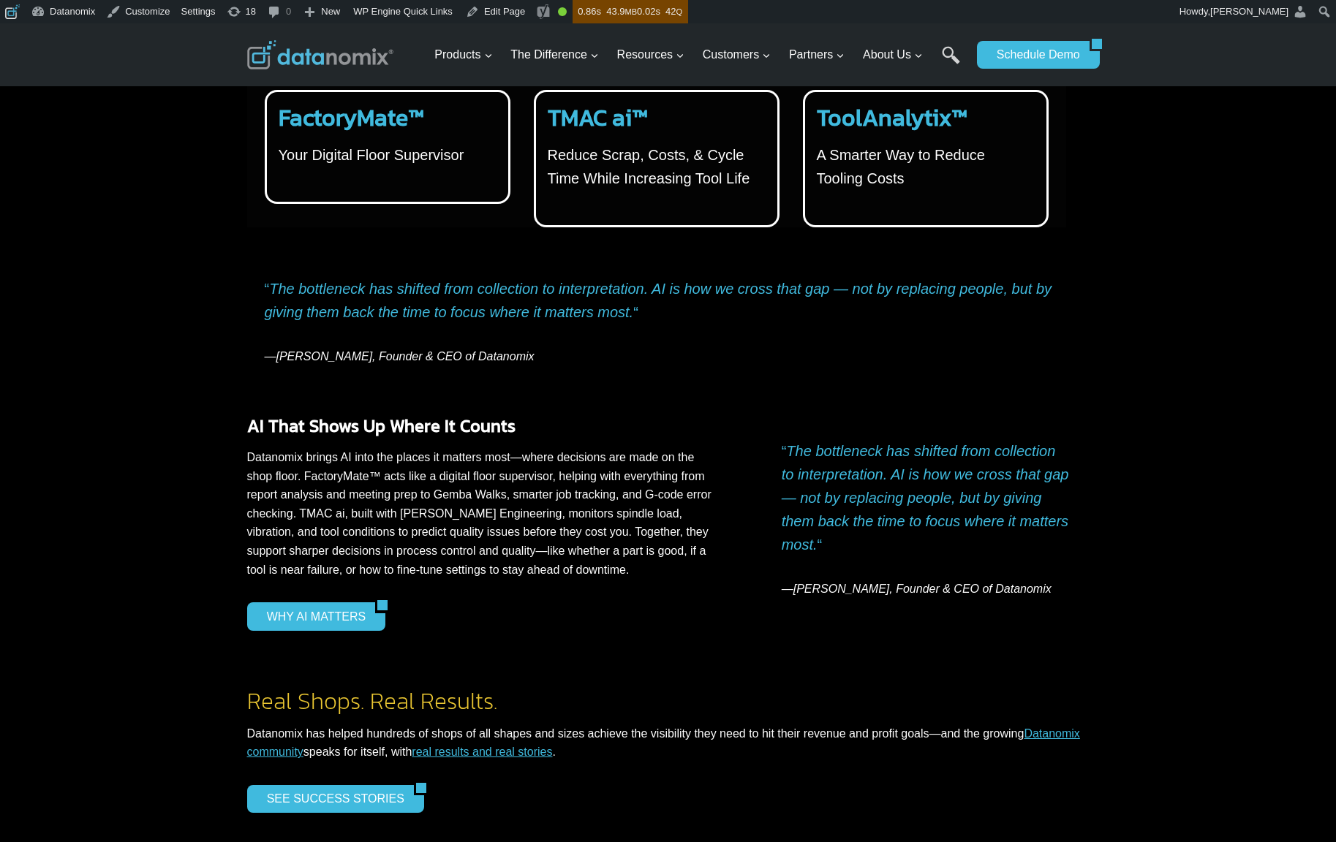
click at [640, 133] on strong "TMAC ai™" at bounding box center [598, 117] width 100 height 35
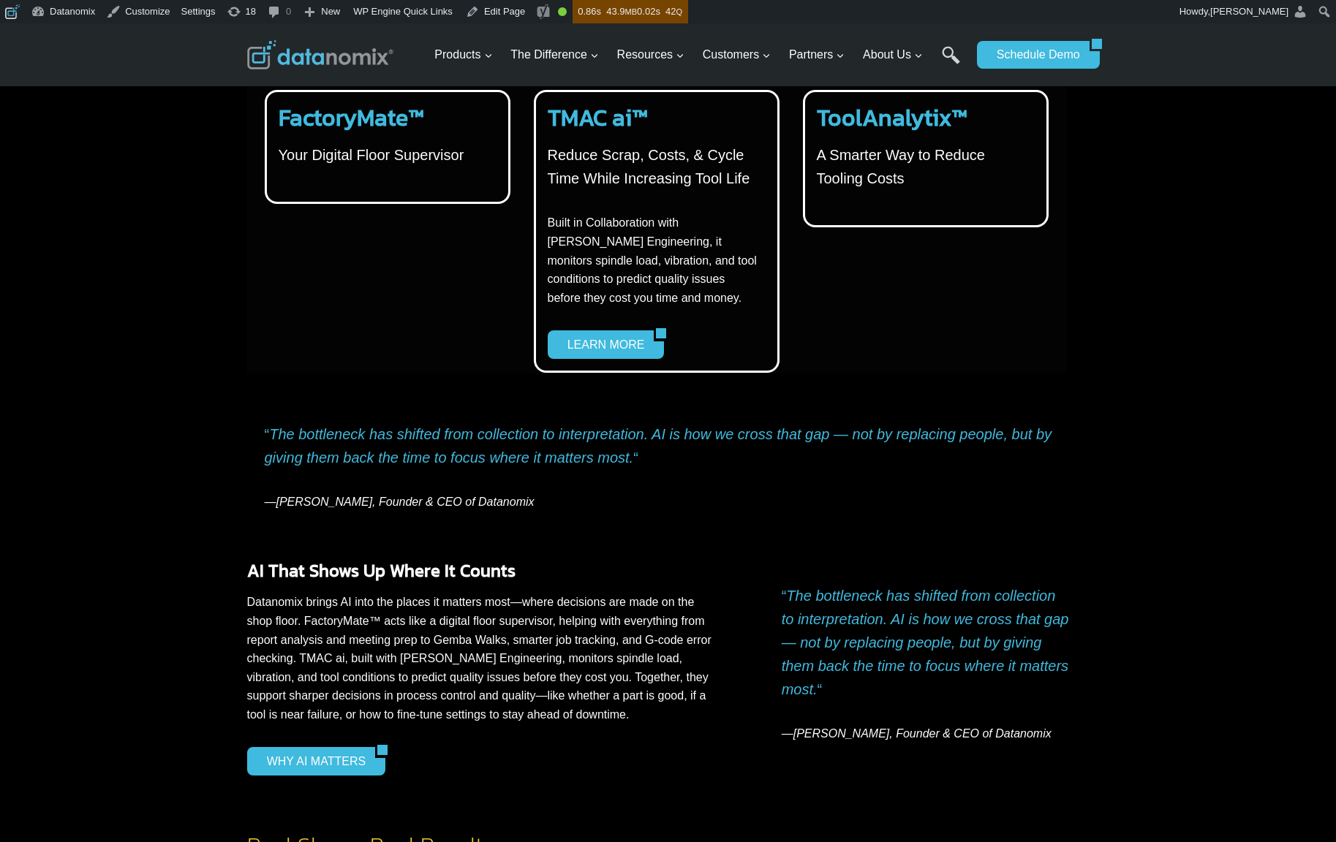
click at [640, 133] on strong "TMAC ai™" at bounding box center [598, 117] width 100 height 35
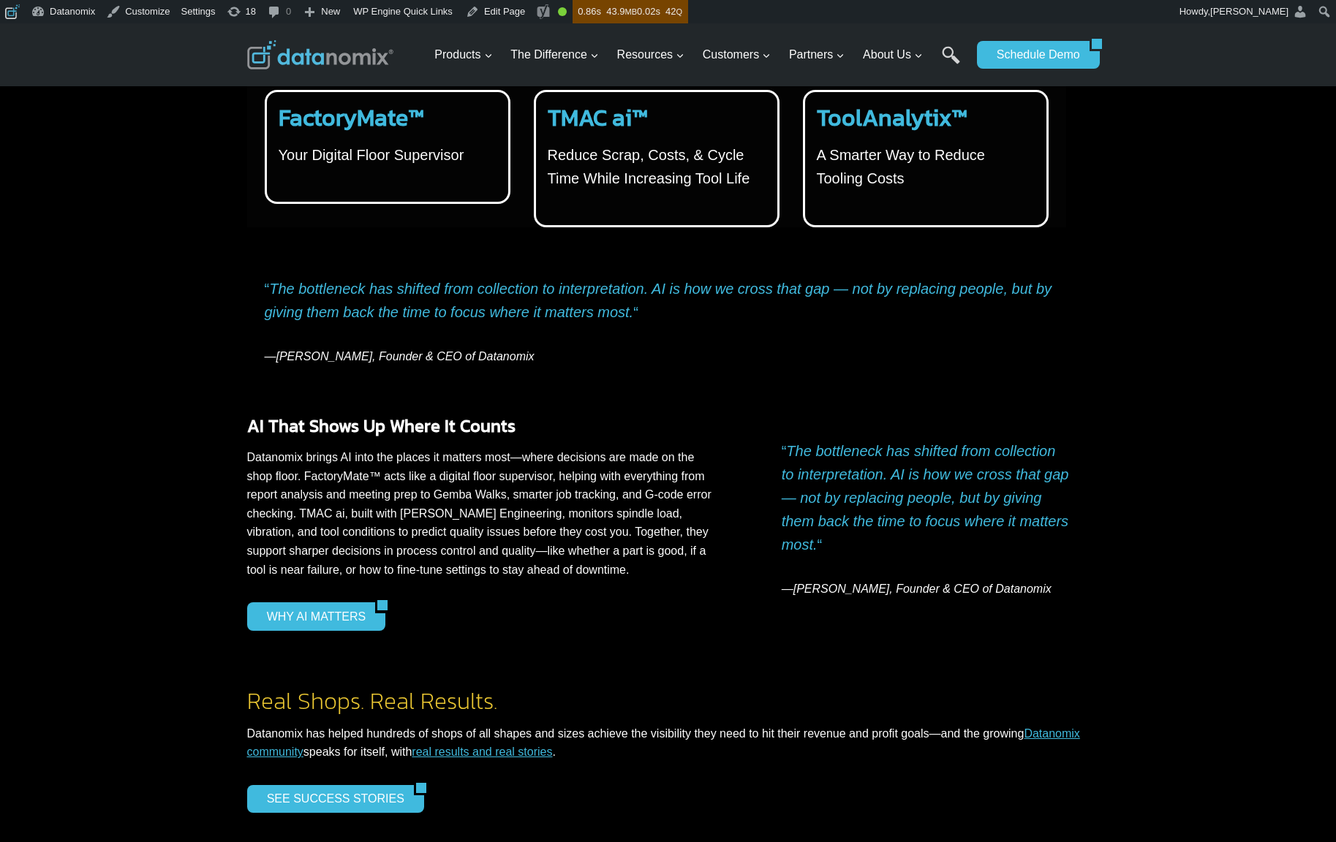
click at [869, 159] on p "A Smarter Way to Reduce Tooling Costs" at bounding box center [923, 166] width 212 height 47
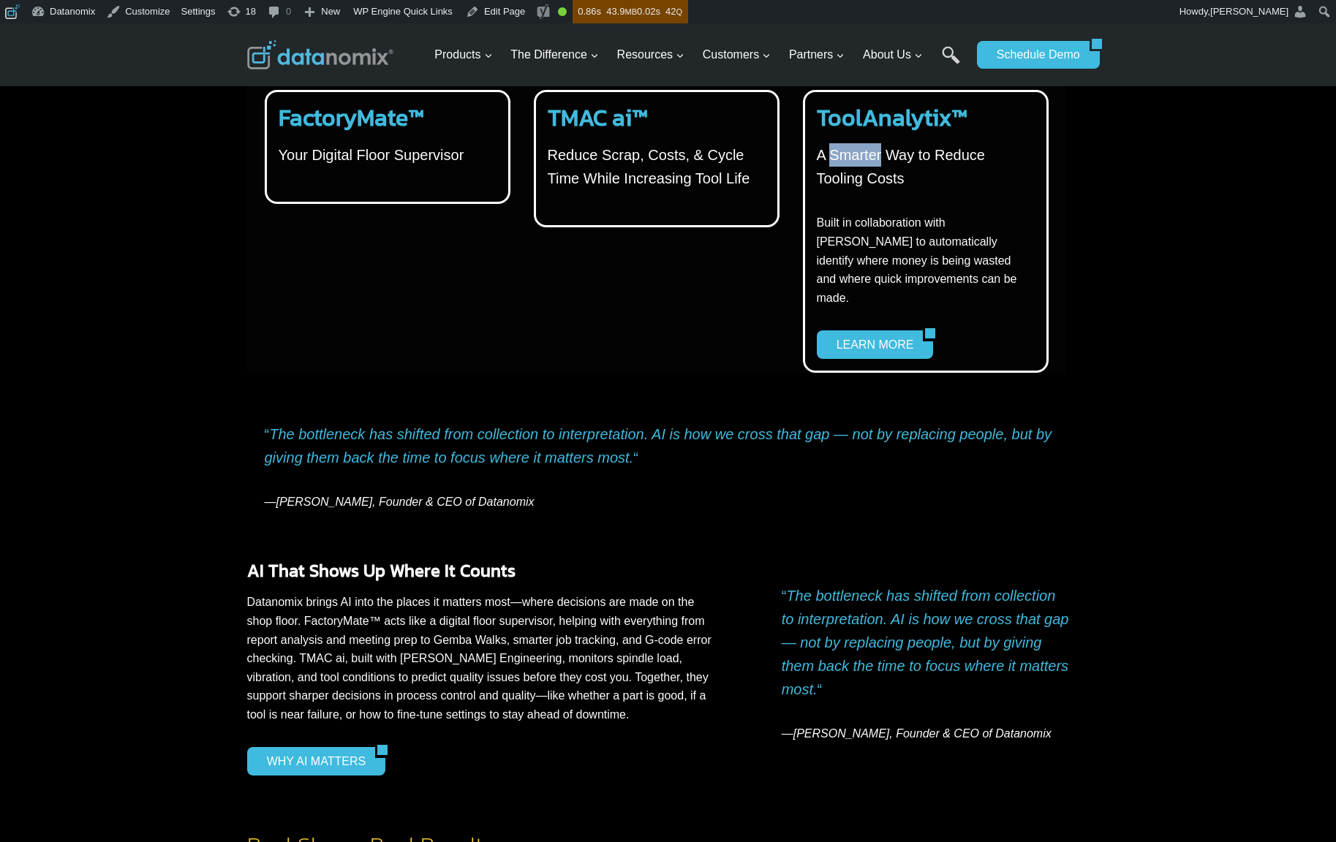
click at [869, 159] on p "A Smarter Way to Reduce Tooling Costs" at bounding box center [923, 166] width 212 height 47
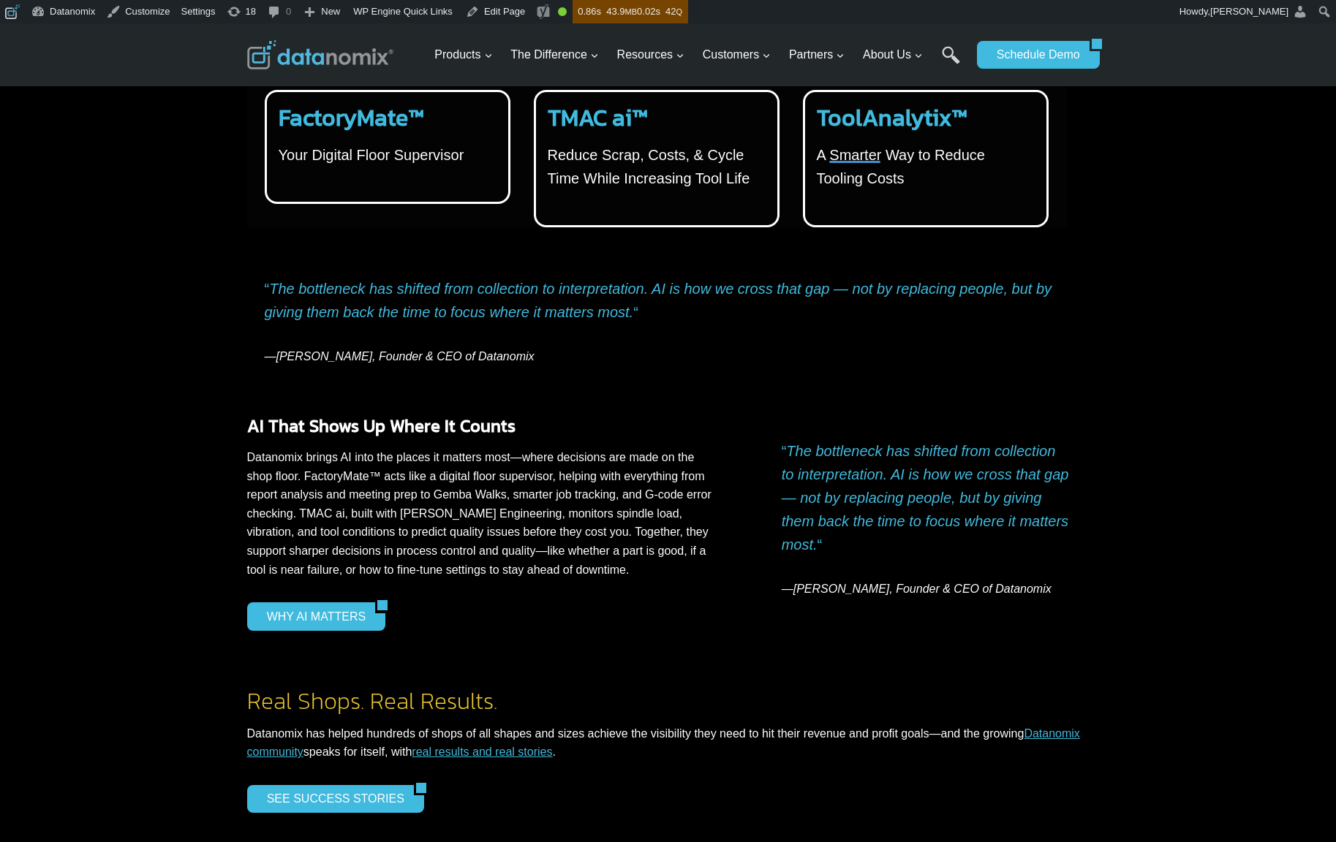
click at [426, 159] on p "Your Digital Floor Supervisor" at bounding box center [385, 154] width 212 height 23
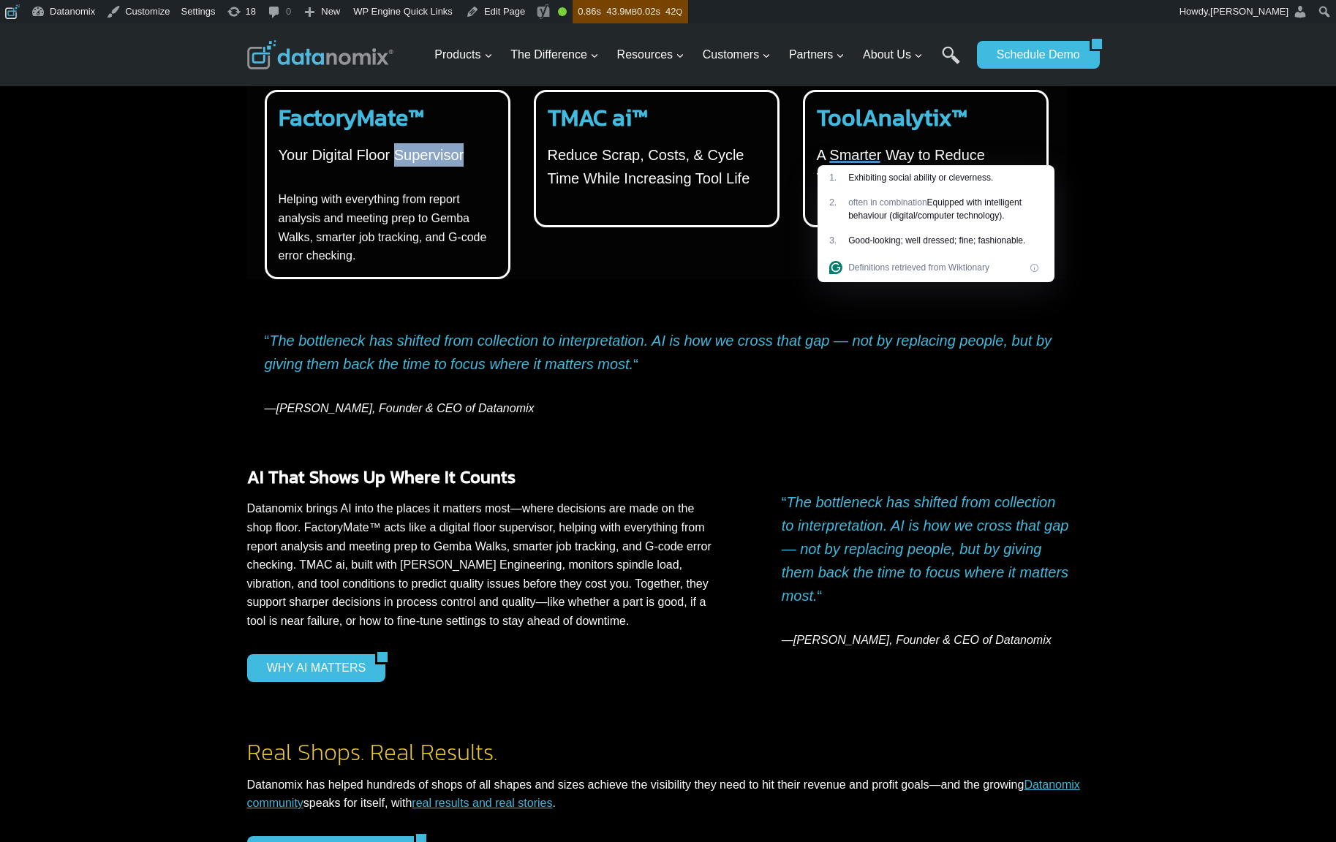
click at [426, 159] on p "Your Digital Floor Supervisor" at bounding box center [385, 154] width 212 height 23
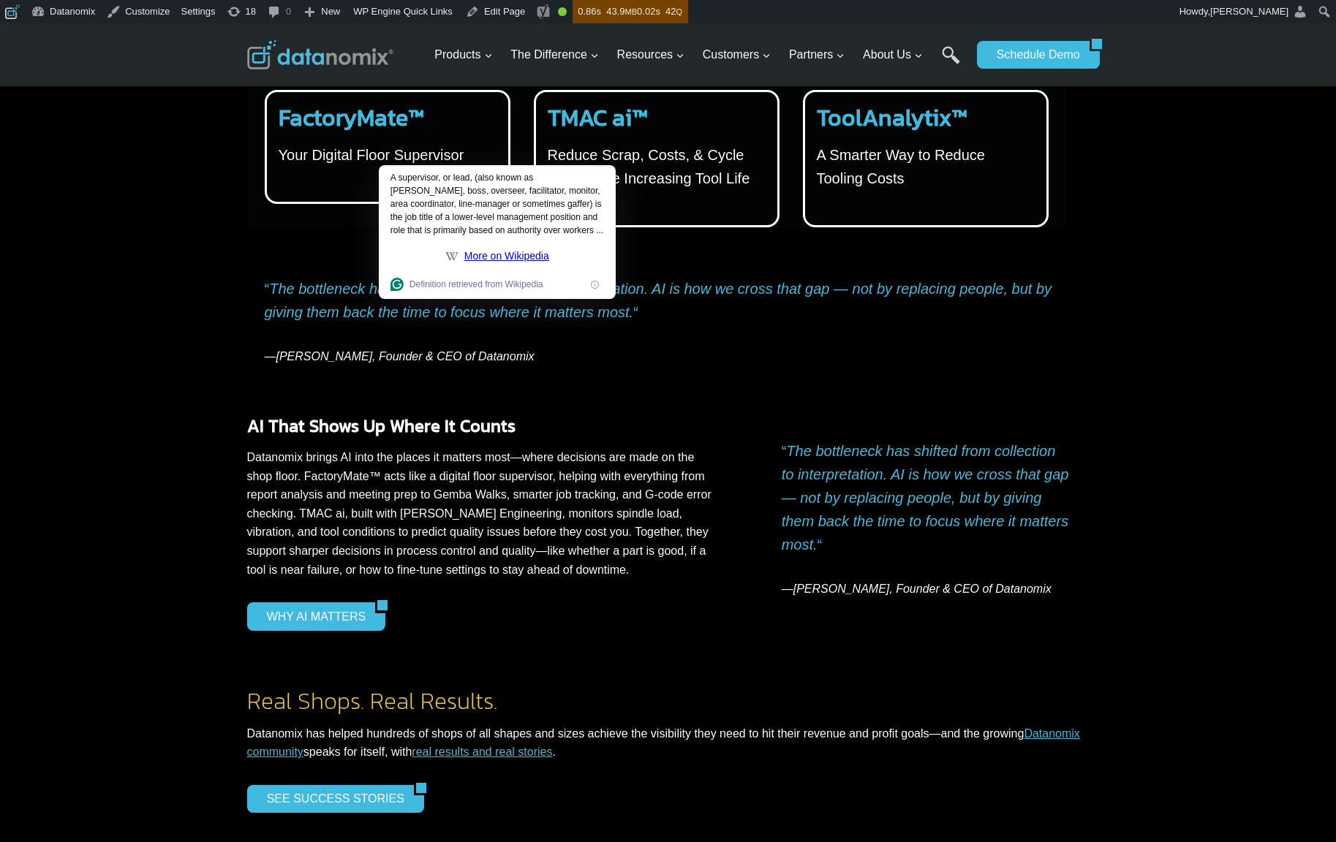
click at [645, 155] on p "Reduce Scrap, Costs, & Cycle Time While Increasing Tool Life" at bounding box center [654, 166] width 212 height 47
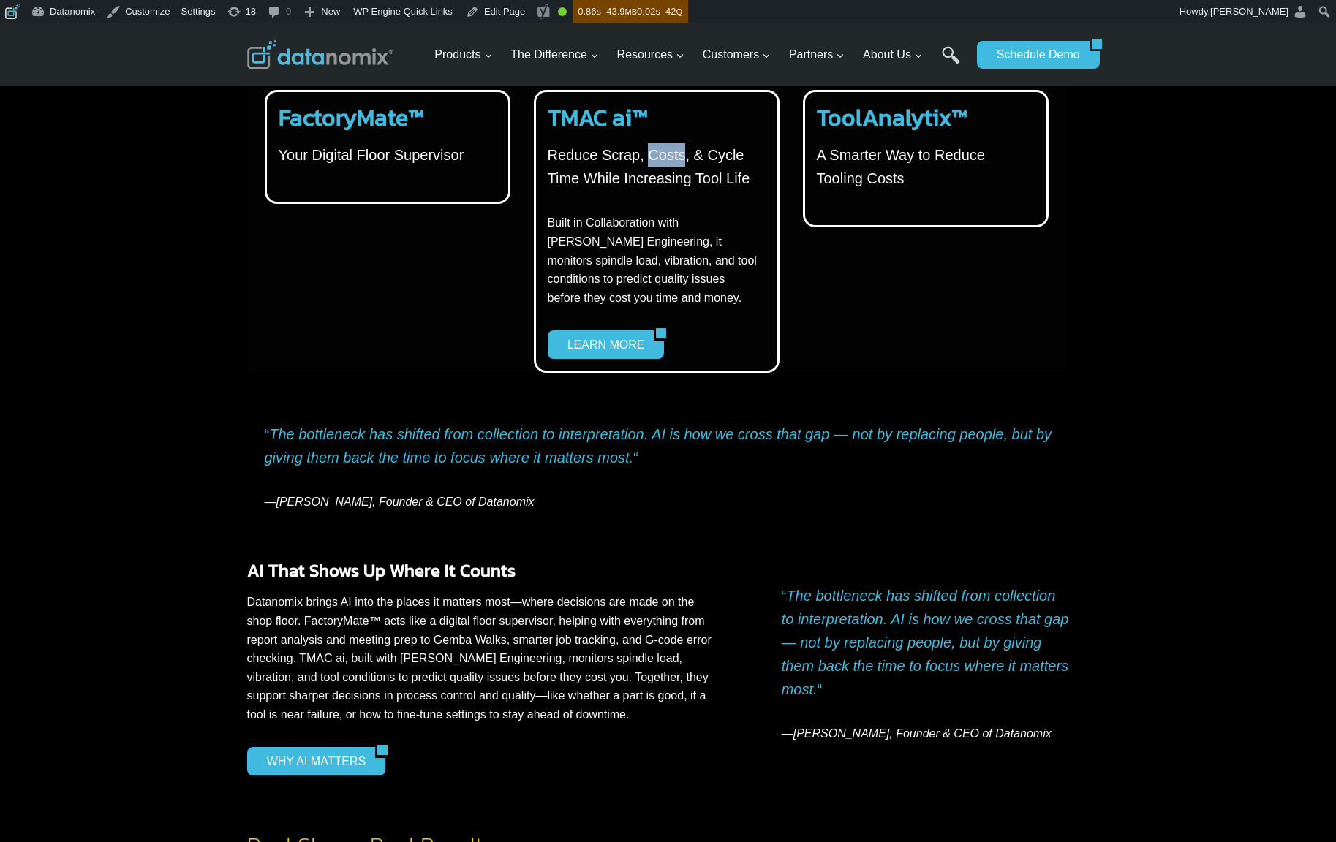
click at [646, 154] on p "Reduce Scrap, Costs, & Cycle Time While Increasing Tool Life" at bounding box center [654, 166] width 212 height 47
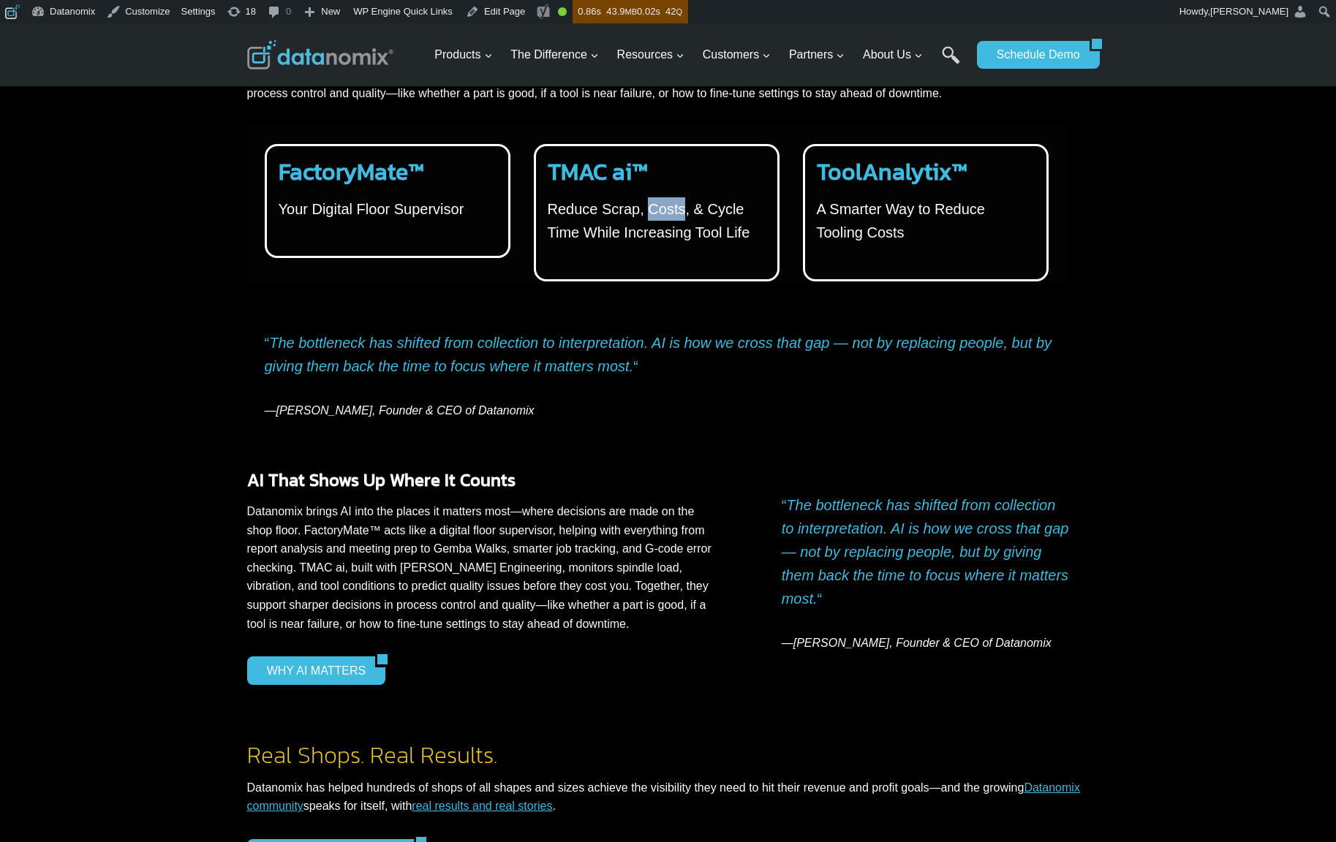
scroll to position [2810, 0]
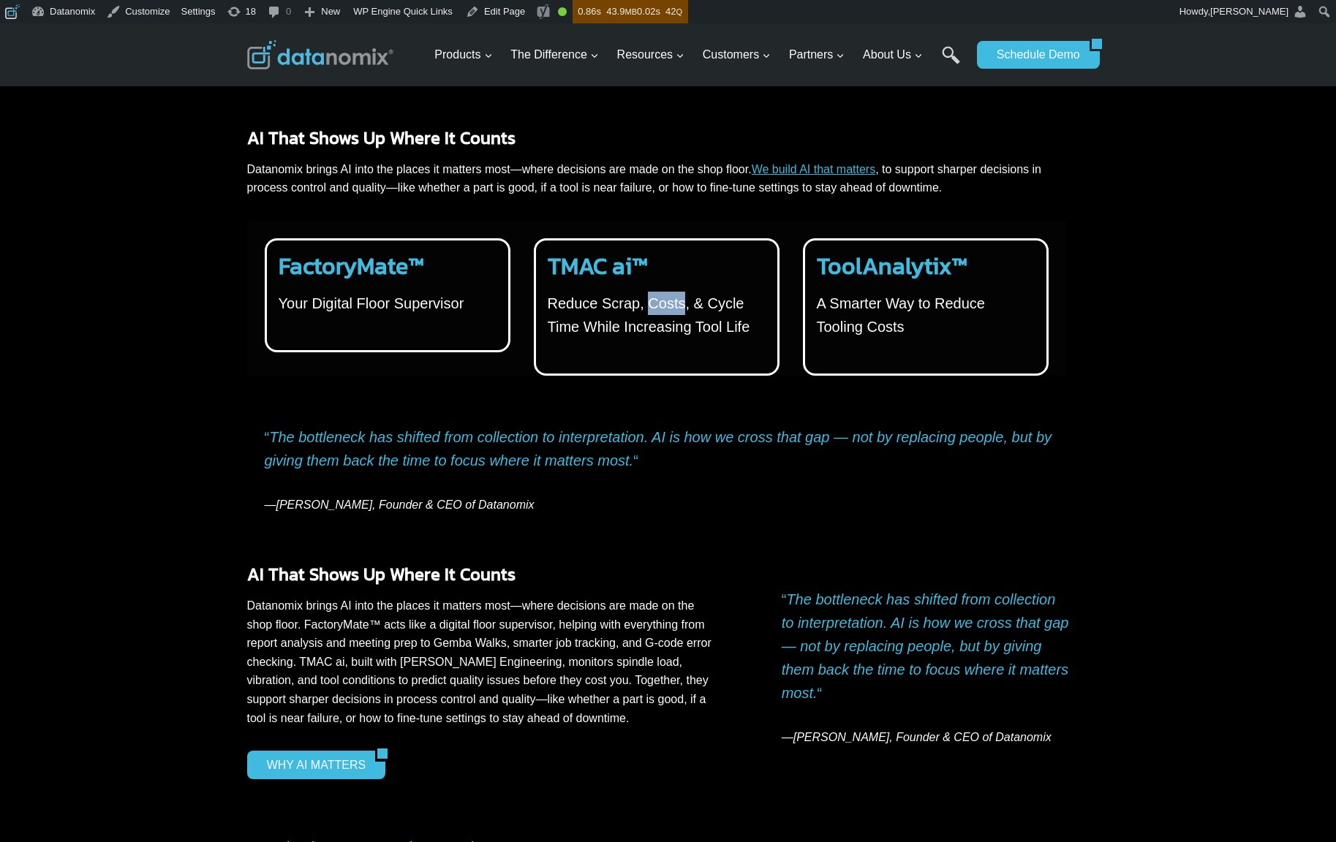
click at [798, 163] on link "We build AI that matters" at bounding box center [814, 169] width 124 height 12
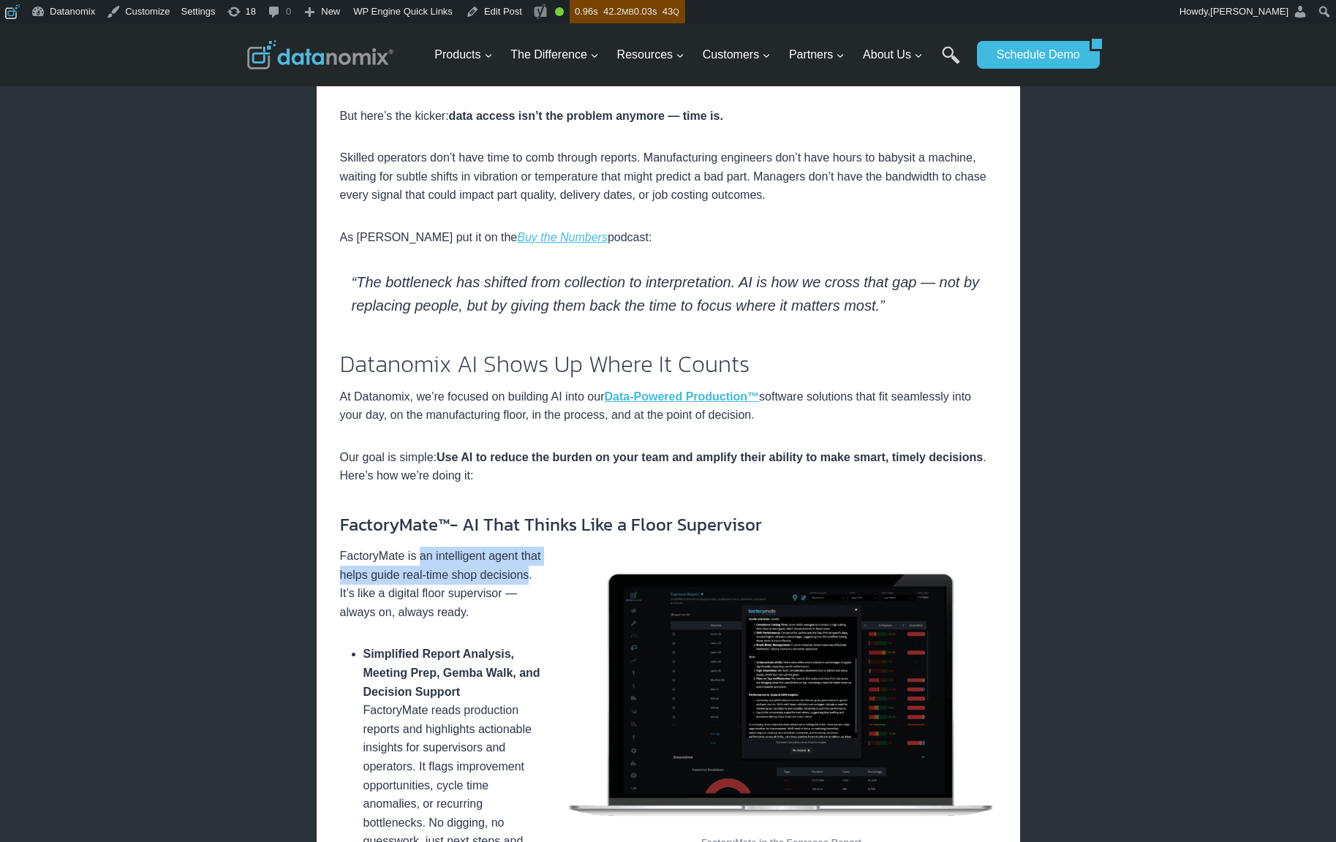
drag, startPoint x: 423, startPoint y: 556, endPoint x: 390, endPoint y: 589, distance: 46.5
click at [390, 589] on p "FactoryMate is an intelligent agent that helps guide real-time shop decisions. …" at bounding box center [668, 584] width 657 height 75
copy p "an intelligent agent that helps guide real-time shop decisions"
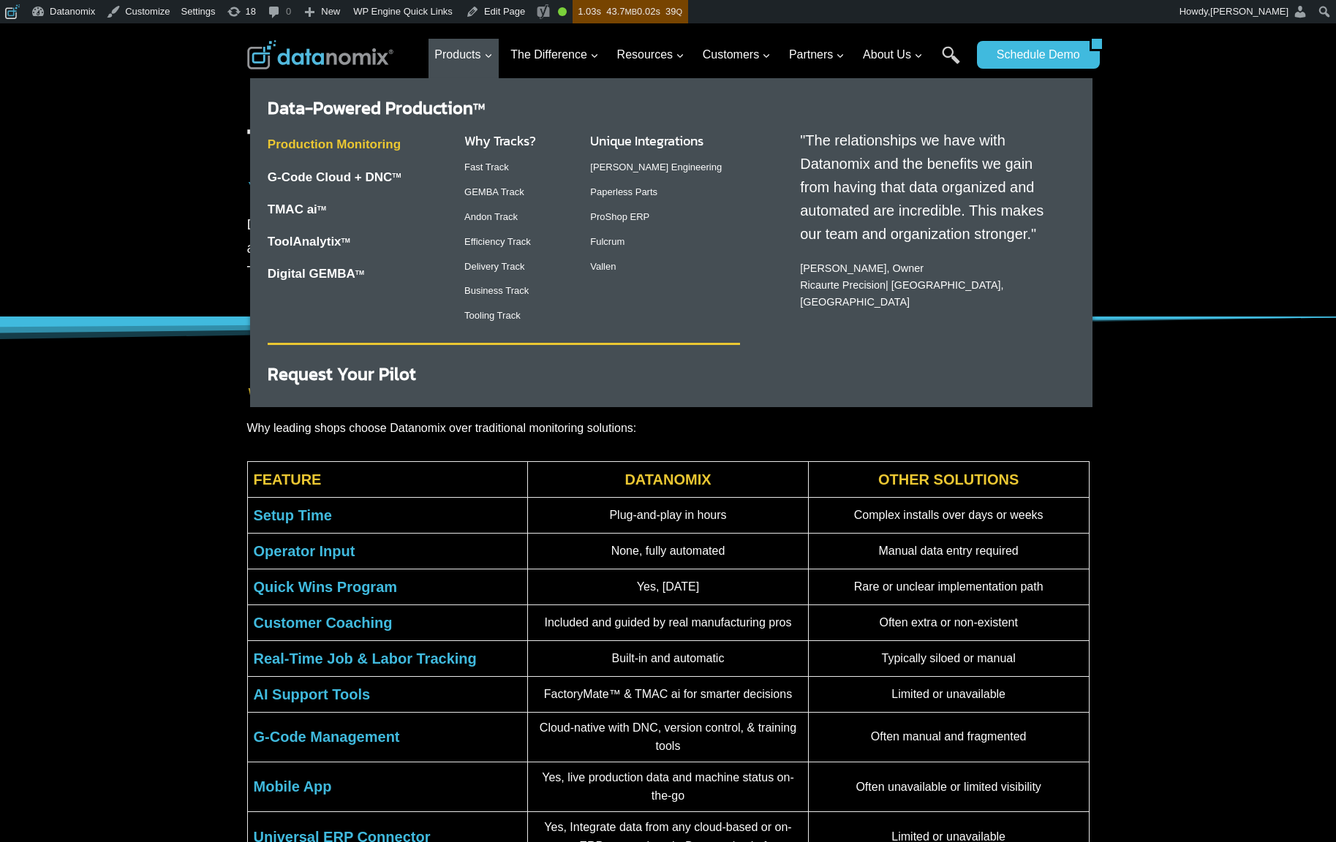
click at [373, 145] on link "Production Monitoring" at bounding box center [334, 144] width 133 height 14
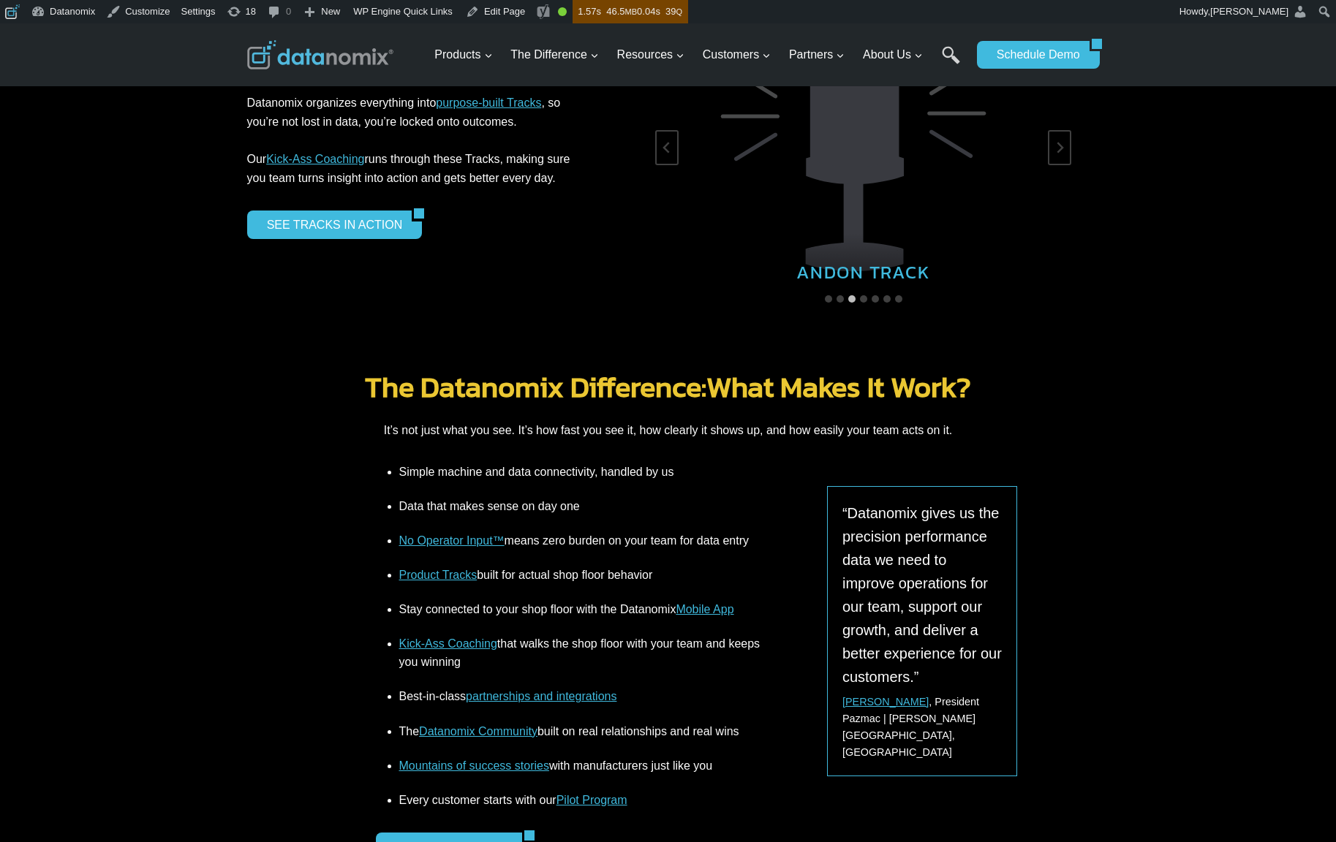
scroll to position [2581, 0]
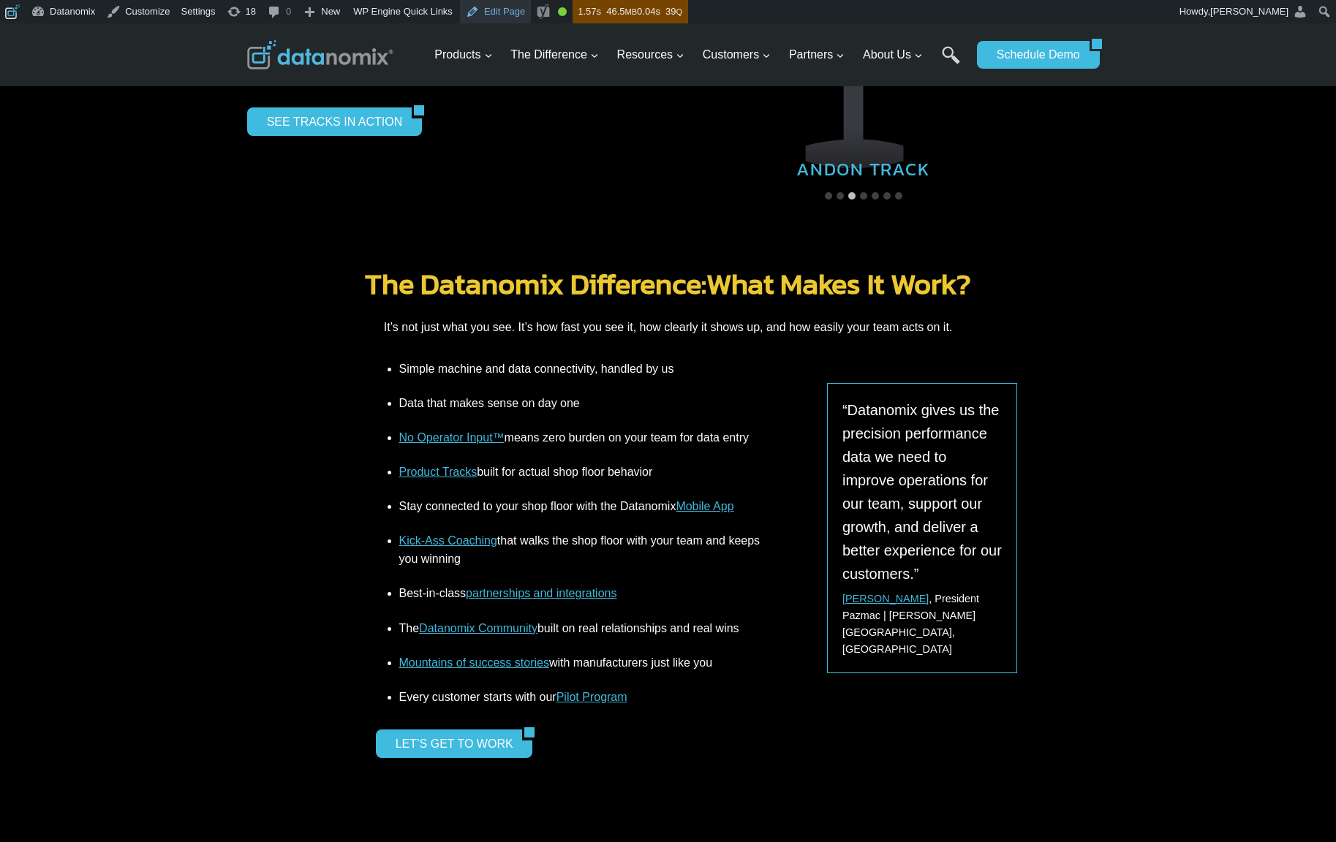
click at [506, 18] on link "Edit Page" at bounding box center [495, 11] width 71 height 23
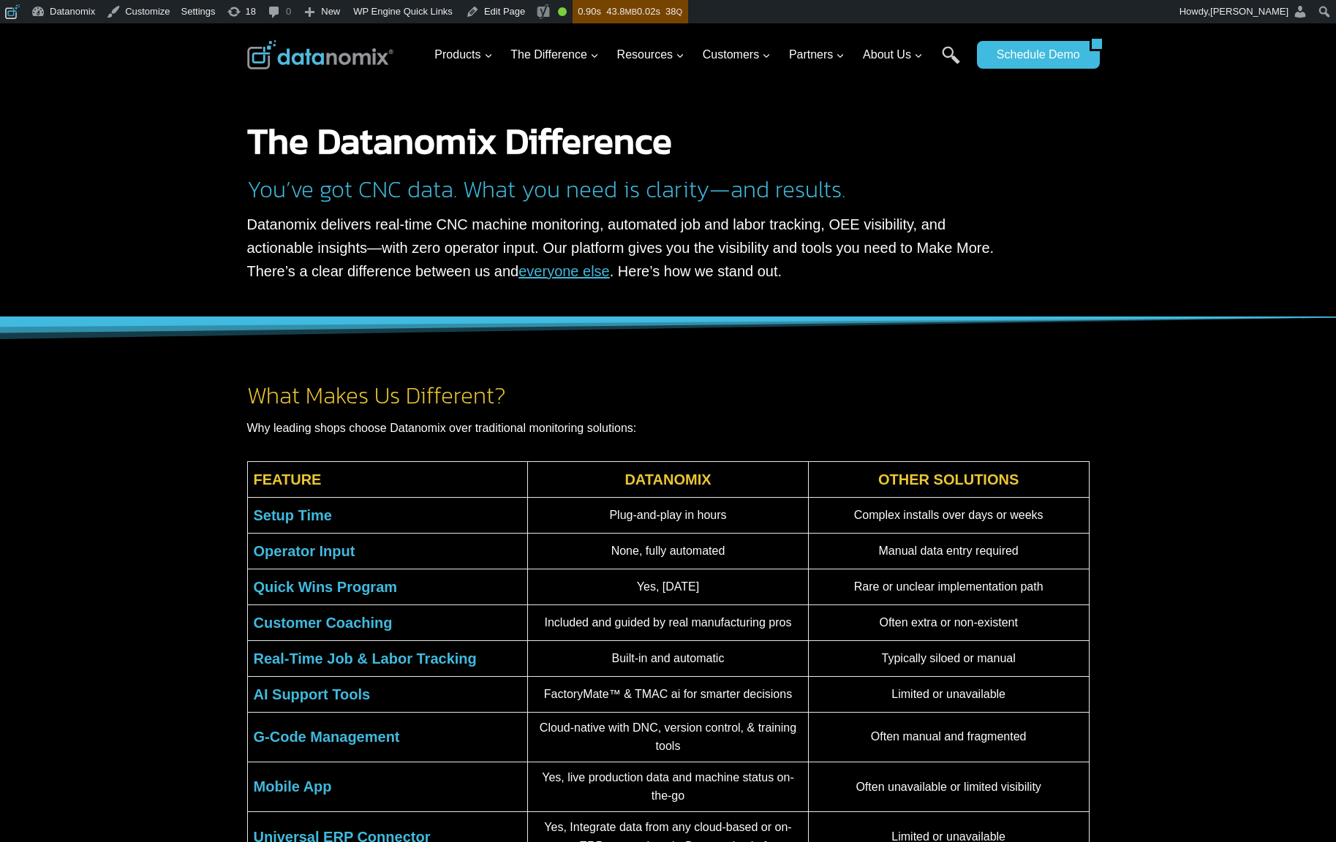
click at [518, 271] on link "everyone else" at bounding box center [563, 271] width 91 height 16
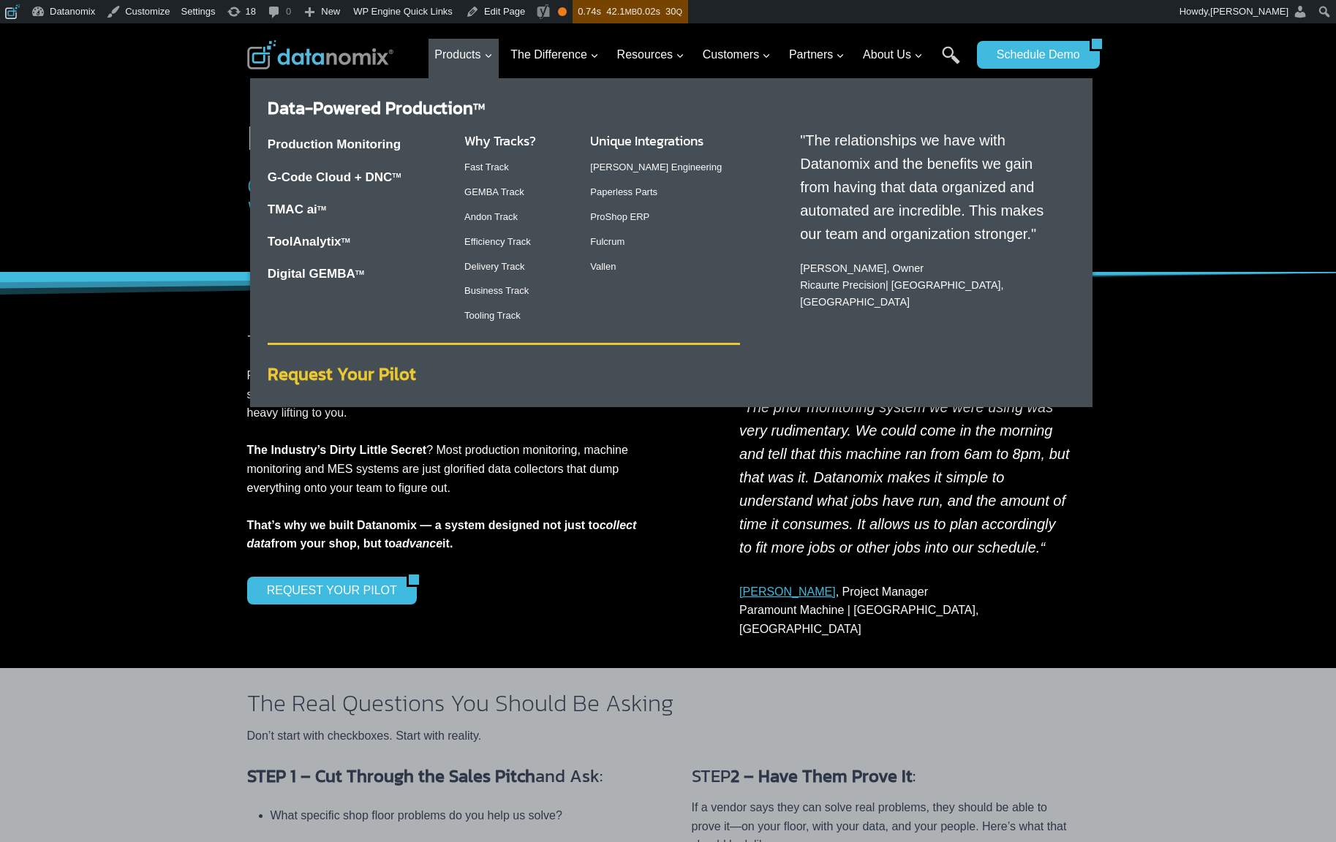
click at [373, 372] on strong "Request Your Pilot" at bounding box center [342, 374] width 148 height 26
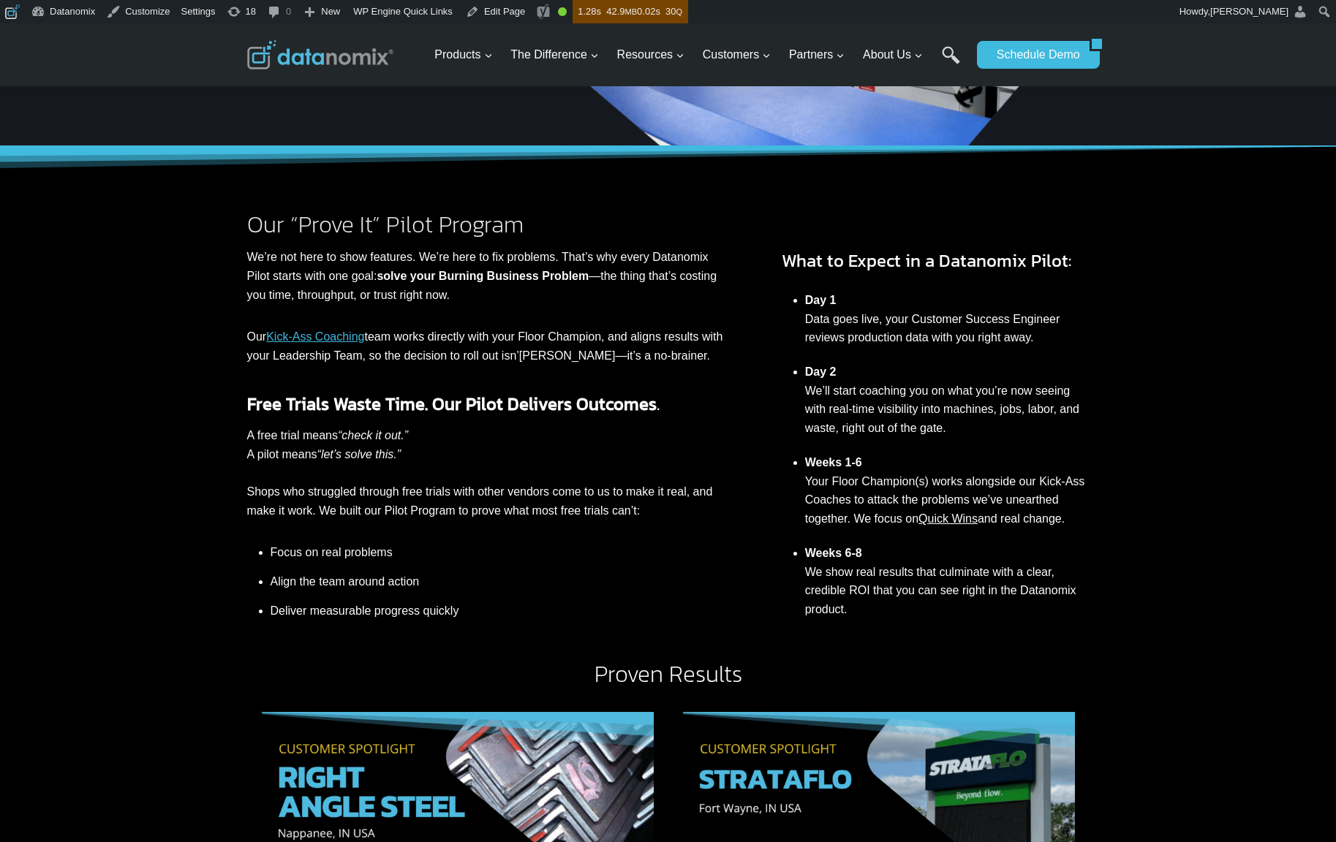
scroll to position [225, 0]
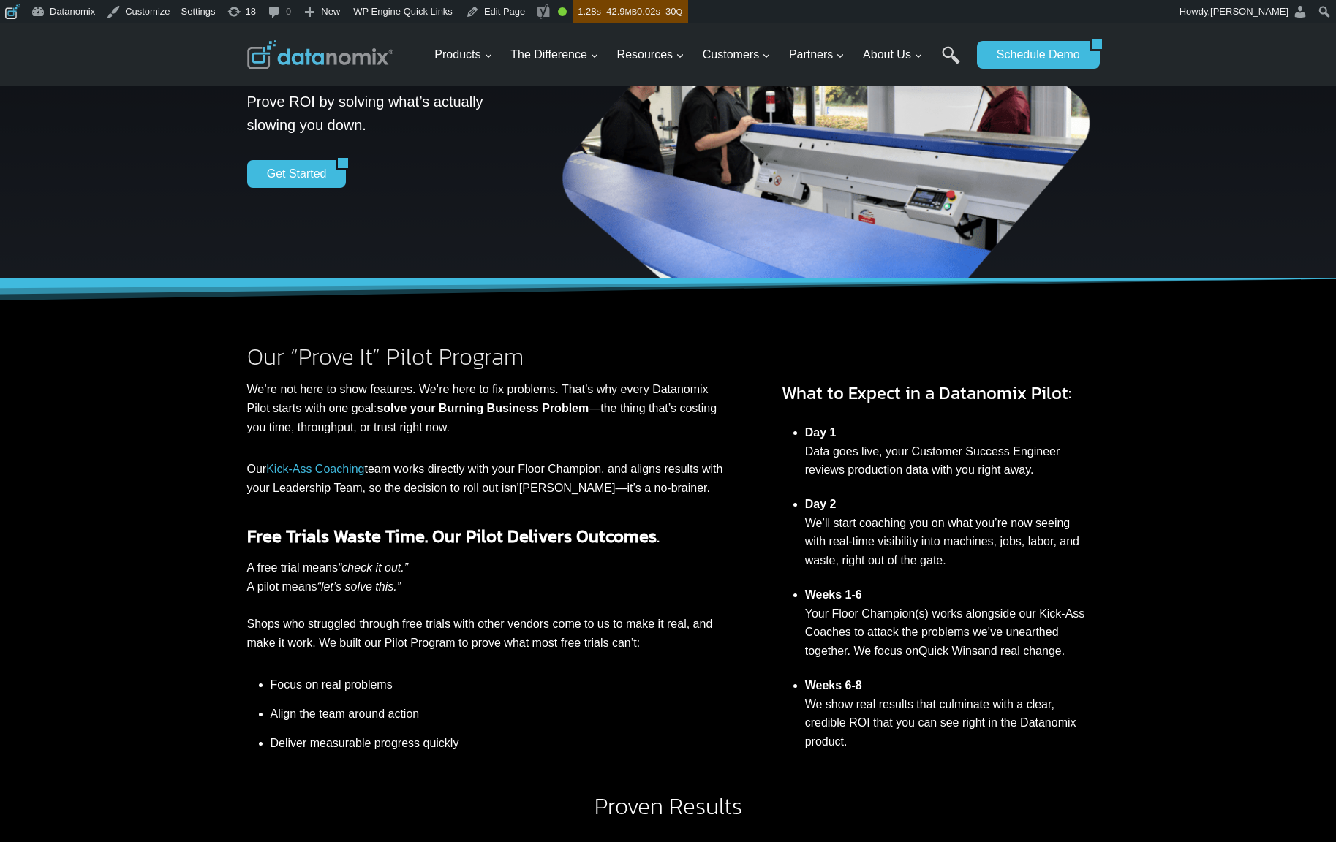
click at [1252, 587] on div "Our “Prove It” Pilot Program We’re not here to show features. We’re here to fix…" at bounding box center [668, 525] width 1336 height 493
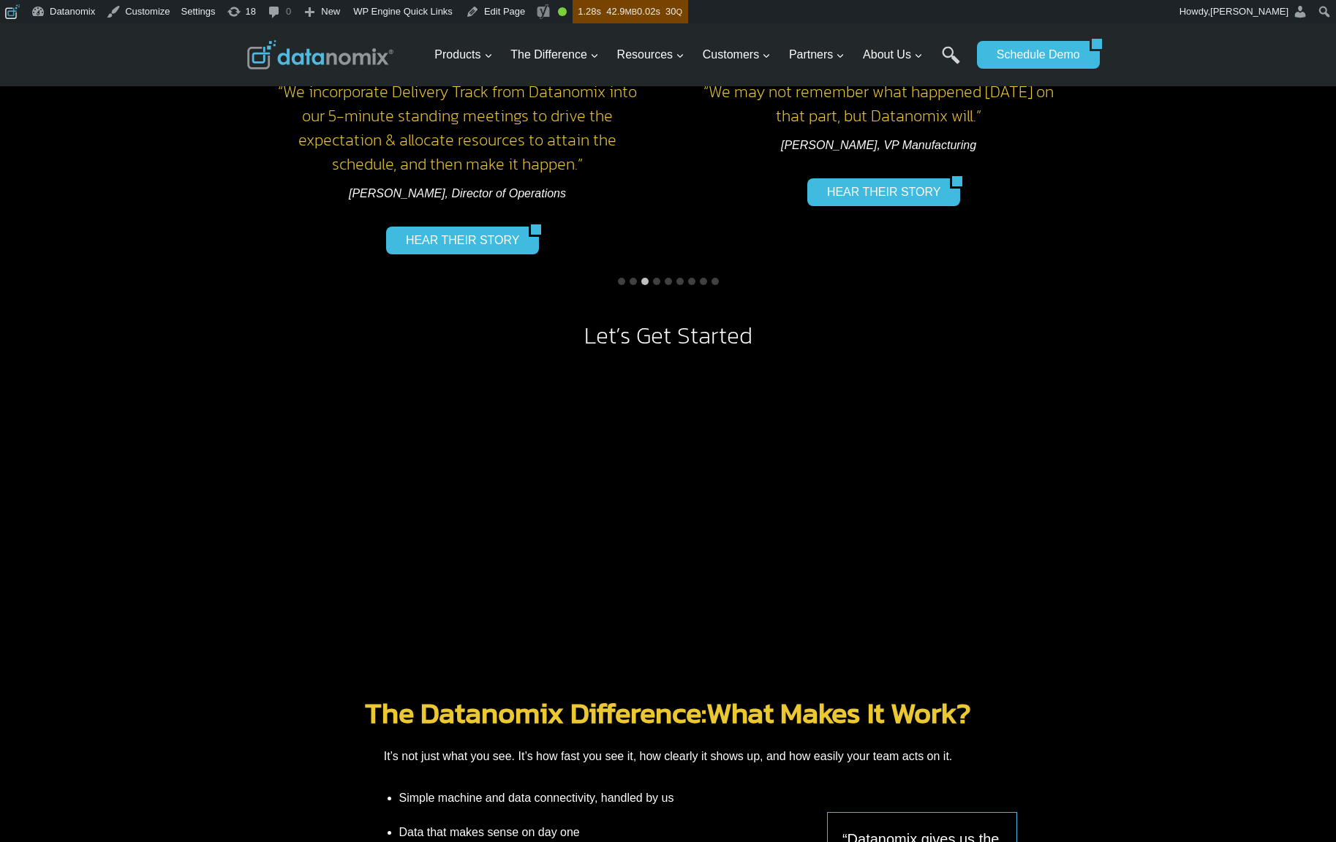
scroll to position [1324, 0]
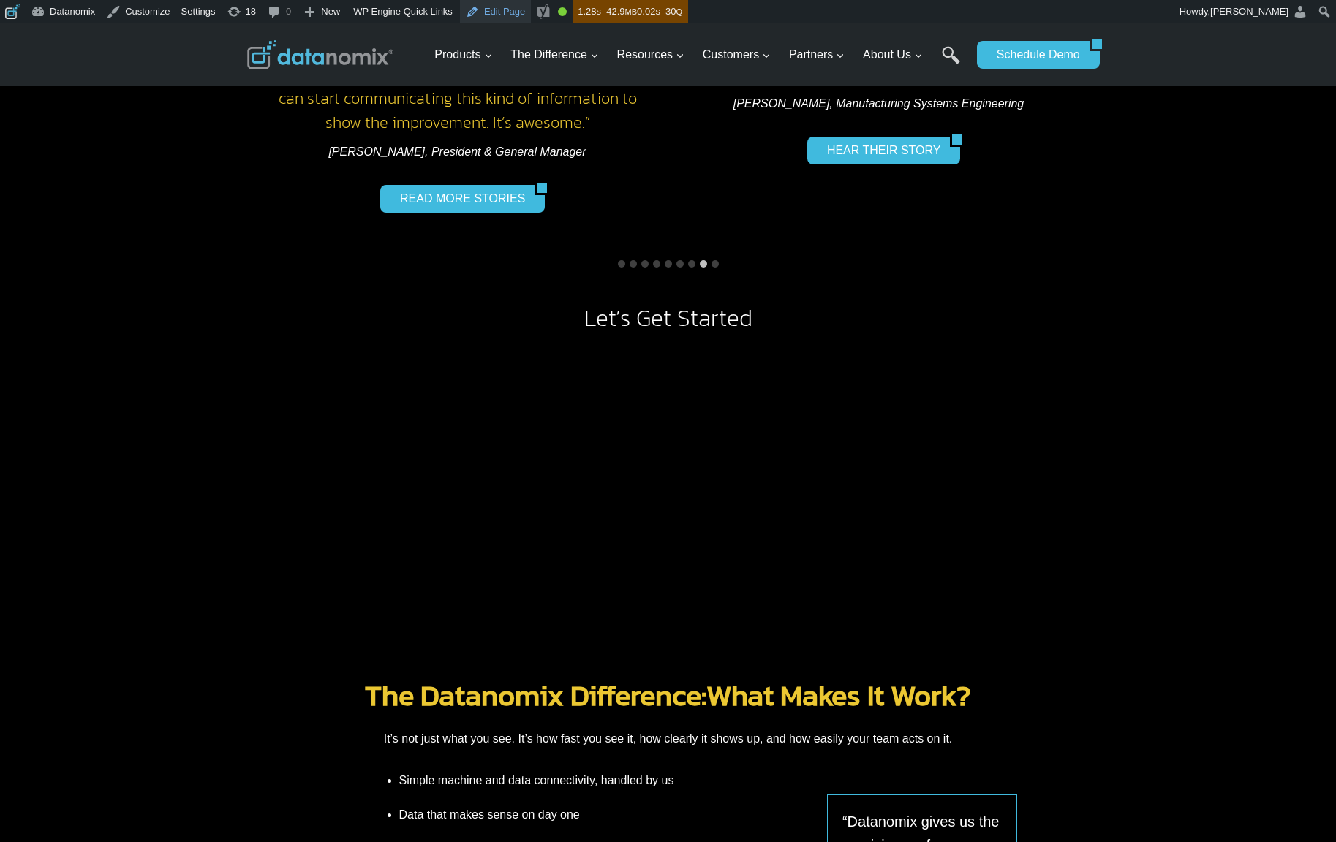
click at [512, 14] on link "Edit Page" at bounding box center [495, 11] width 71 height 23
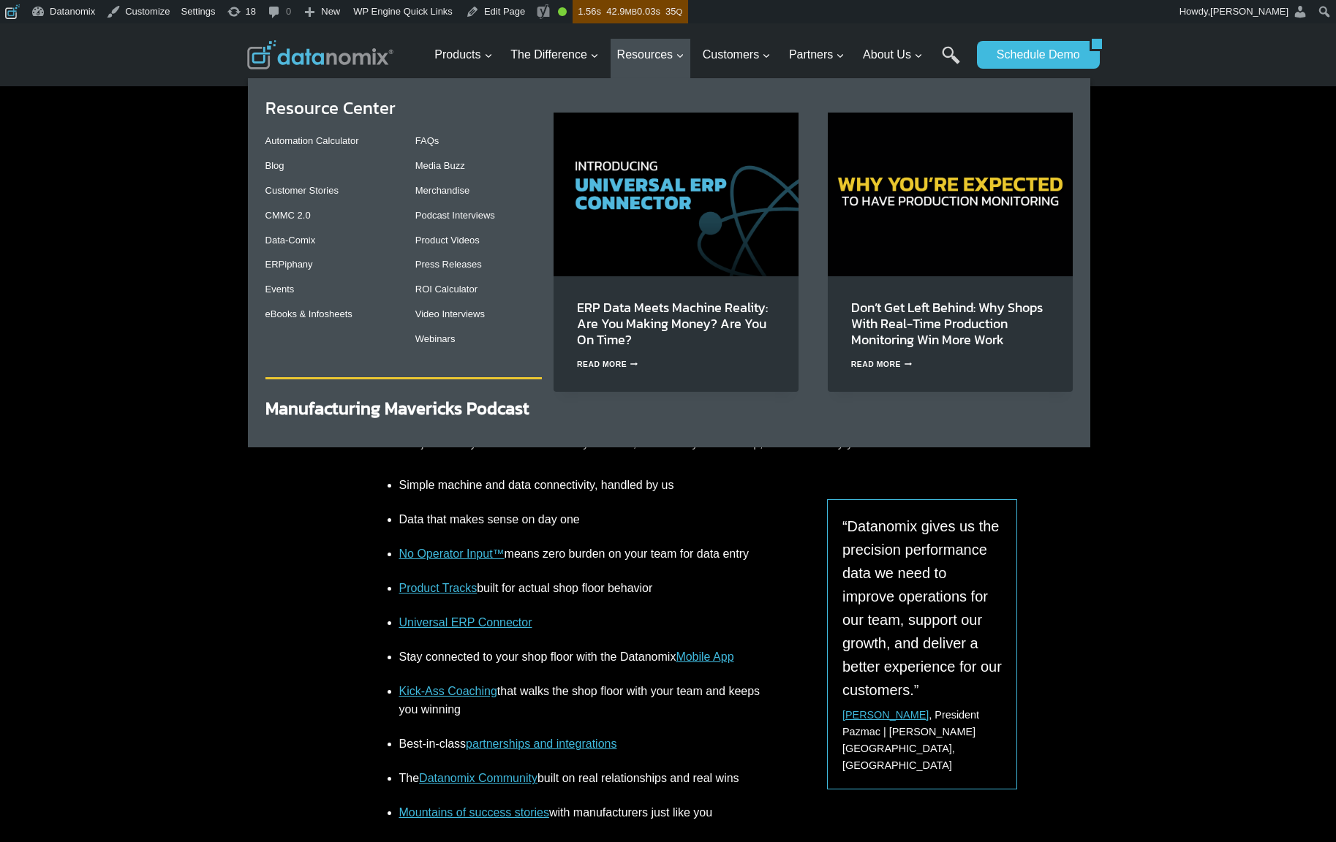
click at [665, 167] on img "Primary Navigation" at bounding box center [675, 194] width 245 height 163
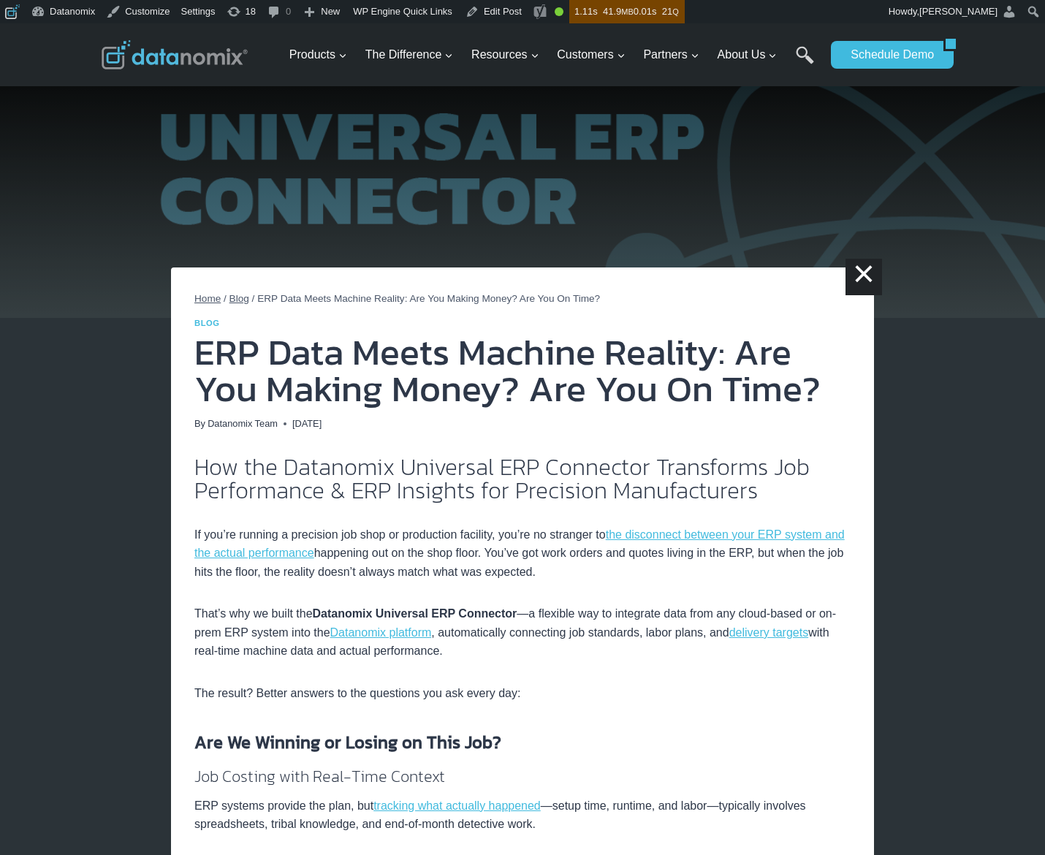
click at [571, 624] on p "That’s why we built the Datanomix Universal ERP Connector —a flexible way to in…" at bounding box center [522, 633] width 657 height 56
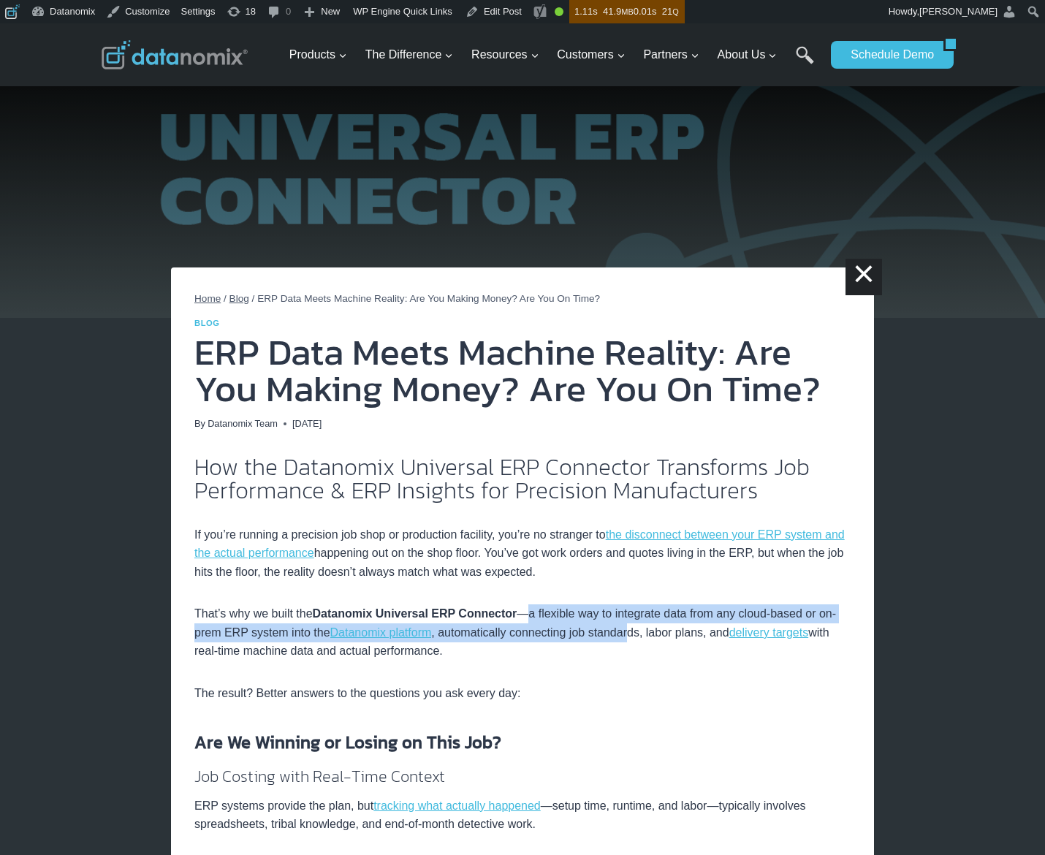
drag, startPoint x: 534, startPoint y: 614, endPoint x: 640, endPoint y: 638, distance: 109.4
click at [640, 638] on p "That’s why we built the Datanomix Universal ERP Connector —a flexible way to in…" at bounding box center [522, 633] width 657 height 56
click at [627, 639] on p "That’s why we built the Datanomix Universal ERP Connector —a flexible way to in…" at bounding box center [522, 633] width 657 height 56
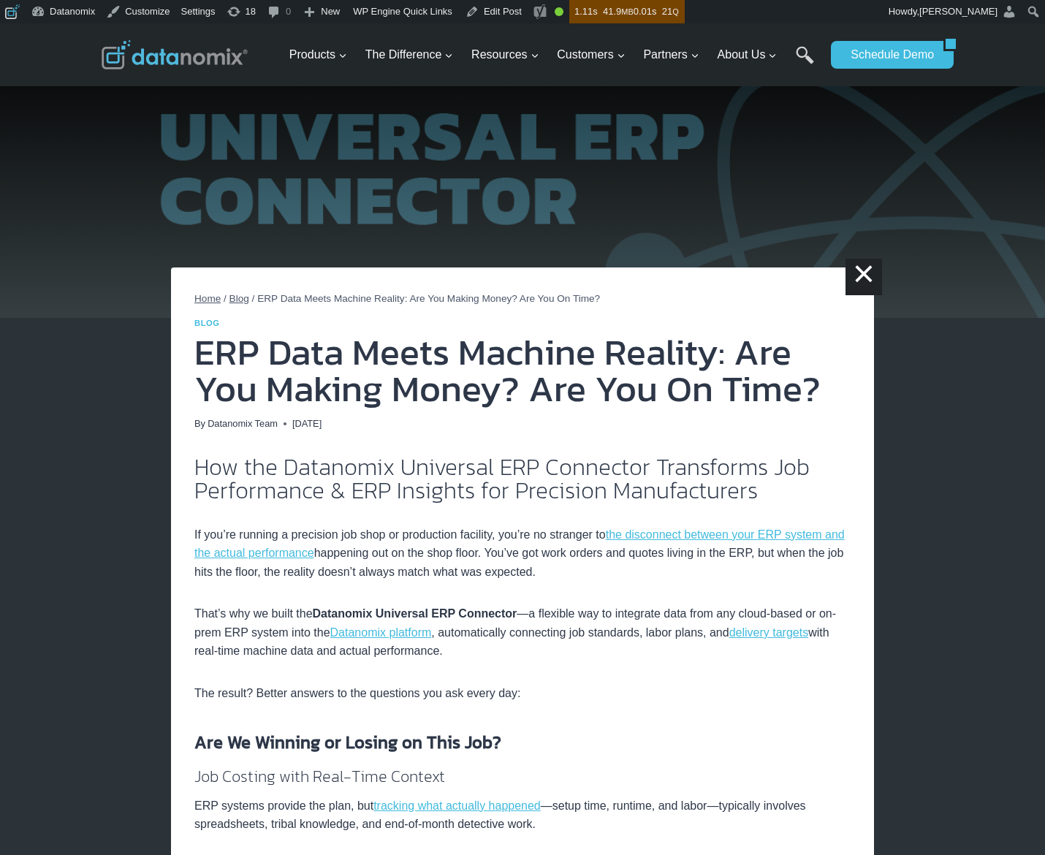
drag, startPoint x: 444, startPoint y: 634, endPoint x: 599, endPoint y: 647, distance: 155.5
click at [599, 647] on p "That’s why we built the Datanomix Universal ERP Connector —a flexible way to in…" at bounding box center [522, 633] width 657 height 56
copy p "automatically connecting job standards, labor plans, and delivery targets with …"
click at [630, 736] on h3 "Are We Winning or Losing on This Job?" at bounding box center [522, 743] width 657 height 26
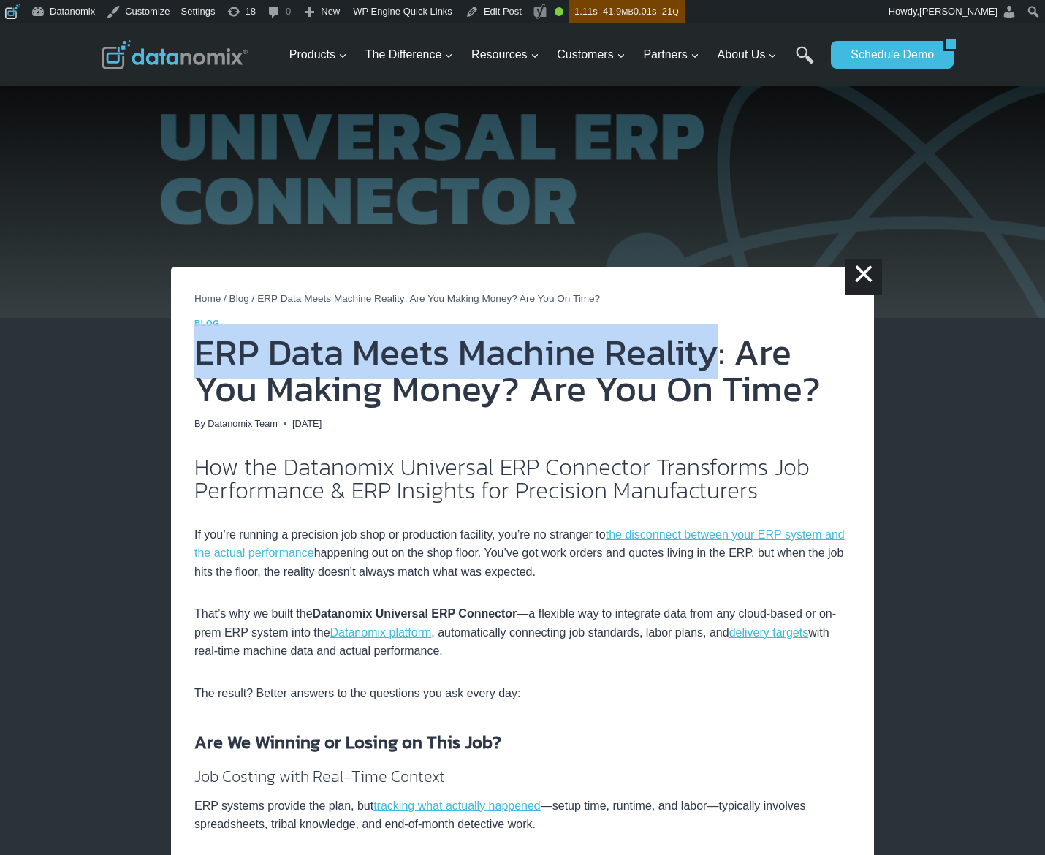
drag, startPoint x: 199, startPoint y: 354, endPoint x: 709, endPoint y: 355, distance: 510.3
click at [708, 355] on h1 "ERP Data Meets Machine Reality: Are You Making Money? Are You On Time?" at bounding box center [522, 370] width 657 height 73
copy h1 "ERP Data Meets Machine Reality"
click at [731, 351] on h1 "ERP Data Meets Machine Reality: Are You Making Money? Are You On Time?" at bounding box center [522, 370] width 657 height 73
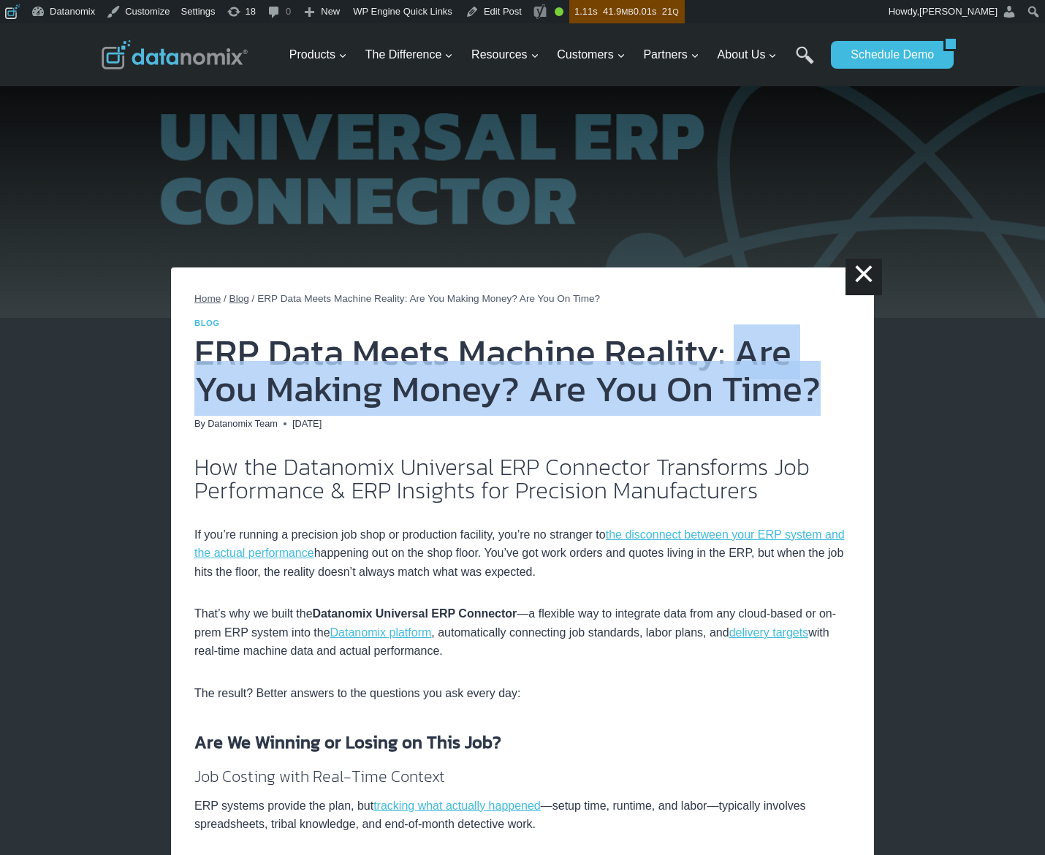
drag, startPoint x: 735, startPoint y: 353, endPoint x: 809, endPoint y: 393, distance: 83.7
click at [809, 393] on h1 "ERP Data Meets Machine Reality: Are You Making Money? Are You On Time?" at bounding box center [522, 370] width 657 height 73
copy h1 "Are You Making Money? Are You On Time?"
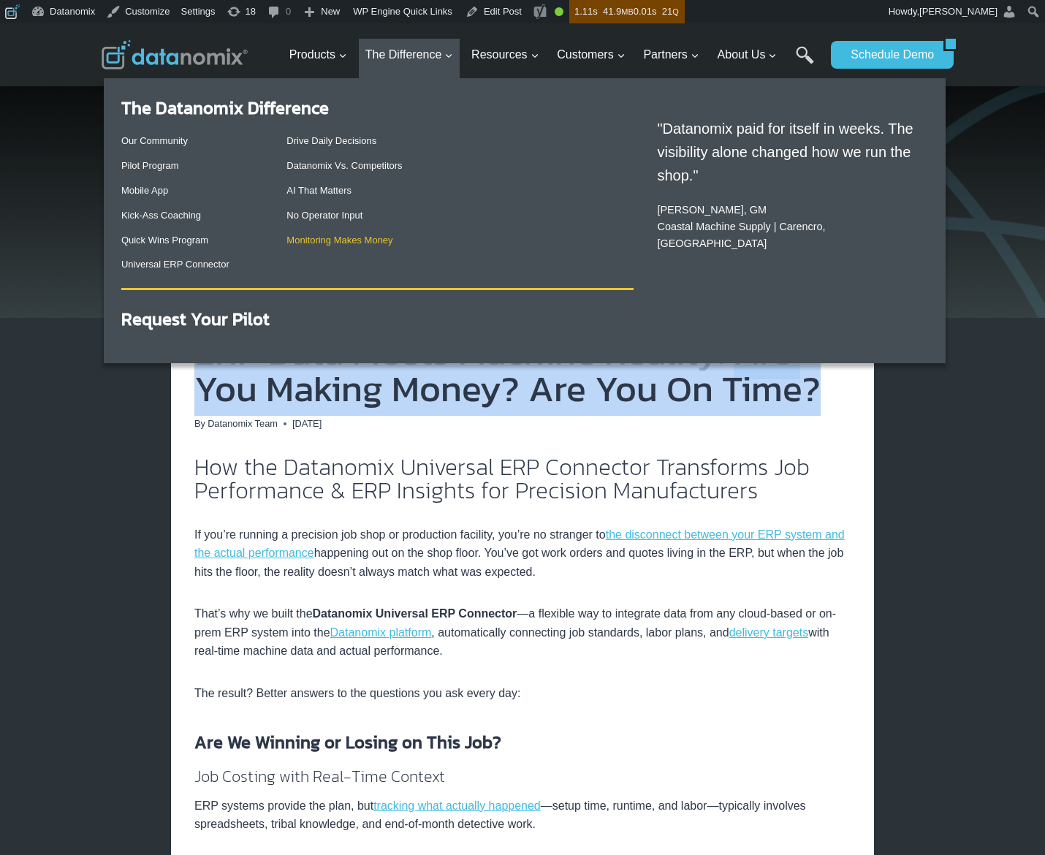
click at [358, 244] on link "Monitoring Makes Money" at bounding box center [340, 240] width 106 height 11
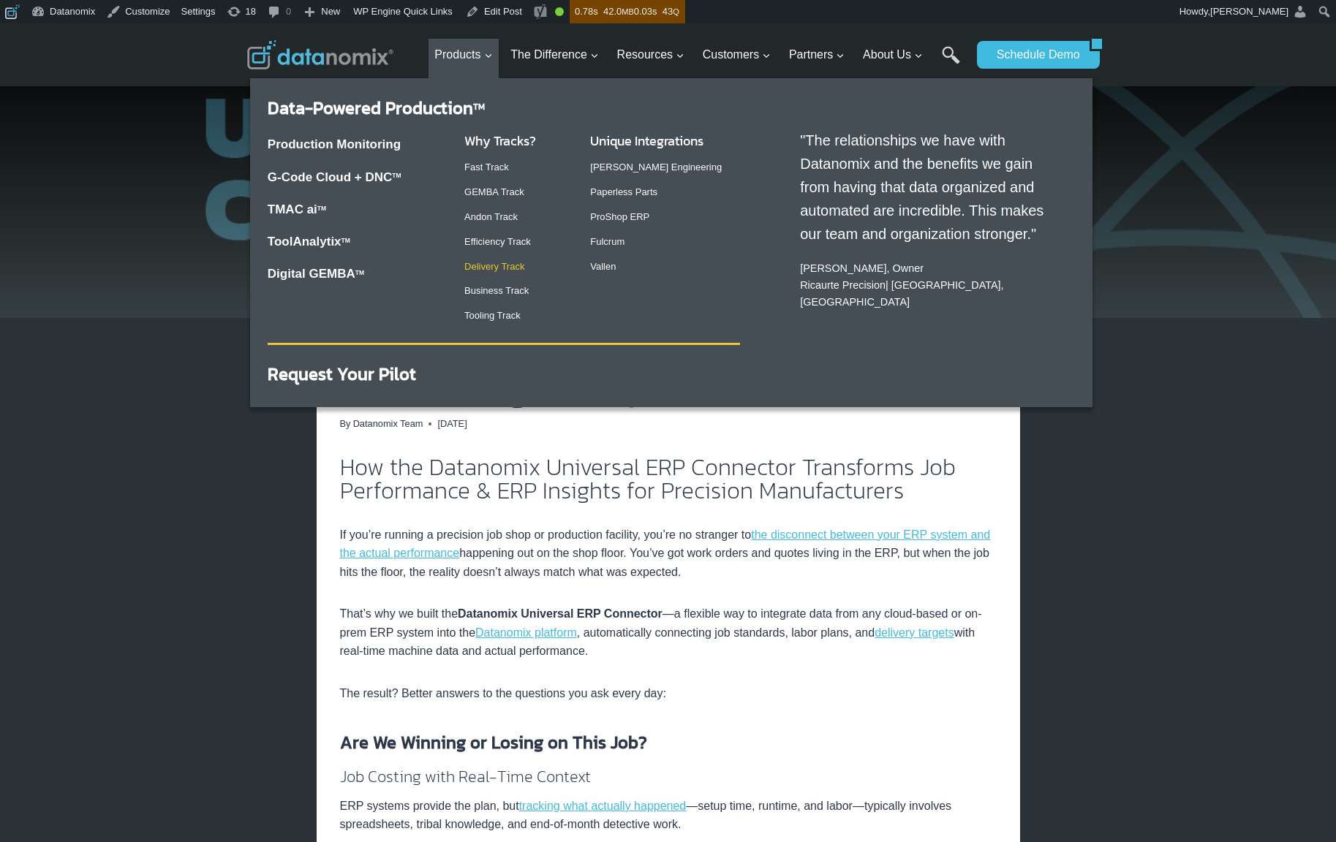
click at [493, 265] on link "Delivery Track" at bounding box center [494, 266] width 60 height 11
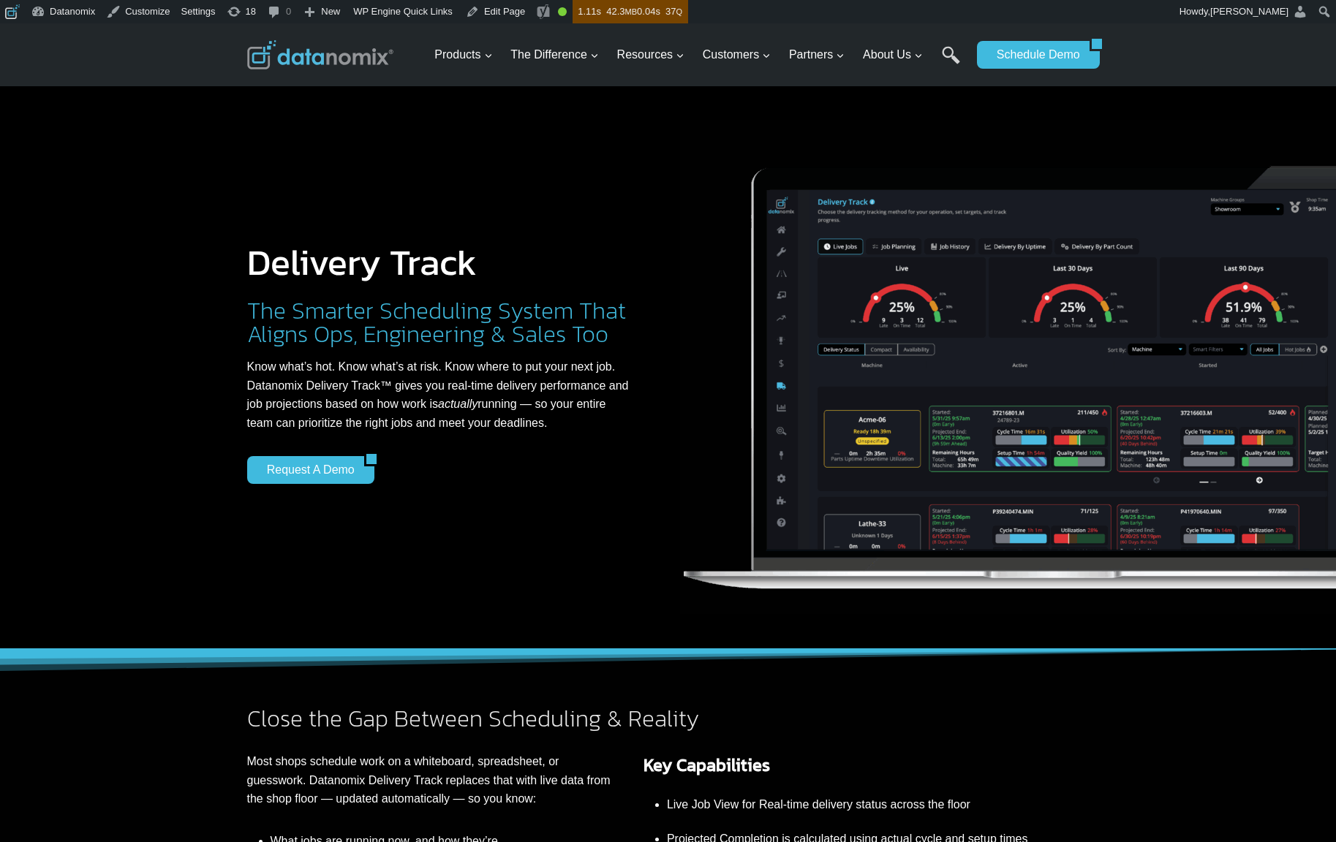
scroll to position [389, 0]
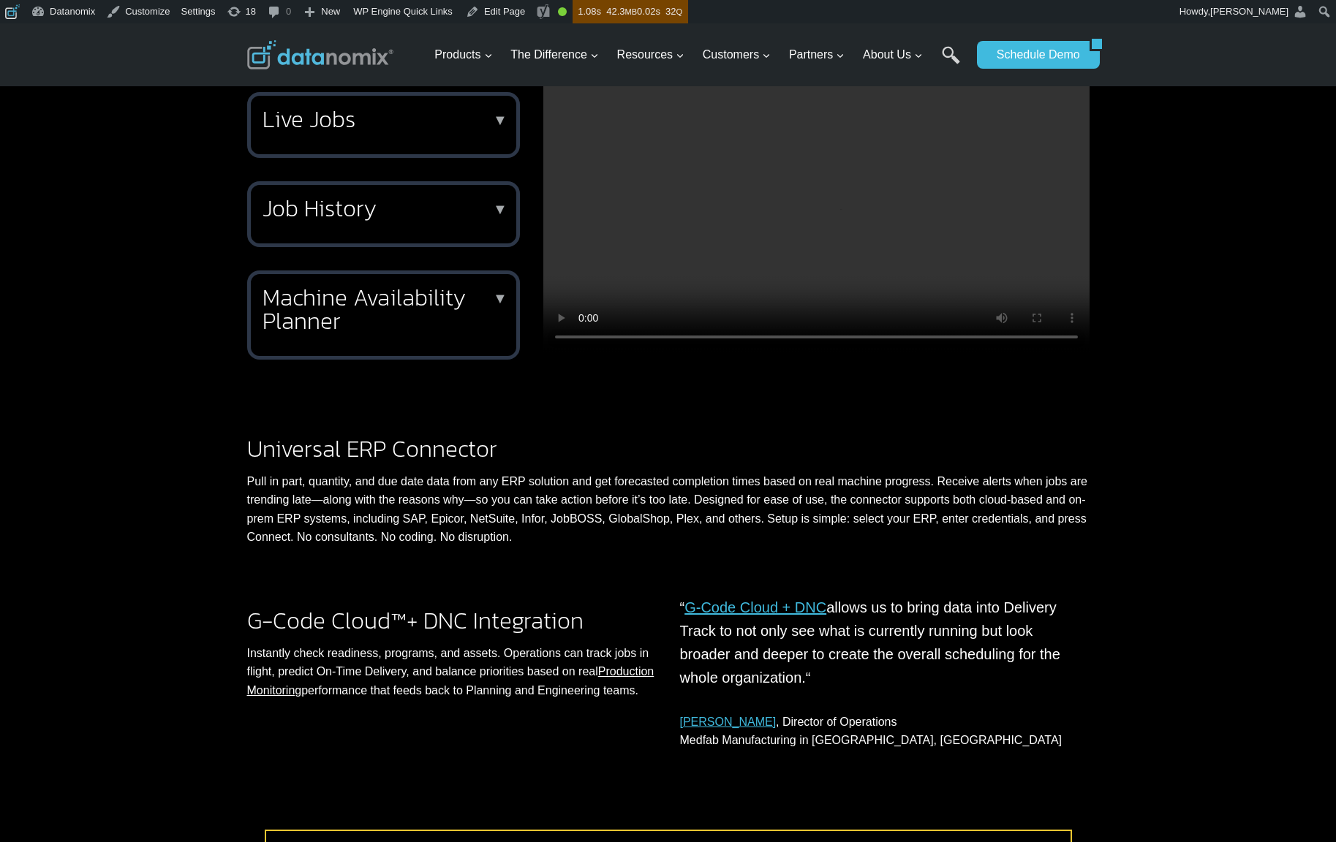
scroll to position [1152, 0]
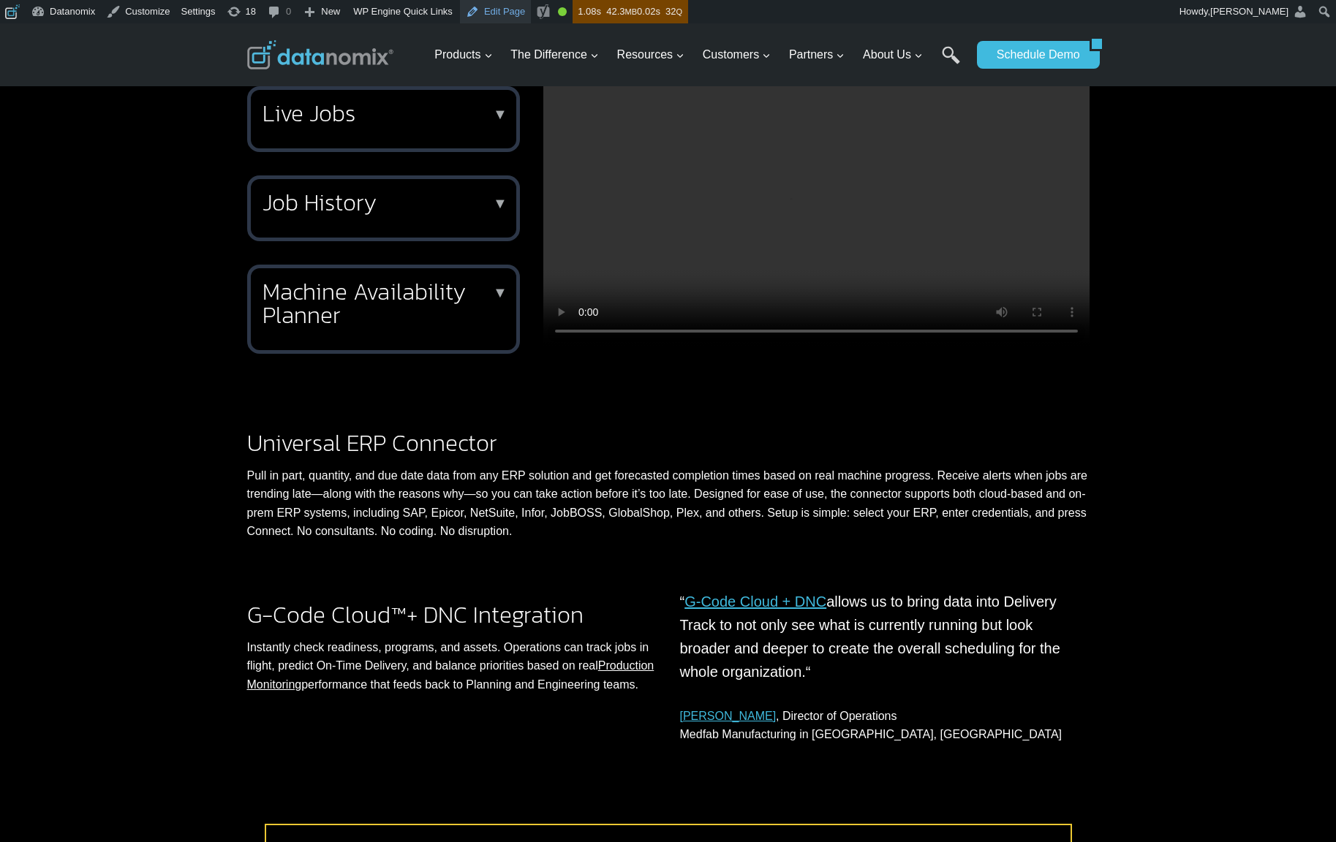
click at [518, 9] on link "Edit Page" at bounding box center [495, 11] width 71 height 23
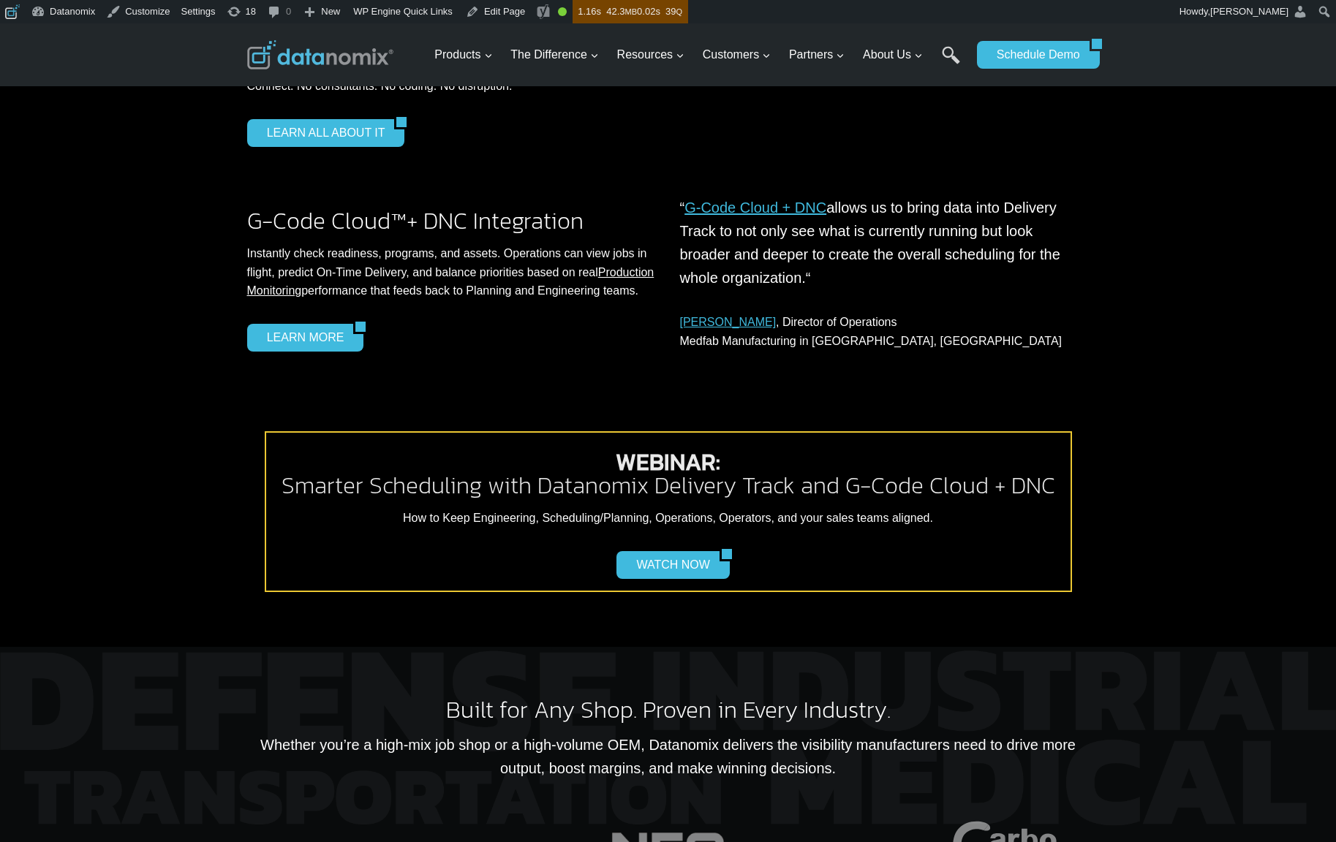
scroll to position [1319, 0]
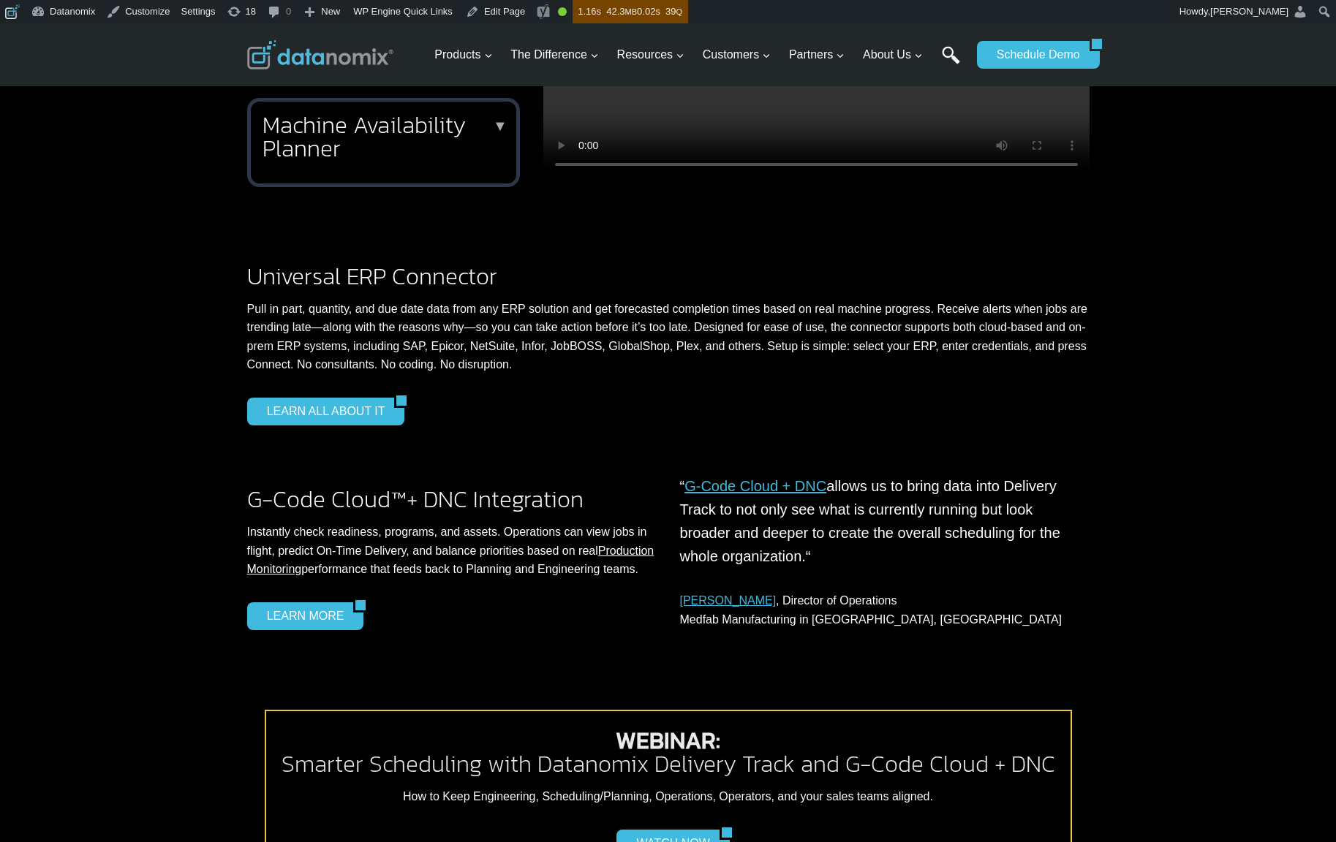
click at [950, 51] on link "Search" at bounding box center [951, 62] width 18 height 33
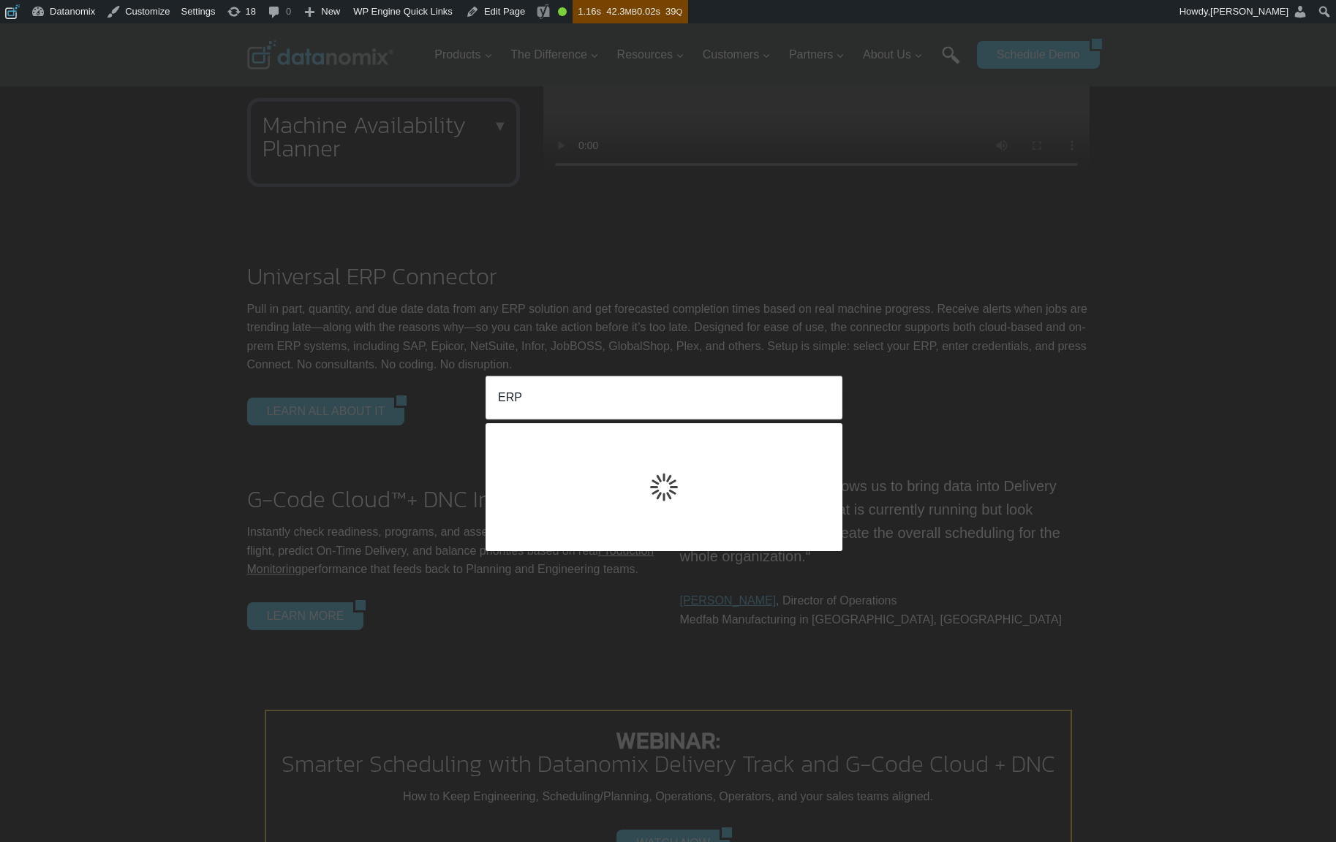
type input "ERP"
click input "Search" at bounding box center [0, 0] width 0 height 0
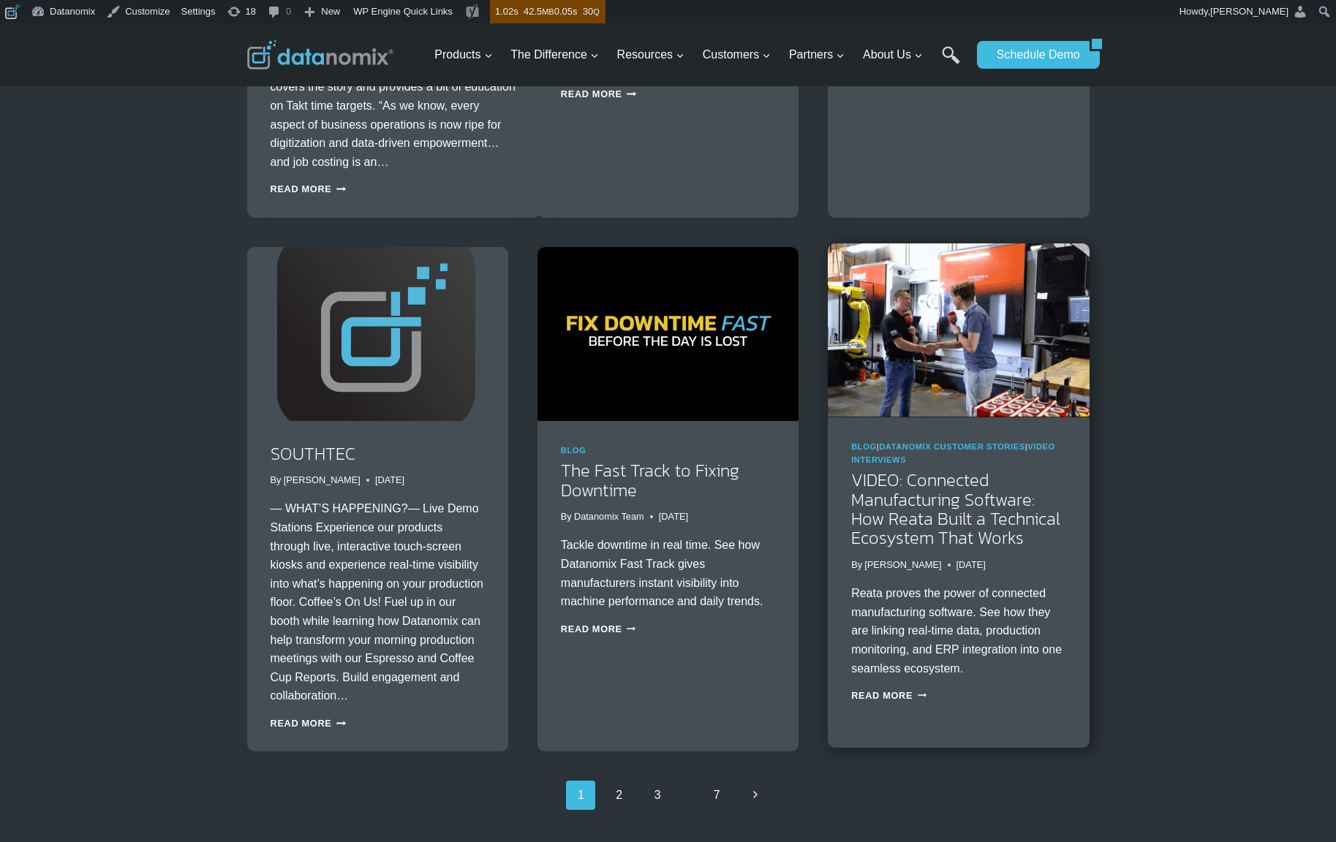
scroll to position [2174, 0]
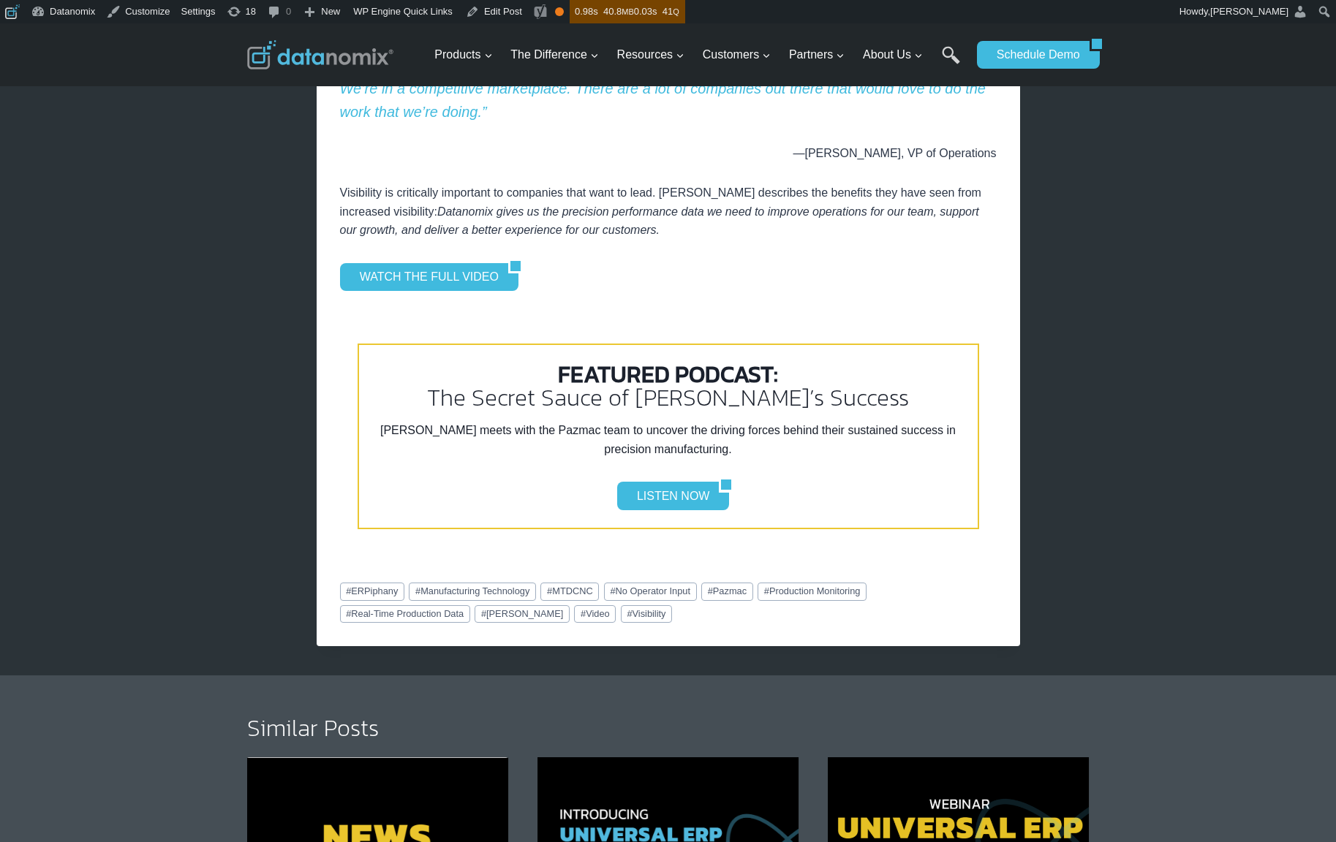
scroll to position [1483, 0]
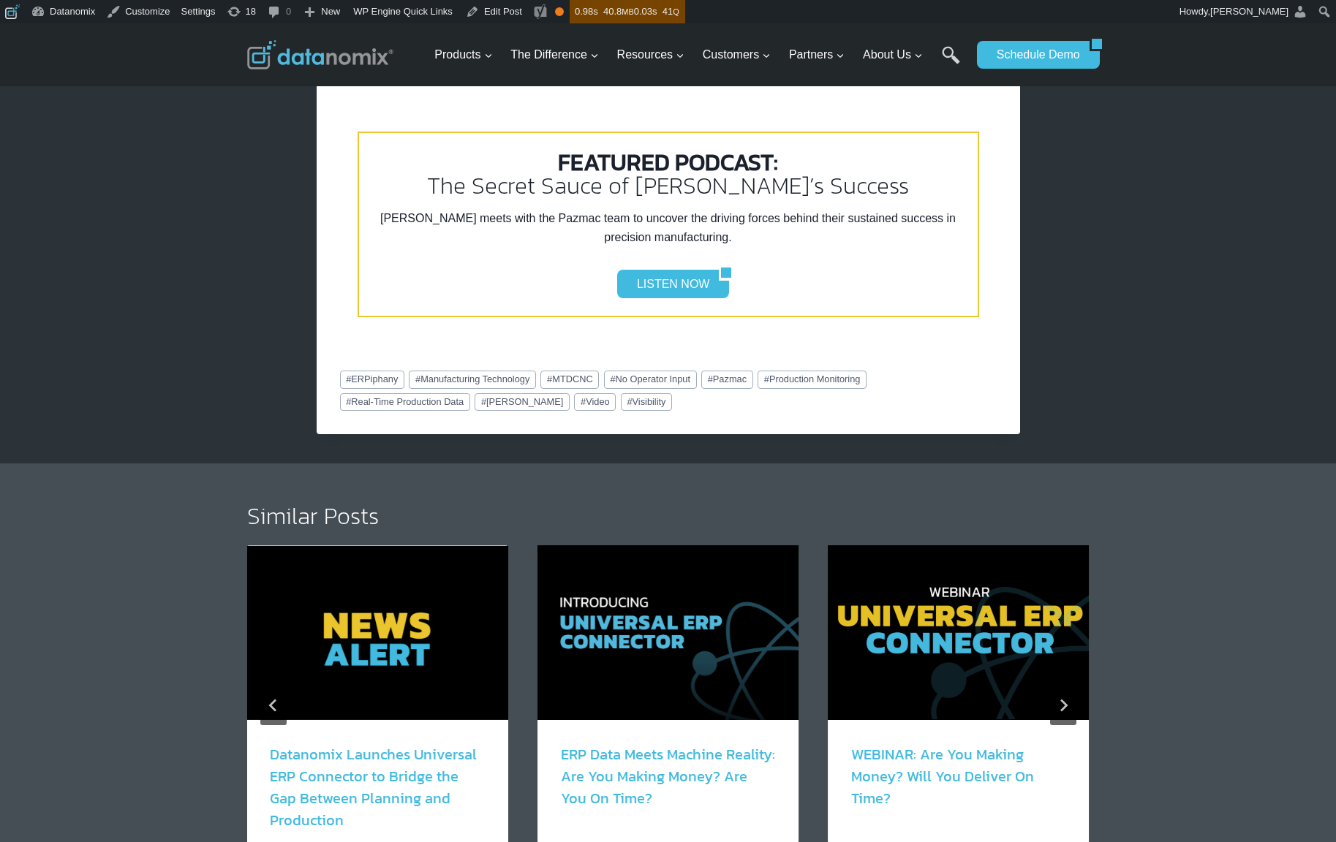
click at [902, 616] on img "3 of 6" at bounding box center [958, 632] width 261 height 174
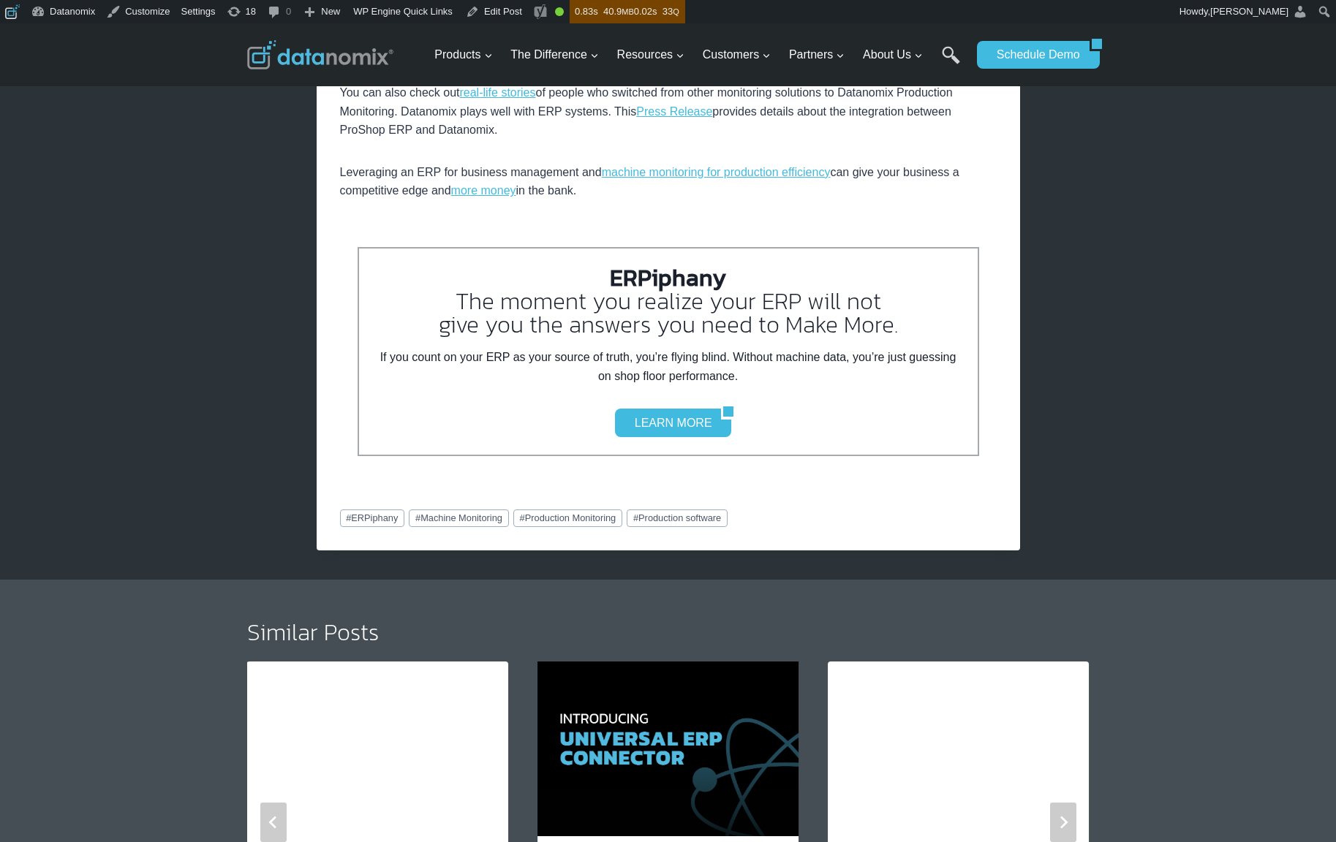
scroll to position [1282, 0]
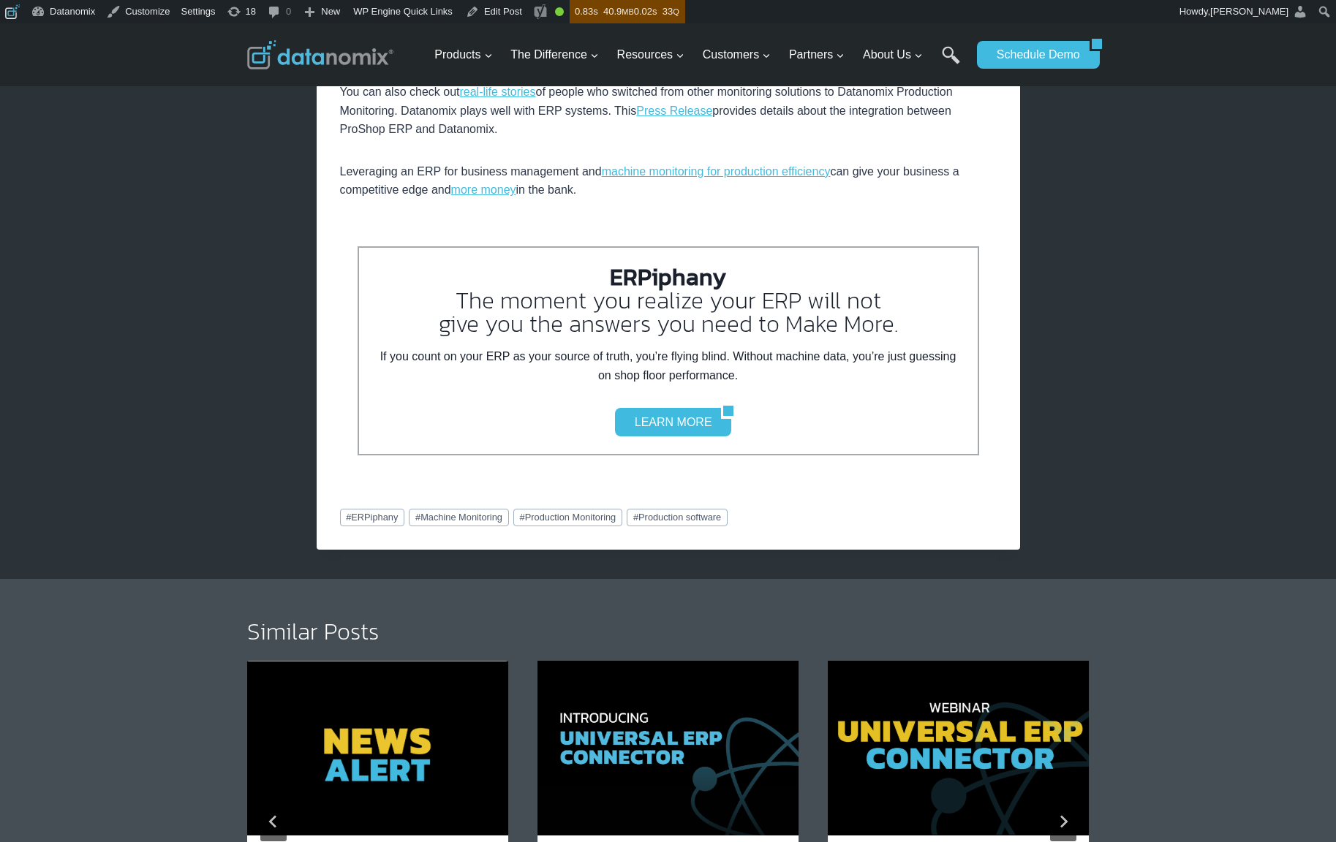
click at [677, 776] on img "2 of 6" at bounding box center [667, 748] width 261 height 174
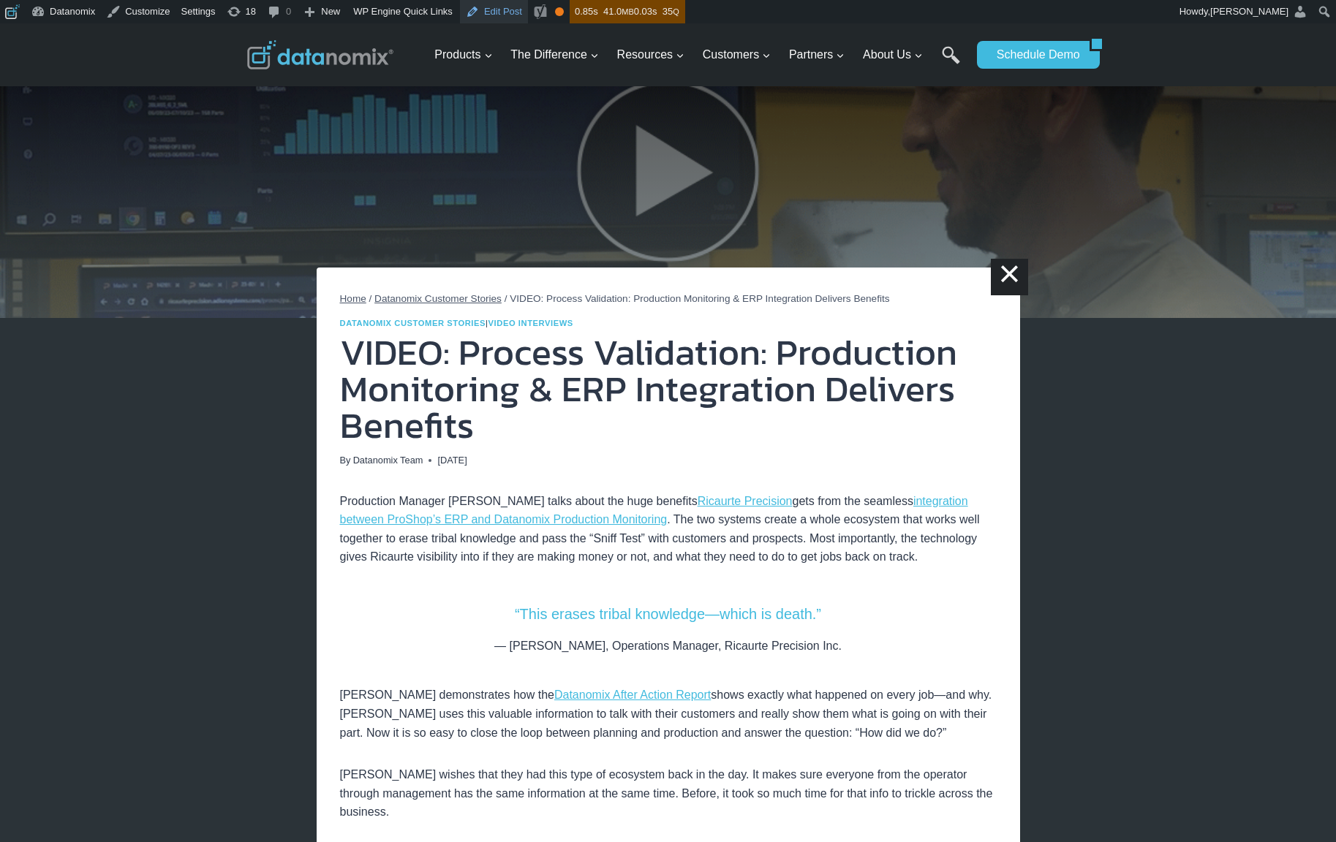
click at [506, 2] on link "Edit Post" at bounding box center [494, 11] width 68 height 23
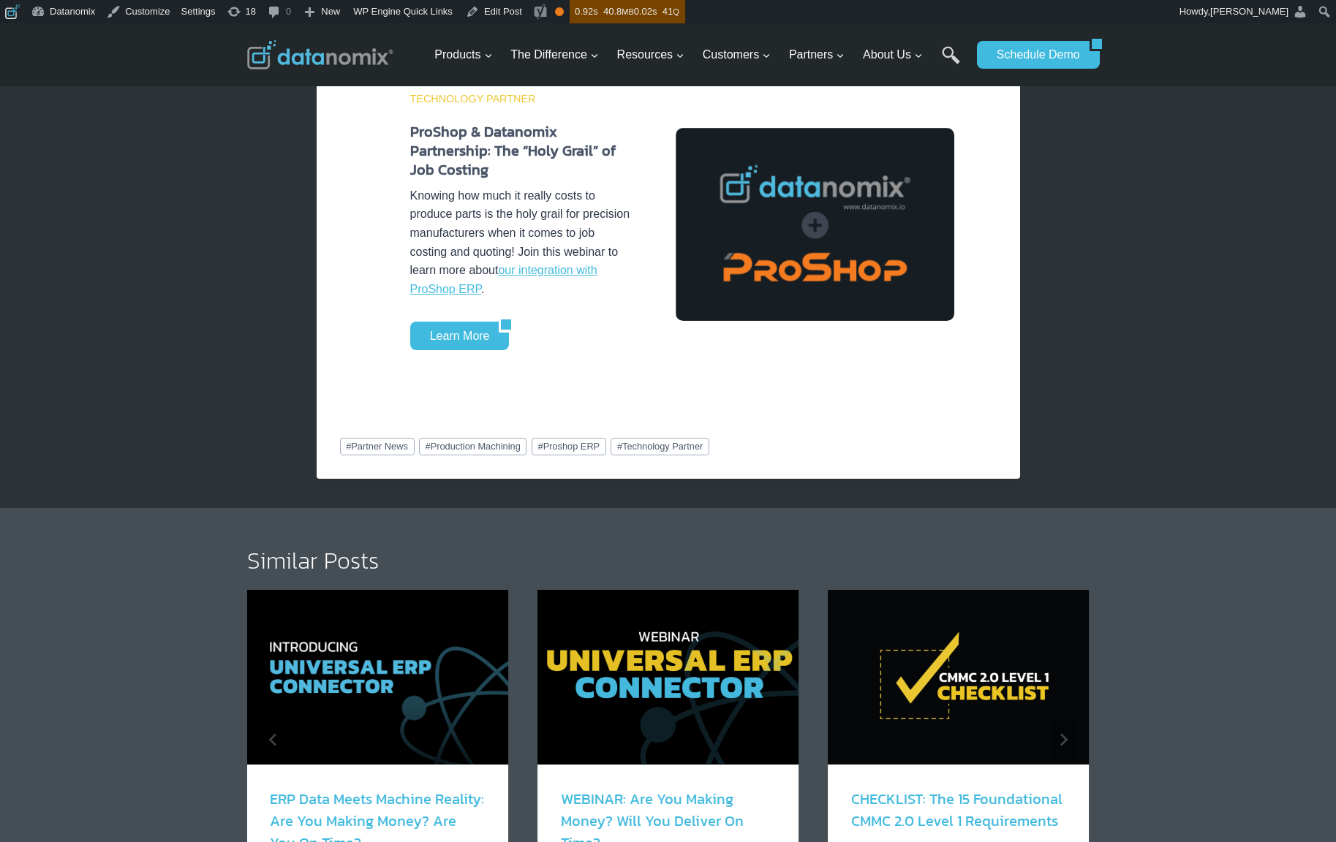
scroll to position [1614, 0]
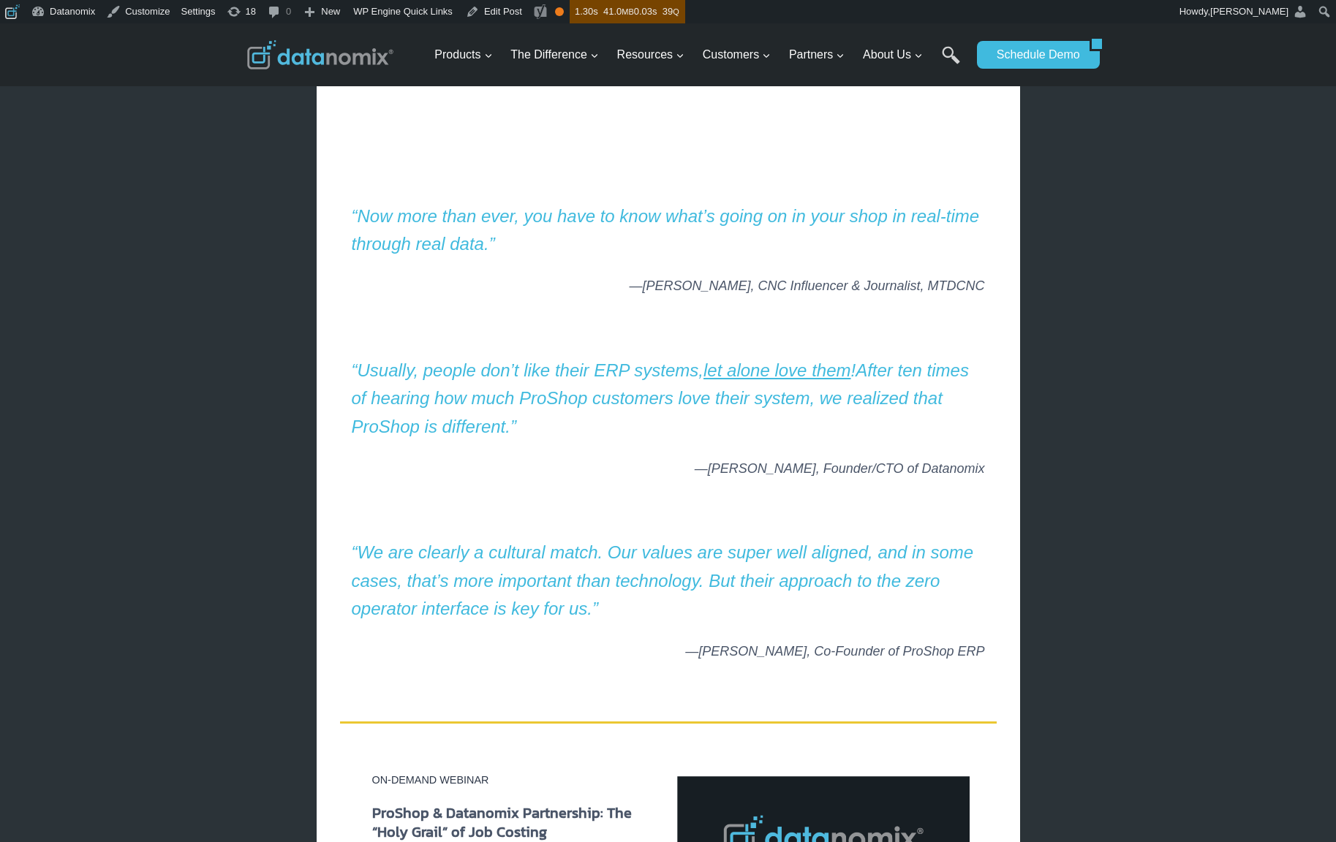
scroll to position [243, 0]
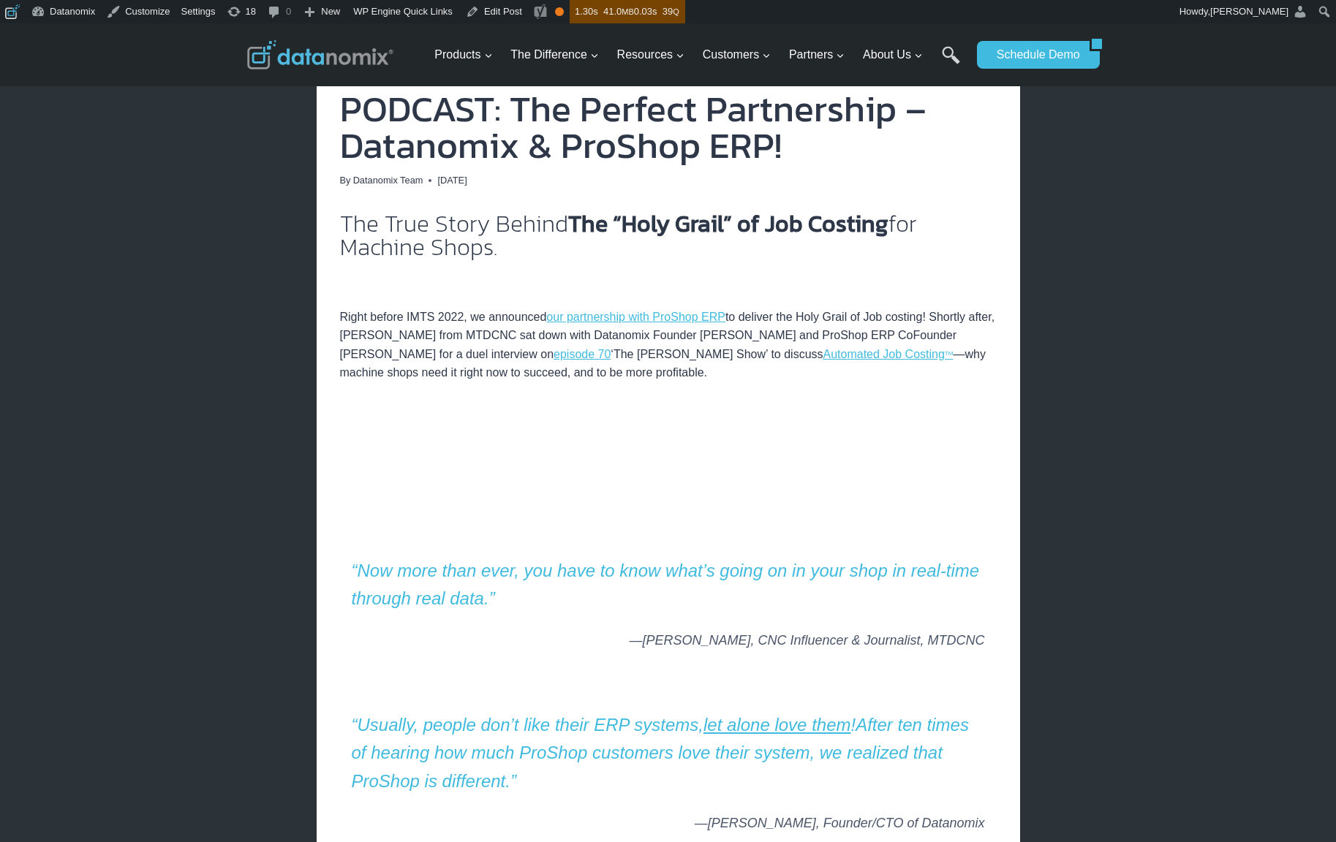
drag, startPoint x: 1176, startPoint y: 379, endPoint x: 877, endPoint y: 307, distance: 307.5
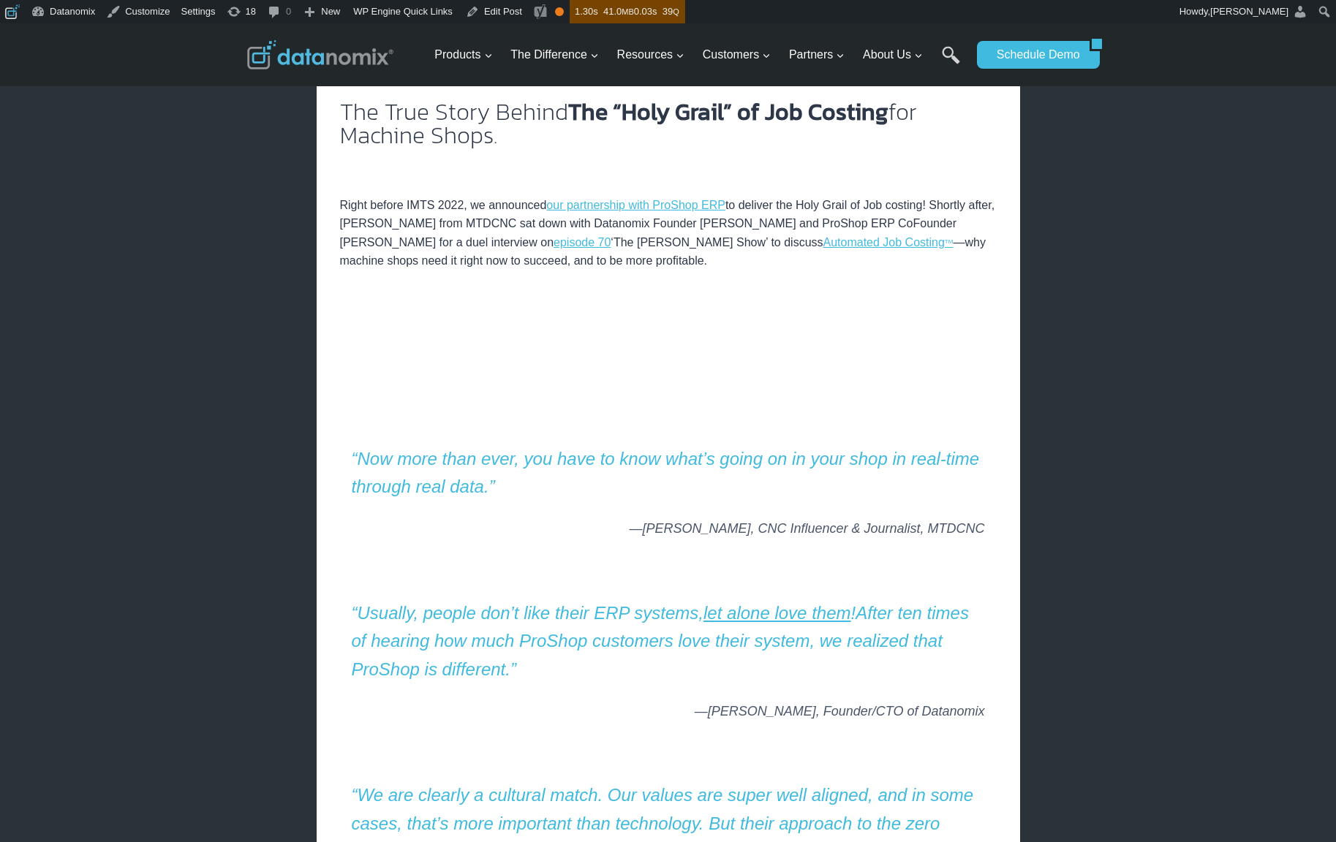
scroll to position [361, 0]
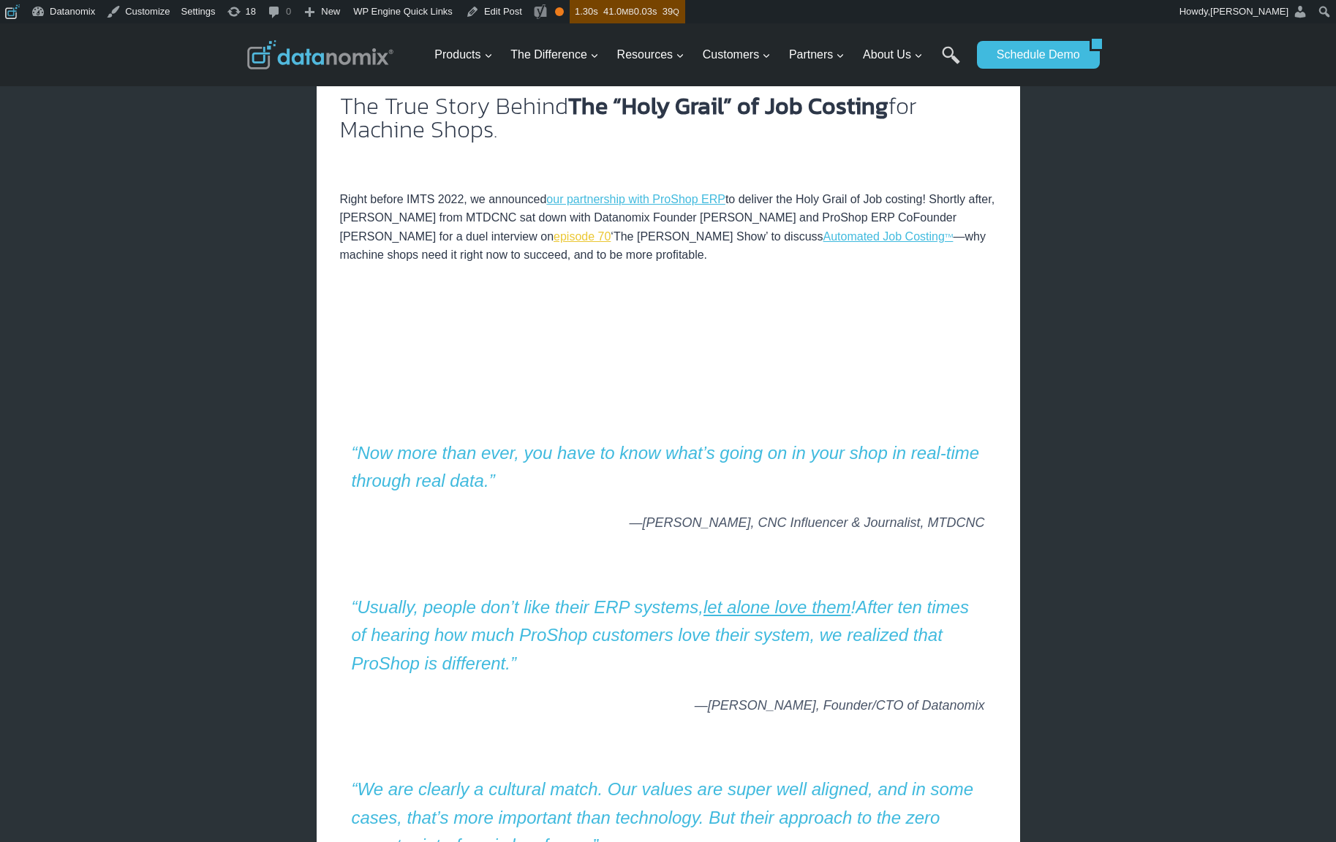
click at [553, 239] on link "episode 70" at bounding box center [581, 236] width 57 height 12
click at [499, 14] on link "Edit Post" at bounding box center [494, 11] width 68 height 23
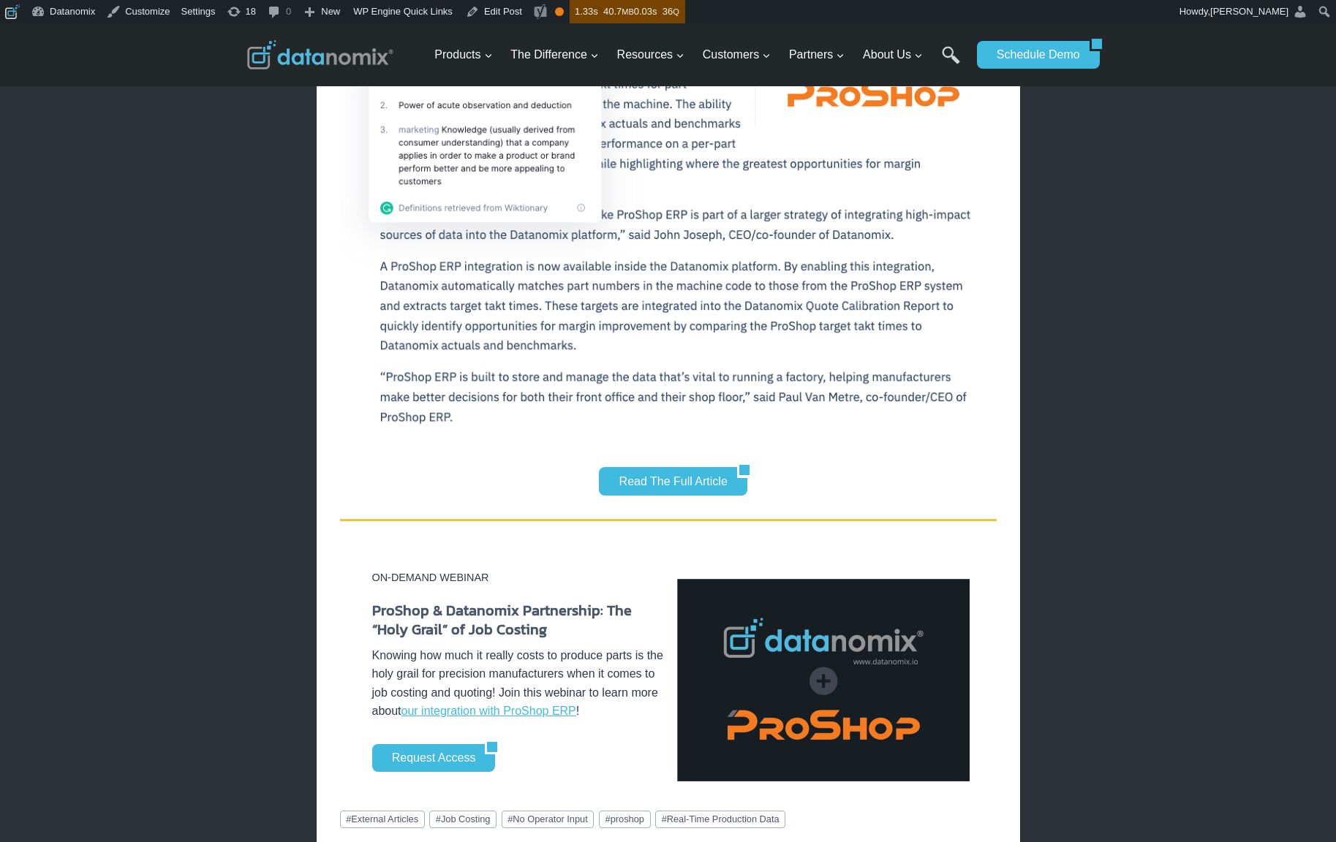
scroll to position [1005, 0]
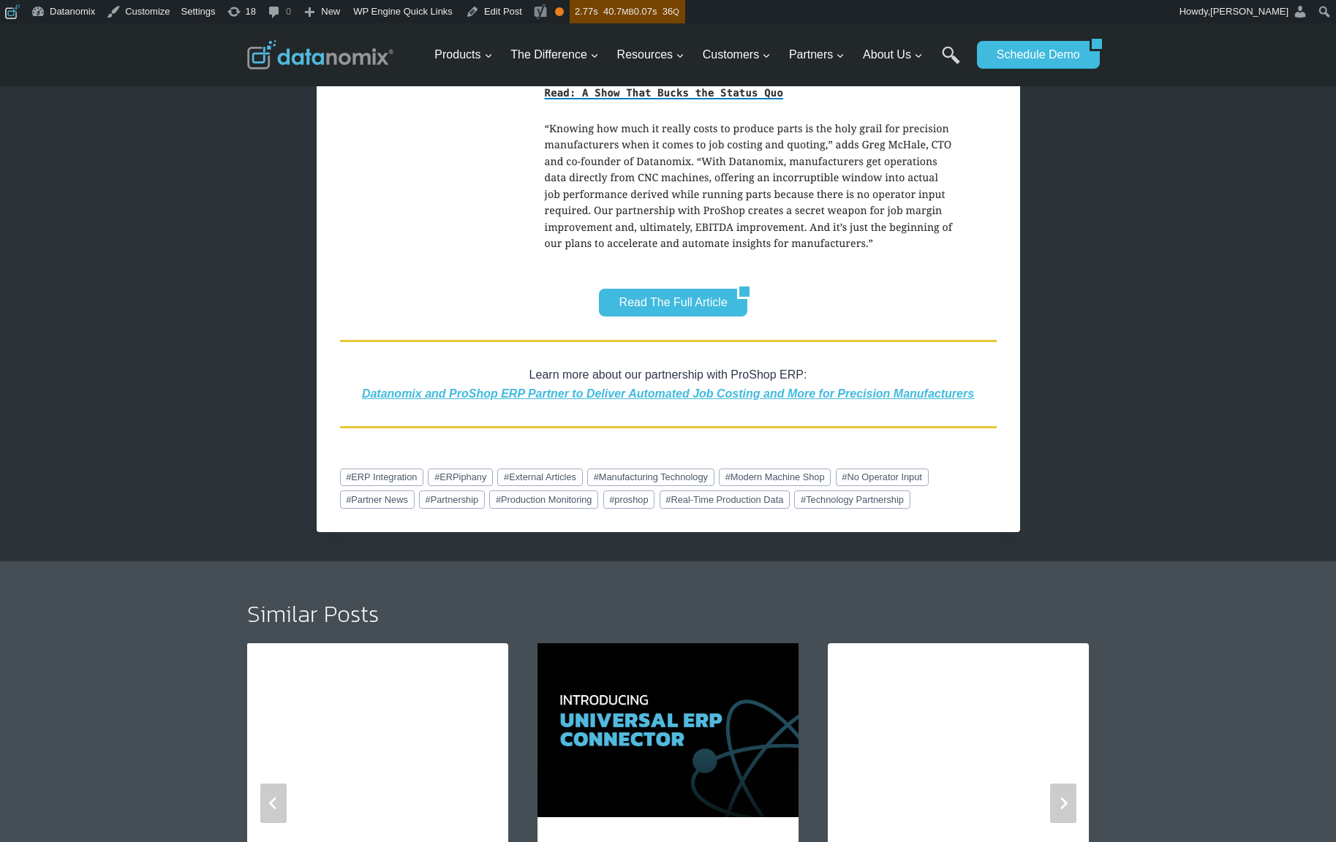
scroll to position [1310, 0]
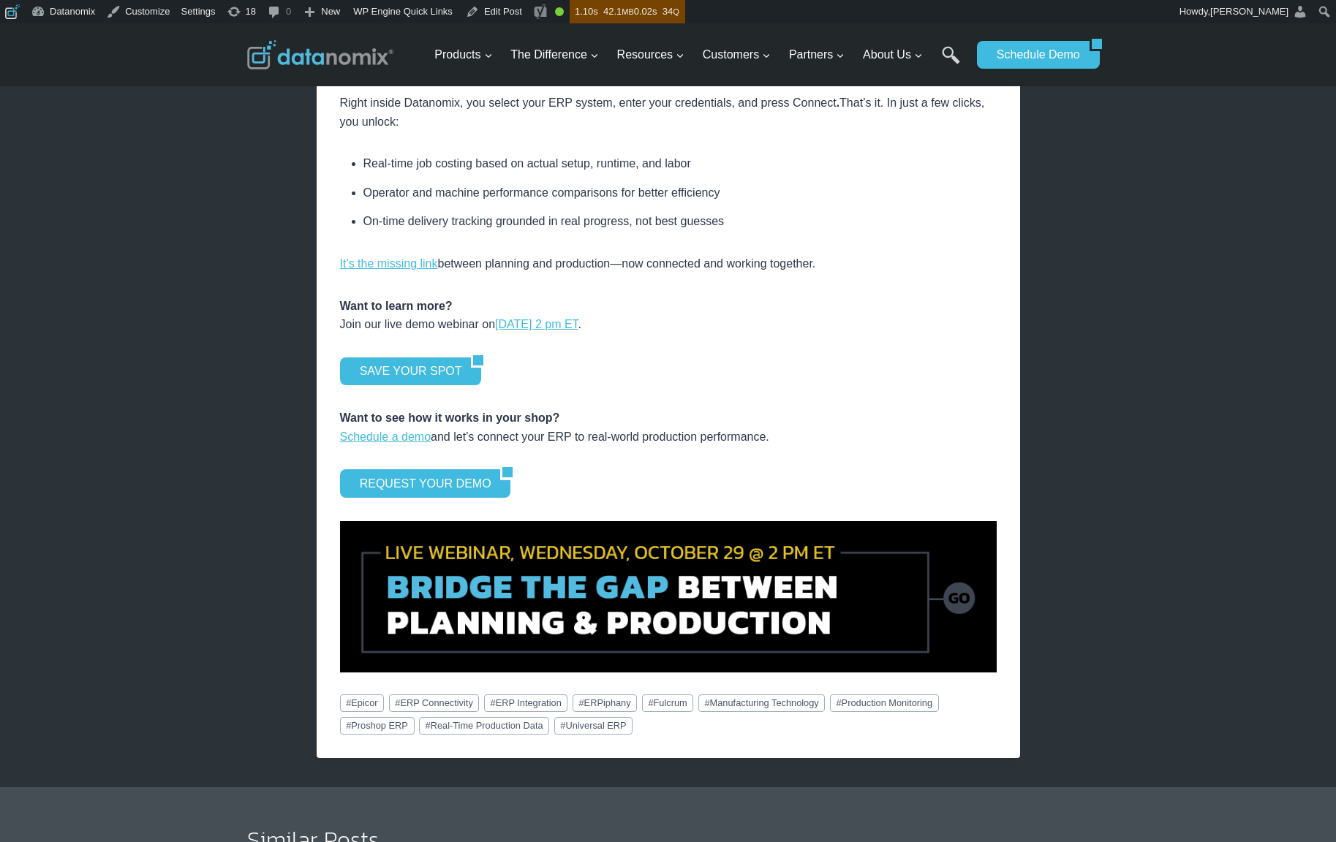
scroll to position [1679, 0]
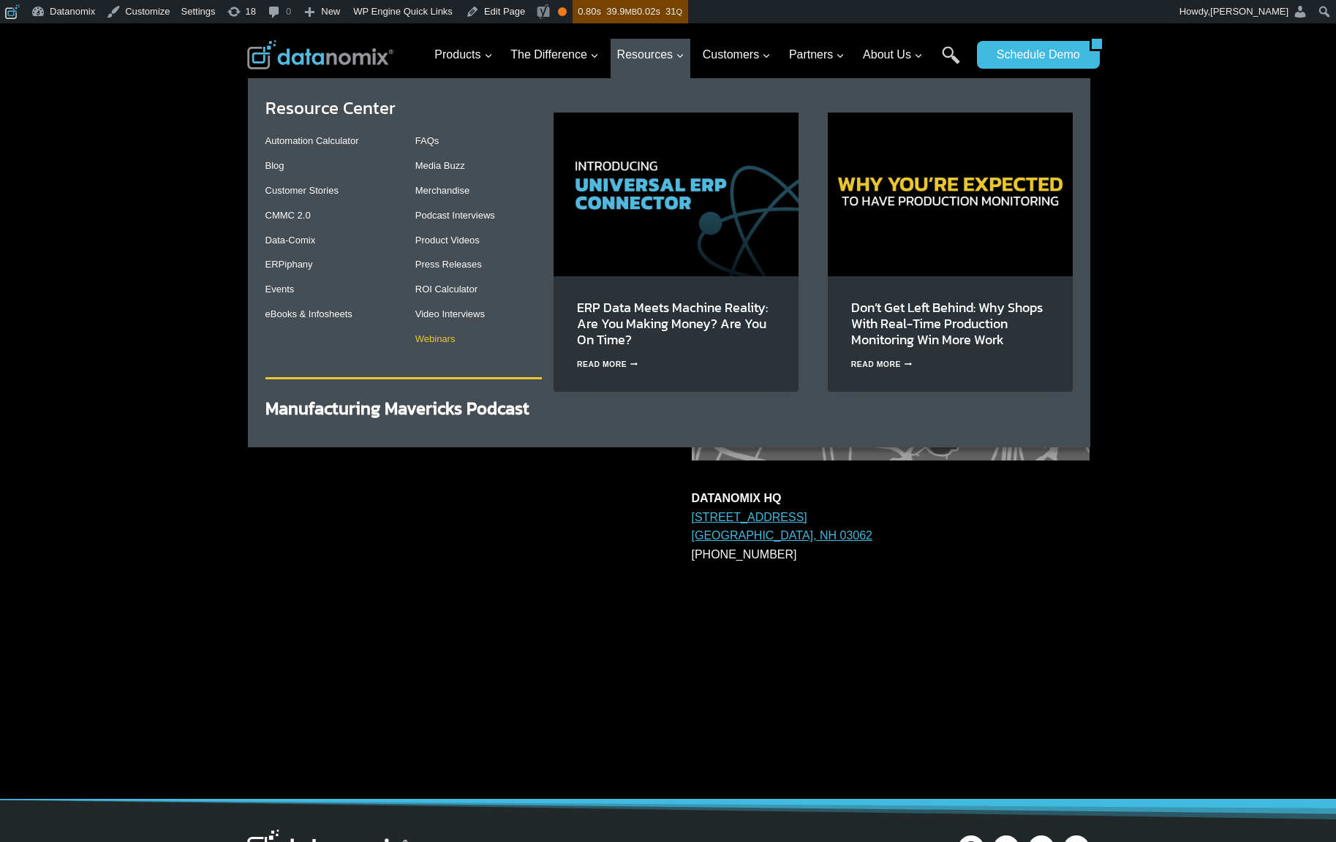
click at [445, 342] on link "Webinars" at bounding box center [435, 338] width 40 height 11
click at [445, 339] on link "Webinars" at bounding box center [435, 338] width 40 height 11
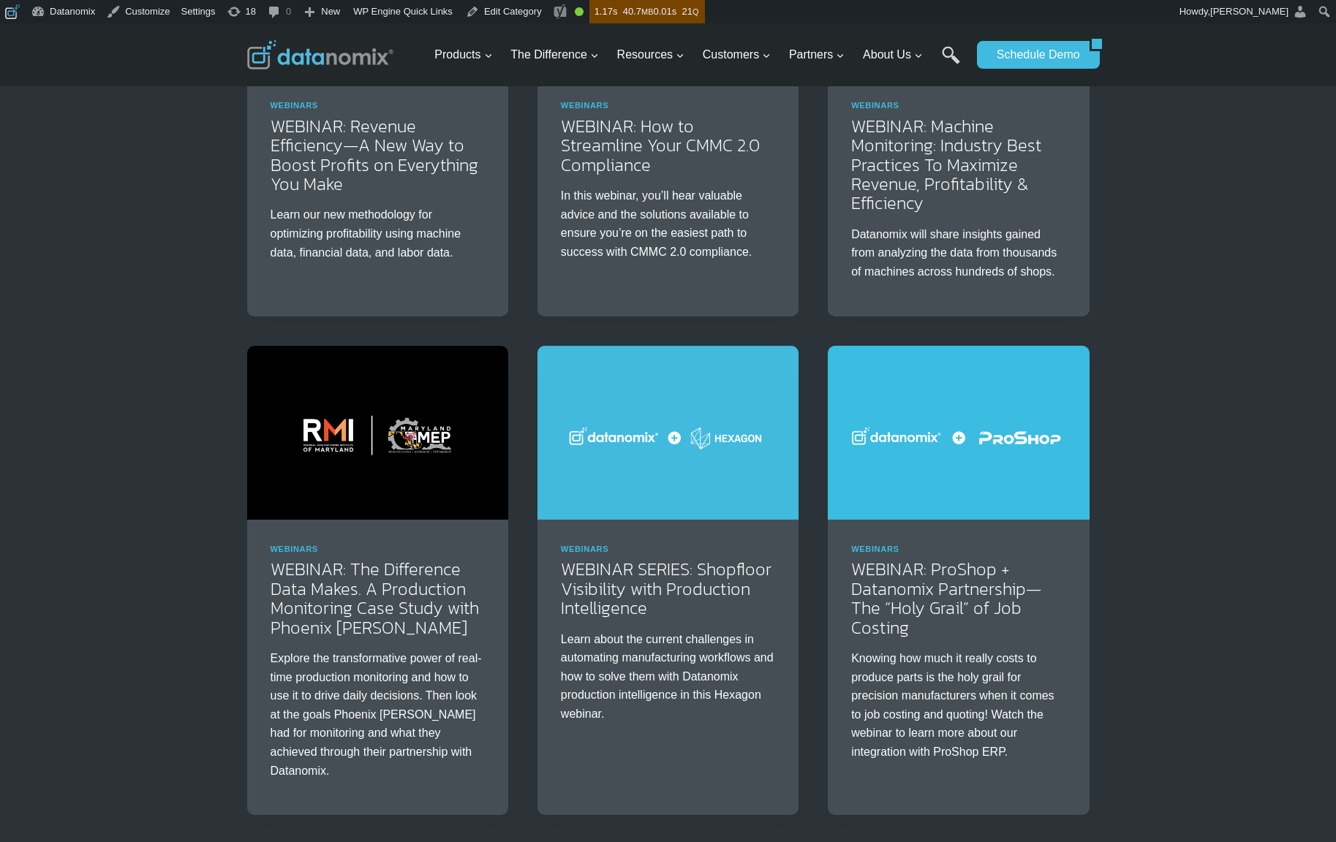
scroll to position [1268, 0]
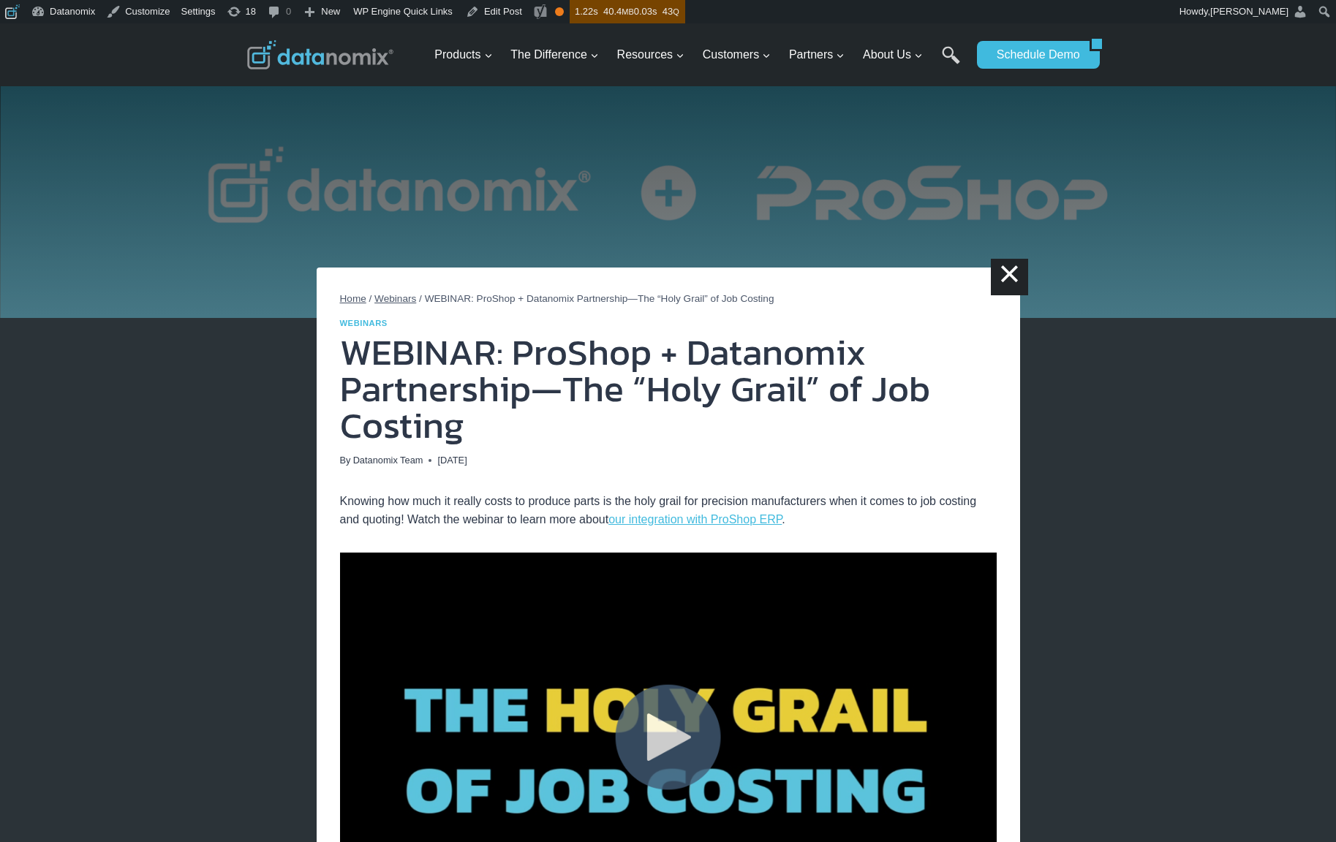
click at [1157, 423] on div "× Home / Webinars / WEBINAR: ProShop + Datanomix Partnership—The “Holy Grail” o…" at bounding box center [668, 838] width 1336 height 1630
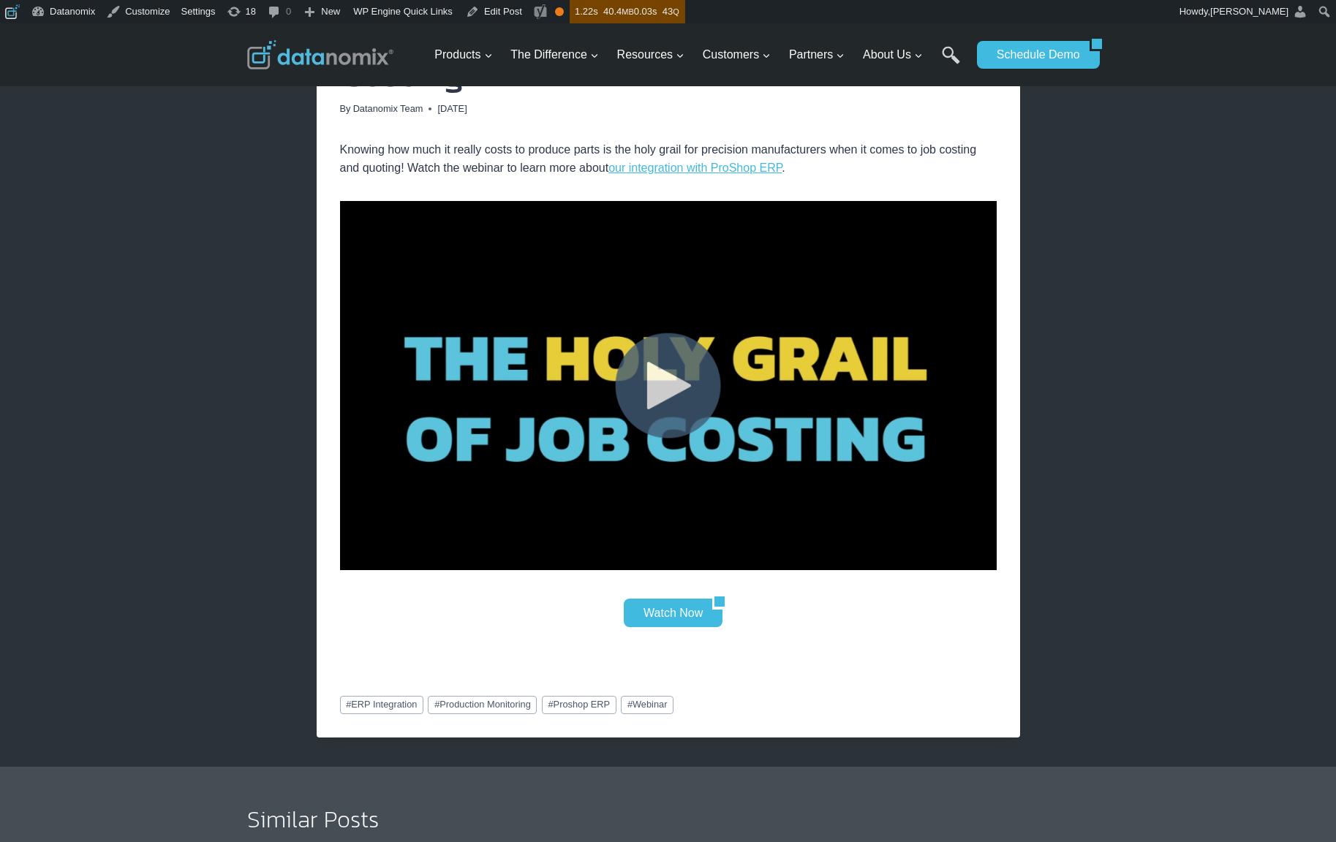
scroll to position [384, 0]
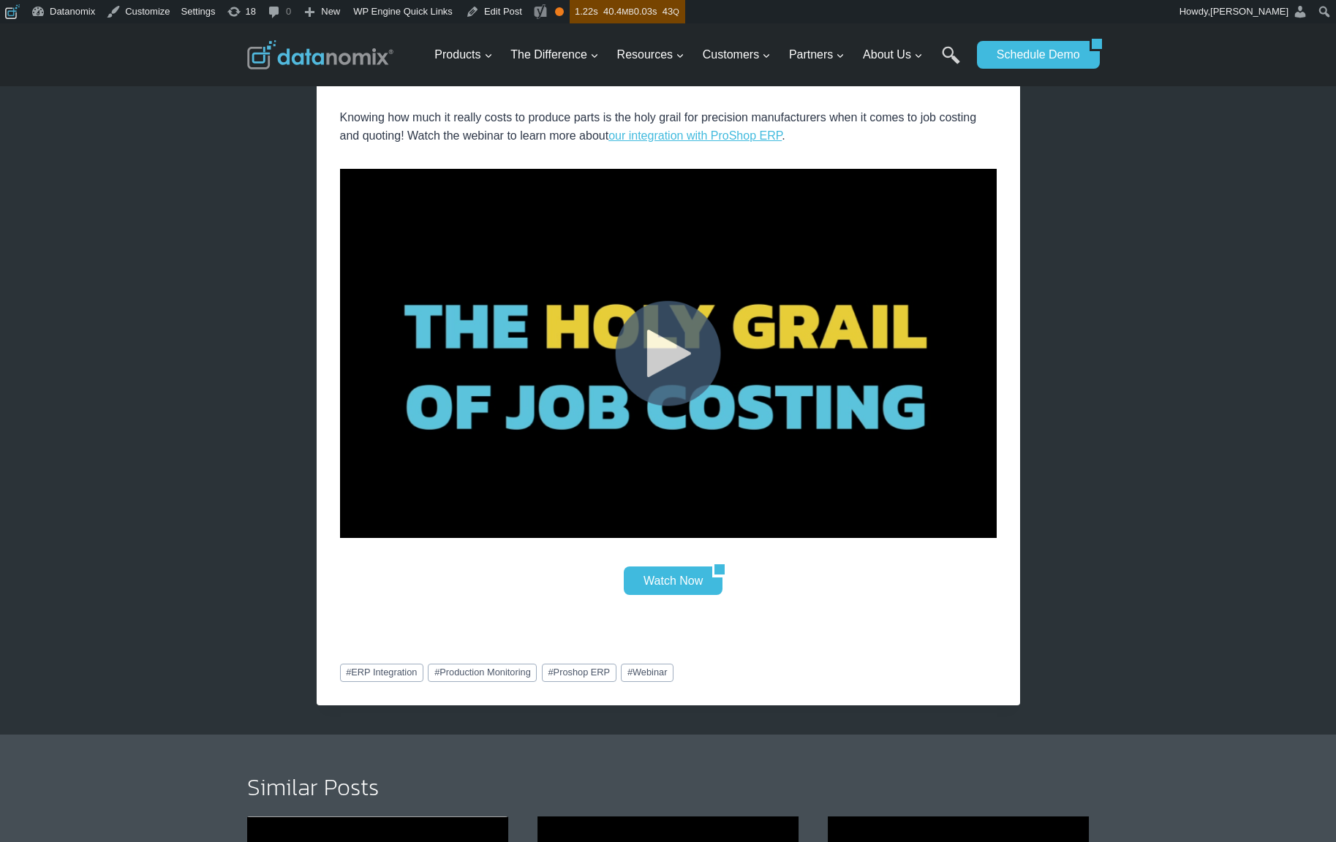
click at [665, 365] on img at bounding box center [668, 353] width 657 height 369
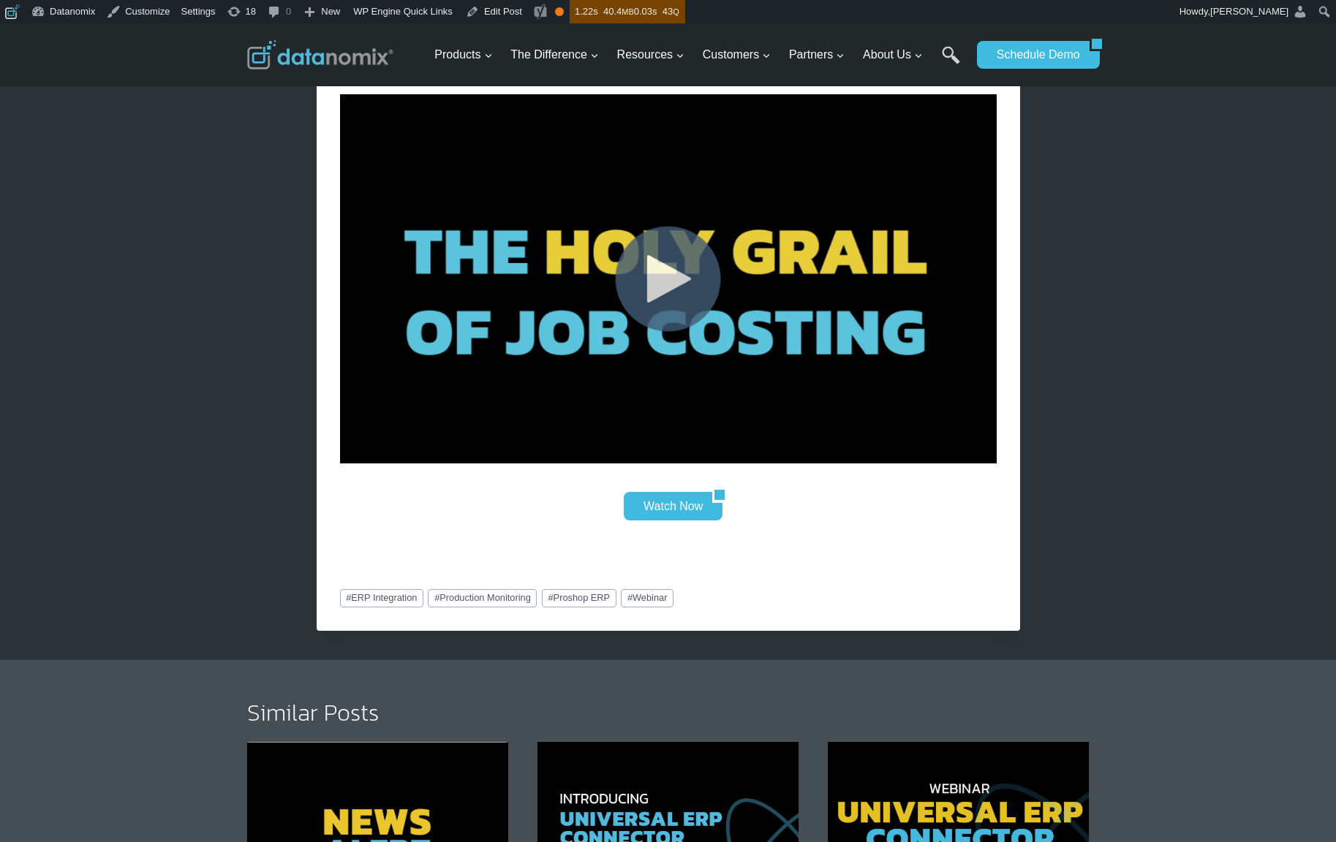
scroll to position [744, 0]
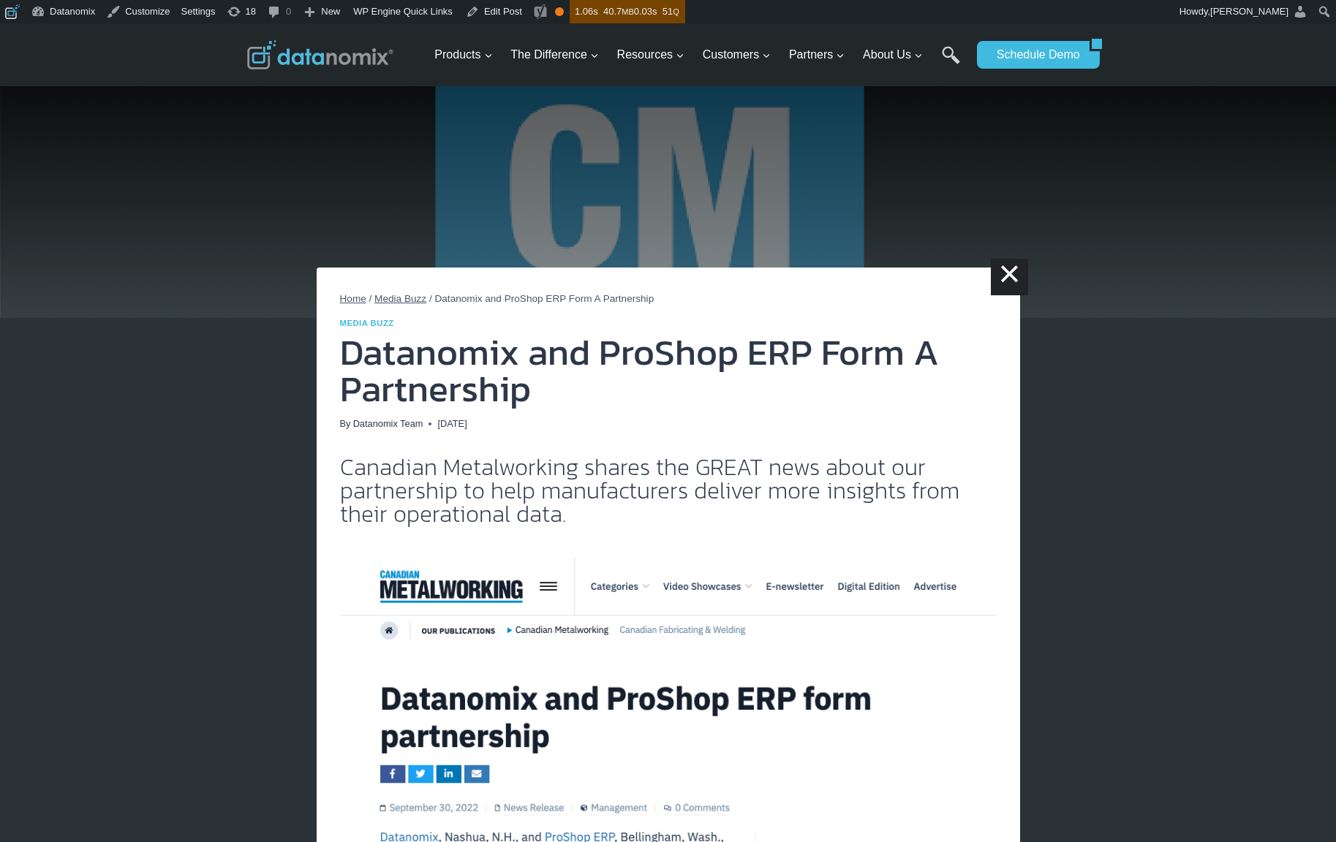
scroll to position [1005, 0]
